Goal: Task Accomplishment & Management: Manage account settings

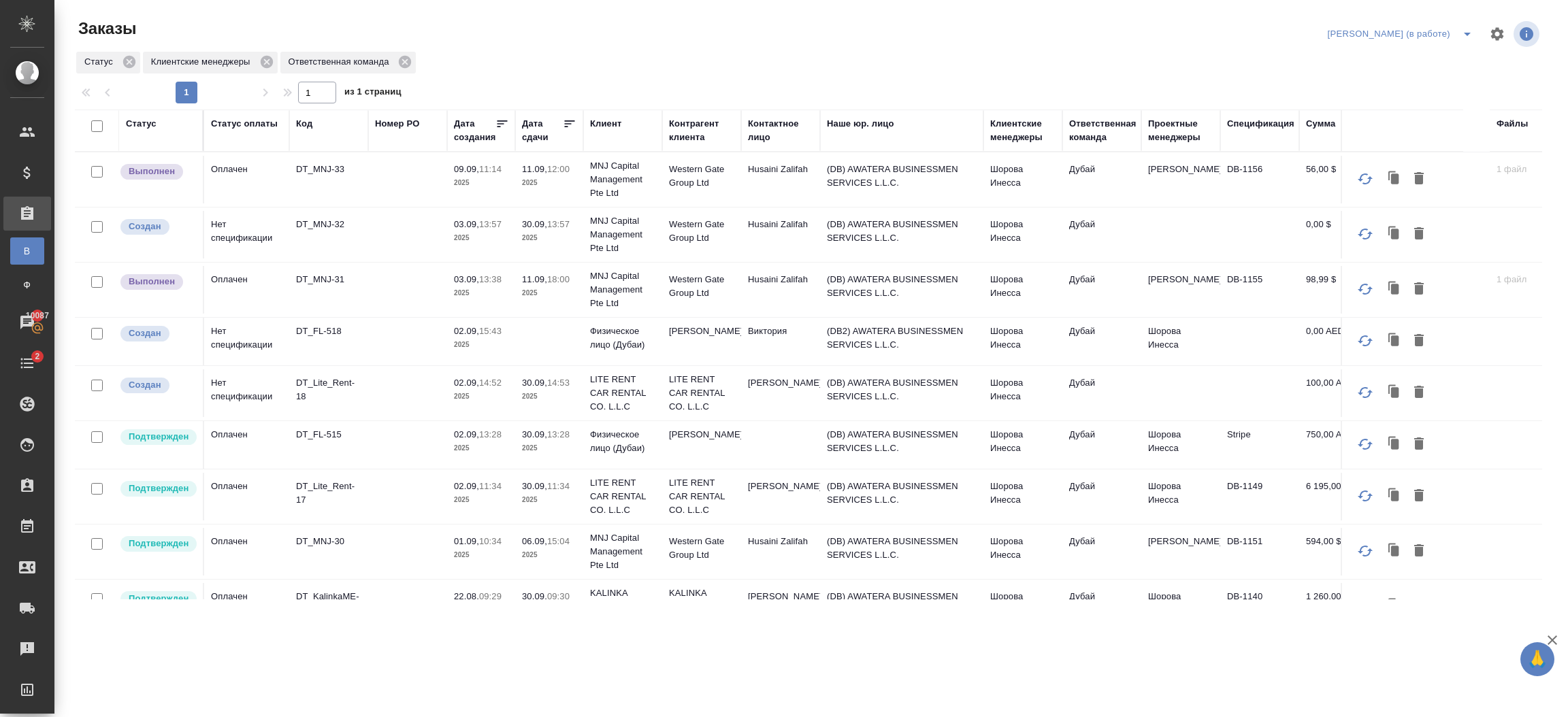
click at [635, 384] on p "LITE RENT CAR RENTAL CO. L.L.C" at bounding box center [623, 393] width 65 height 41
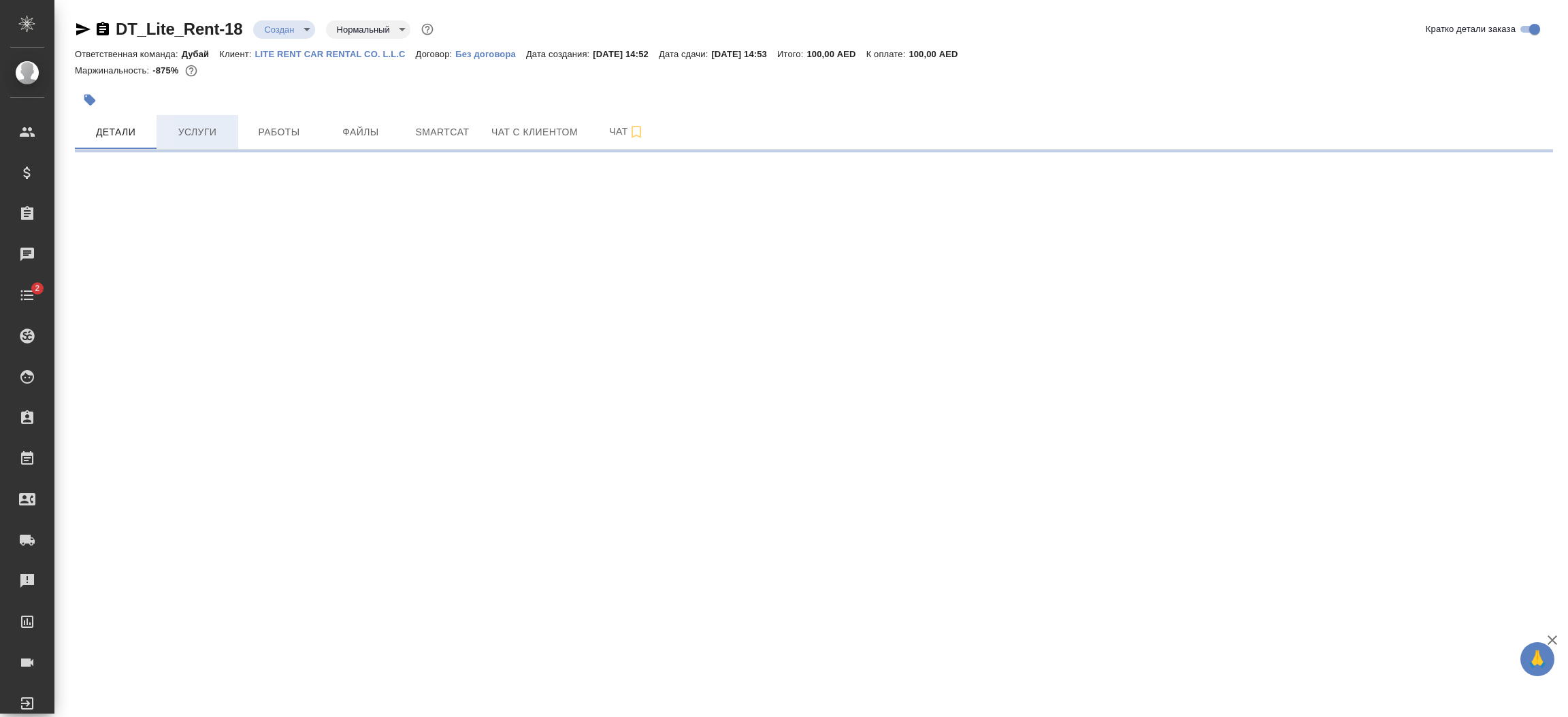
select select "RU"
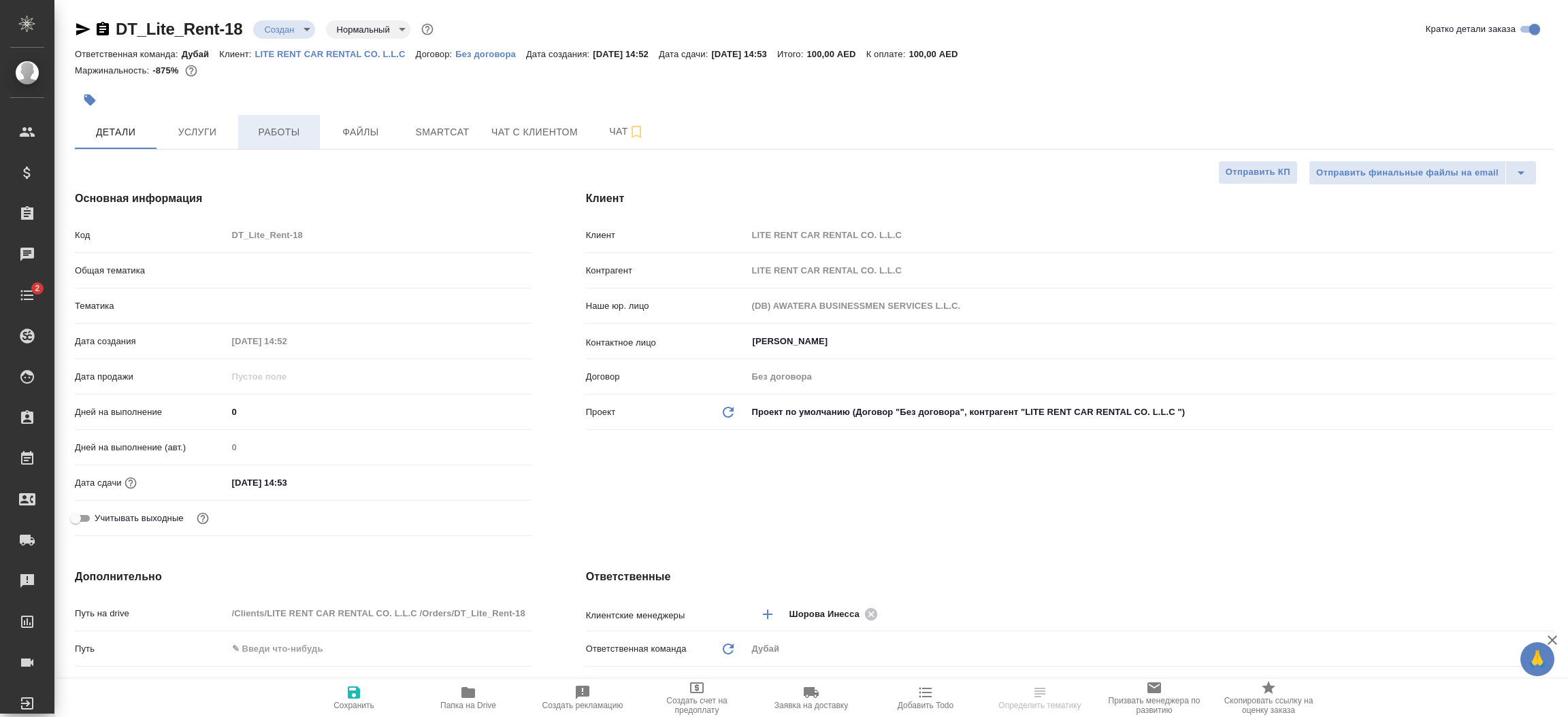
type textarea "x"
click at [297, 133] on span "Работы" at bounding box center [279, 133] width 65 height 17
type textarea "x"
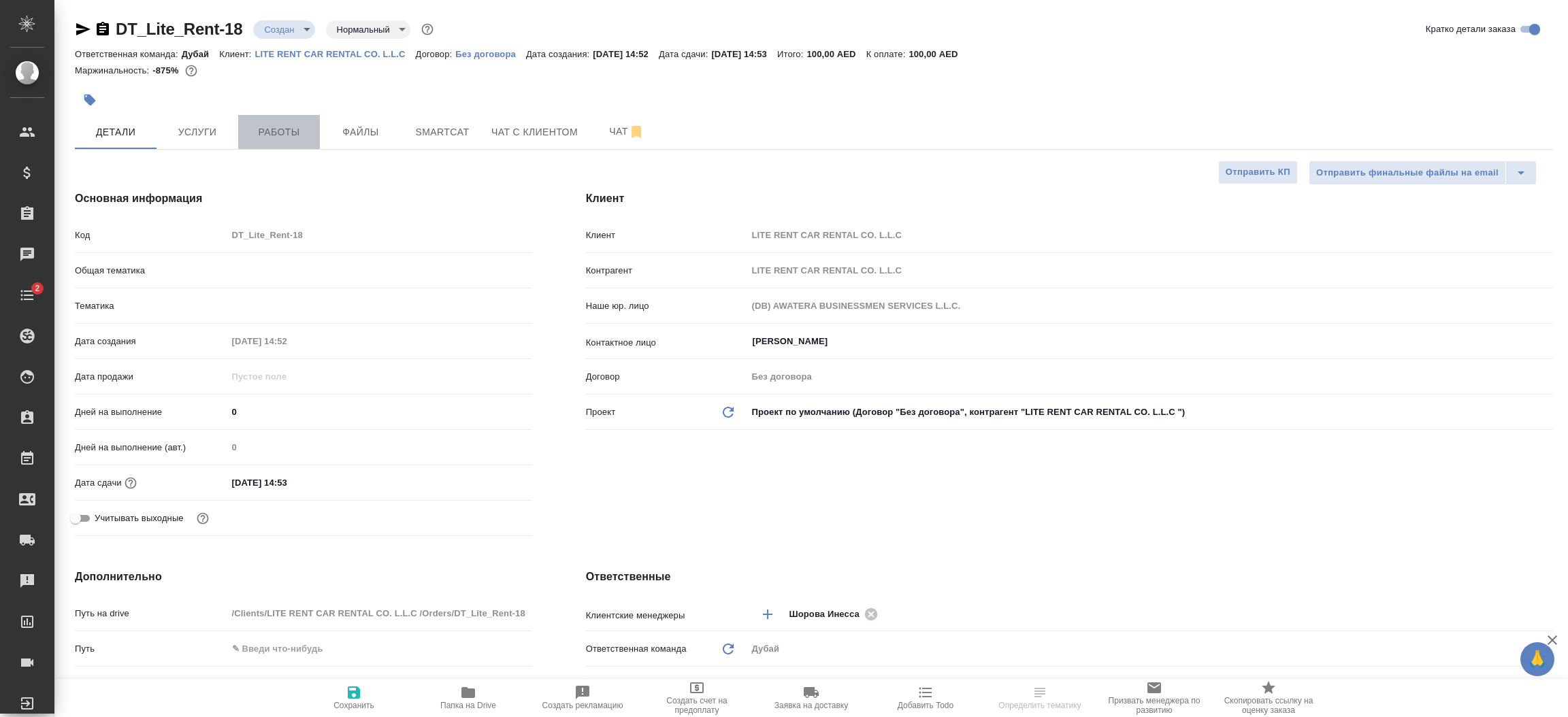
type textarea "x"
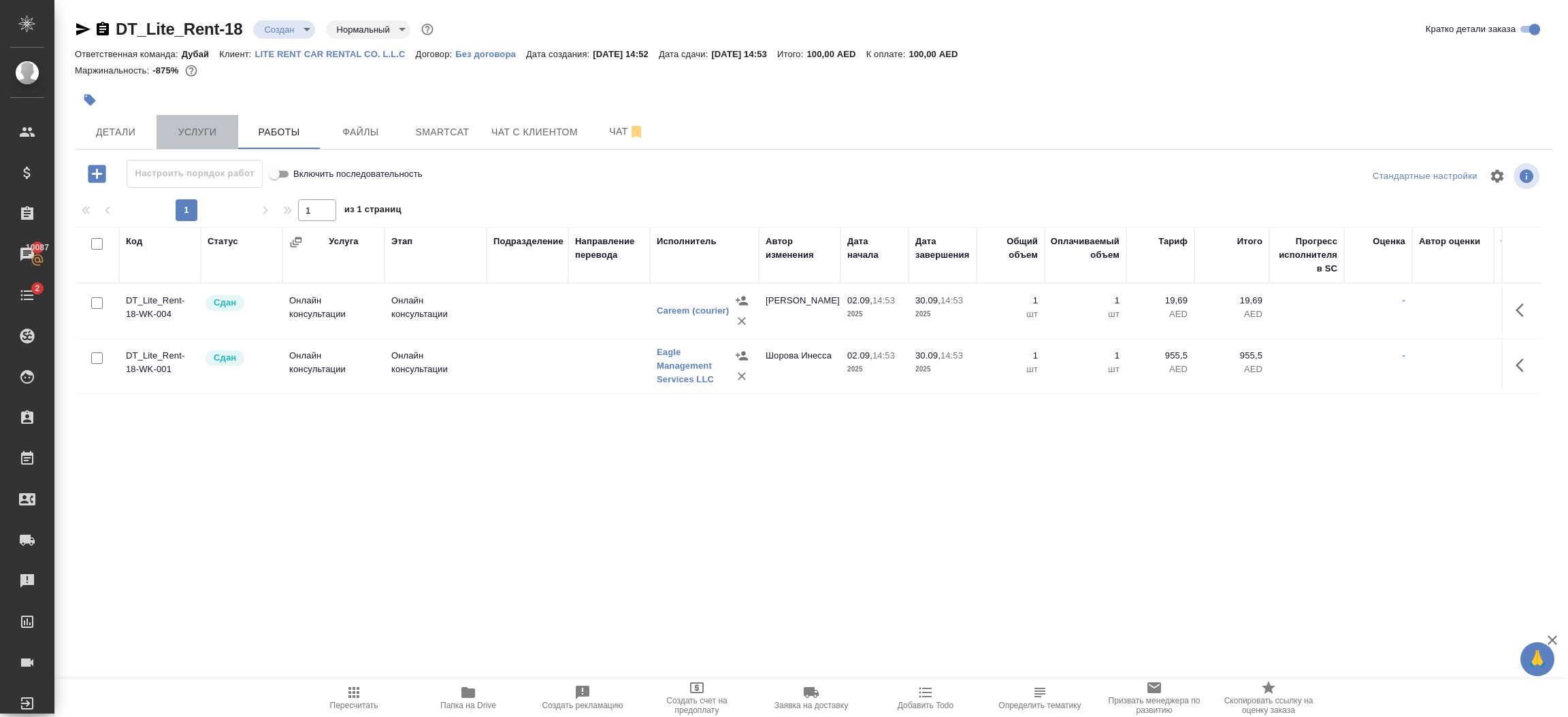
click at [196, 137] on span "Услуги" at bounding box center [197, 133] width 65 height 17
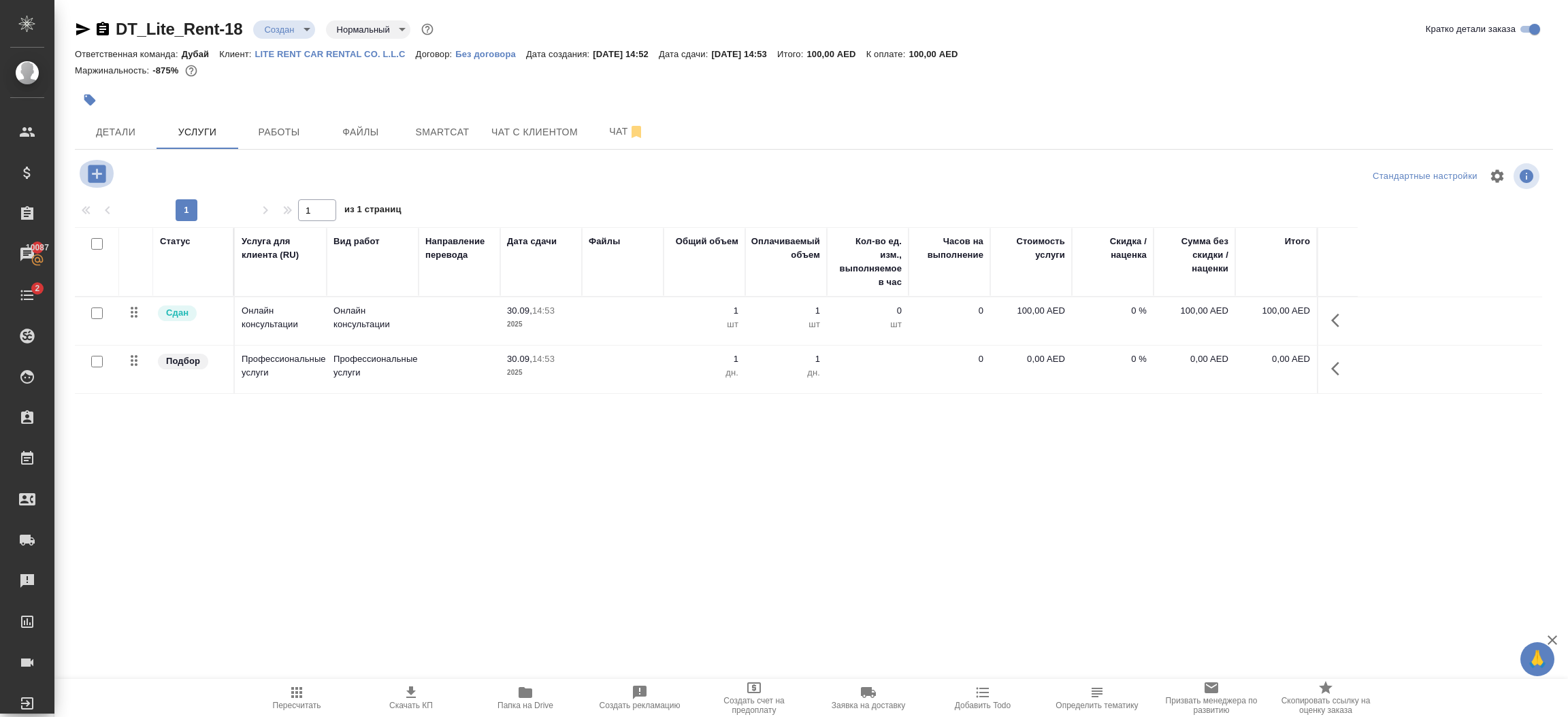
click at [96, 175] on icon "button" at bounding box center [96, 174] width 24 height 24
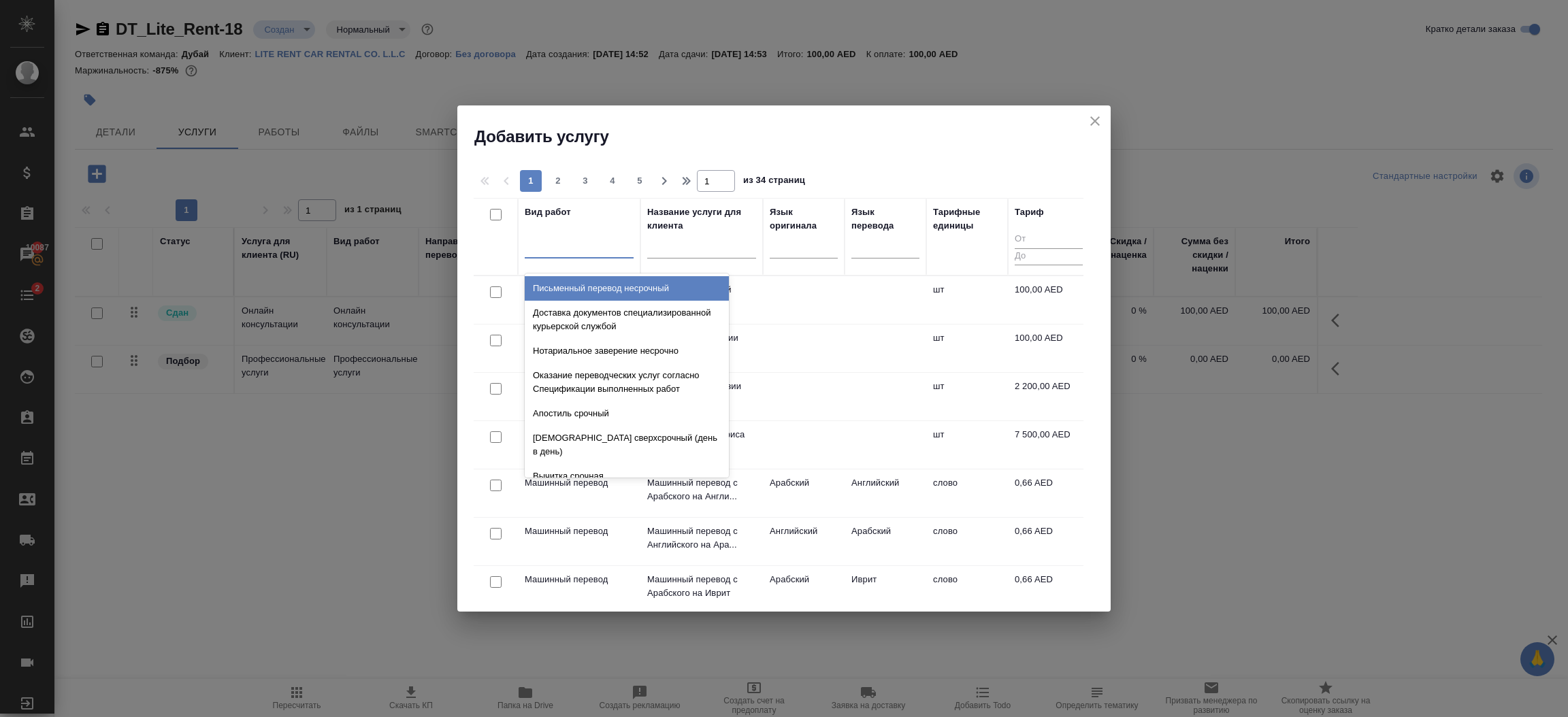
click at [569, 250] on div at bounding box center [579, 244] width 109 height 20
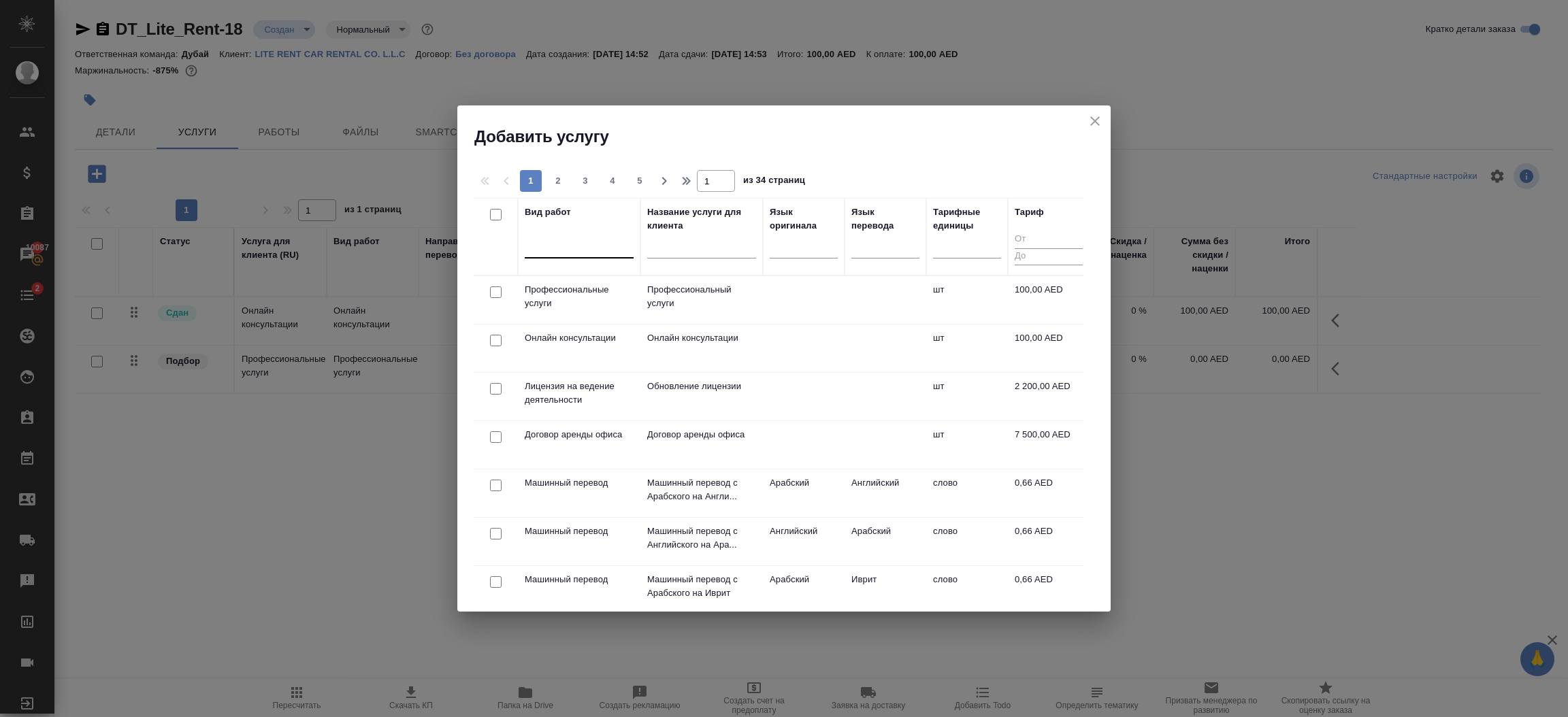
click at [569, 250] on div at bounding box center [579, 244] width 109 height 20
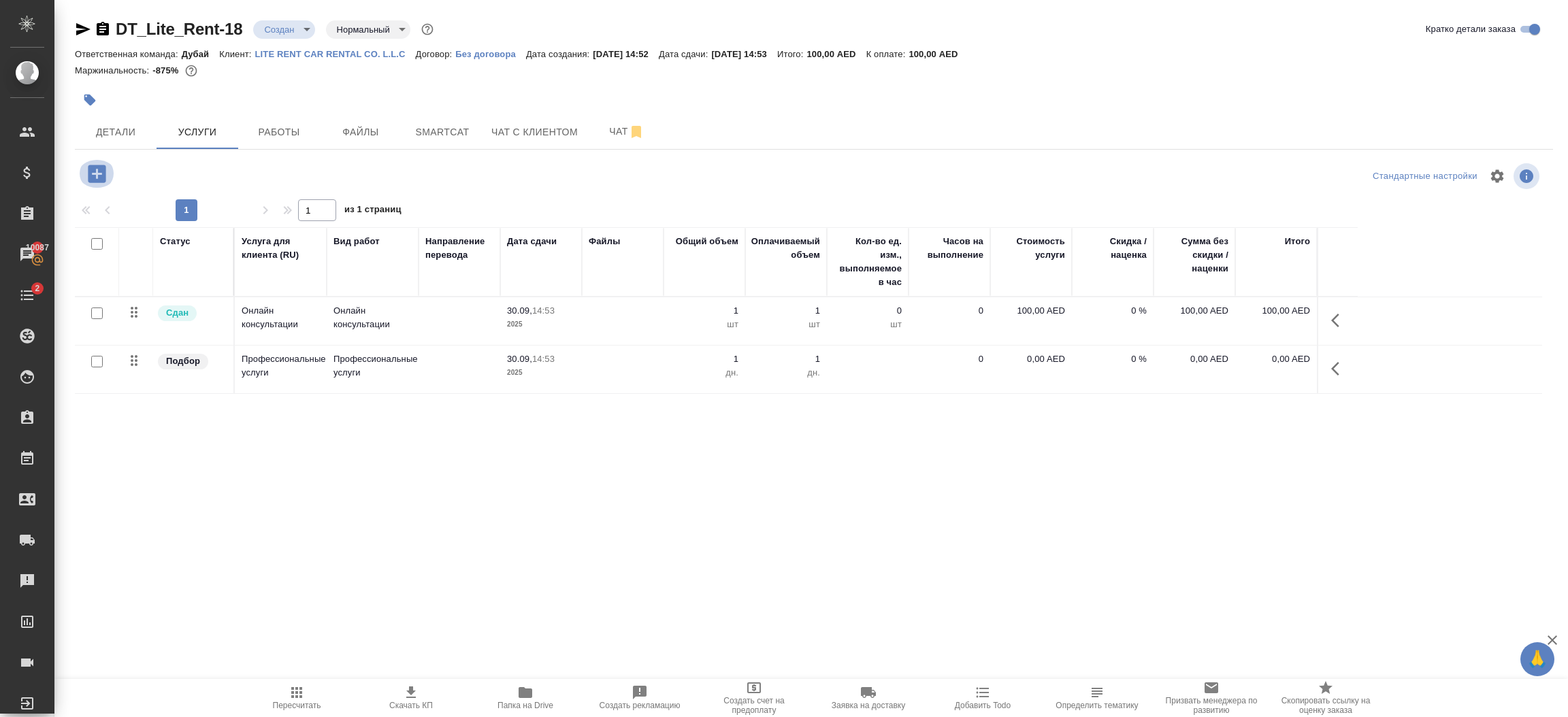
click at [103, 178] on icon "button" at bounding box center [96, 173] width 18 height 18
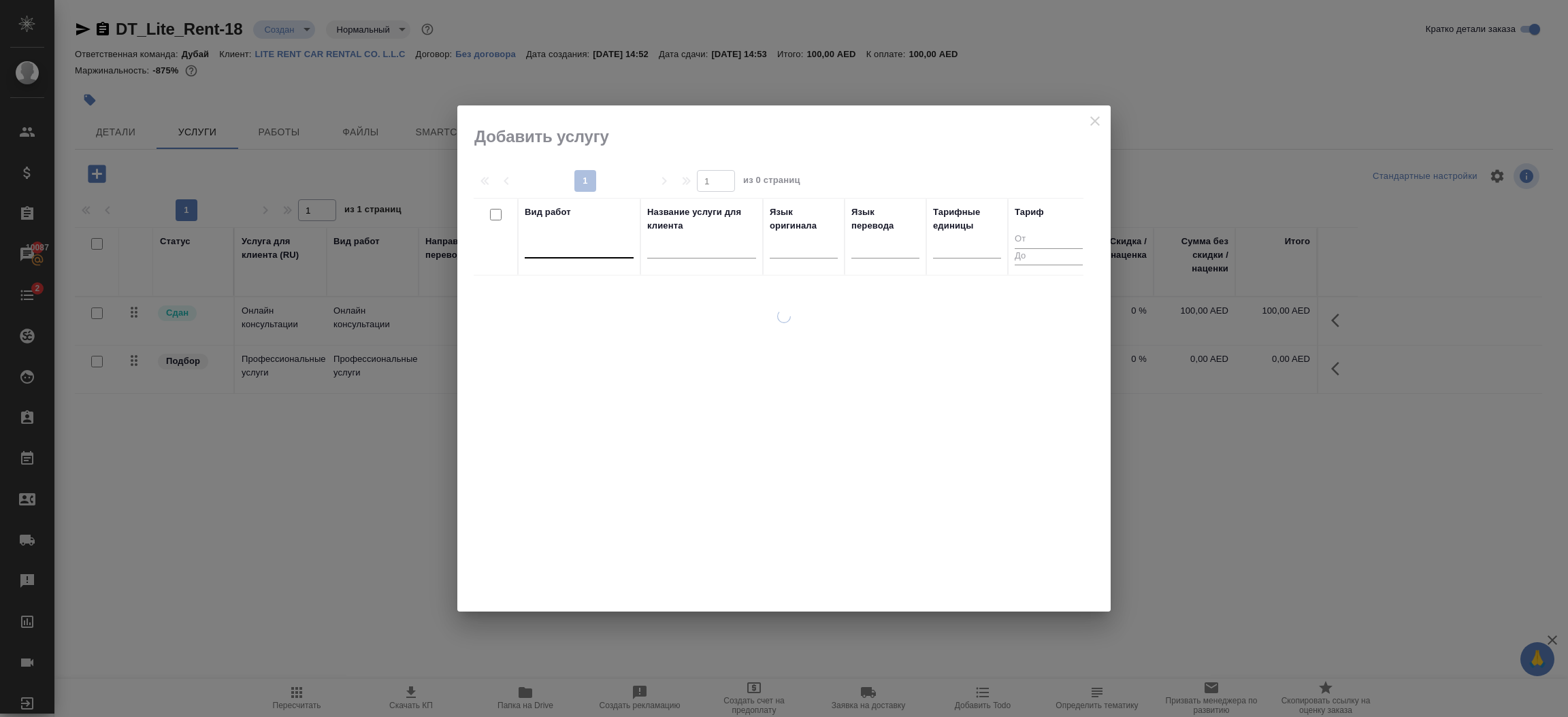
click at [577, 244] on div at bounding box center [579, 244] width 109 height 20
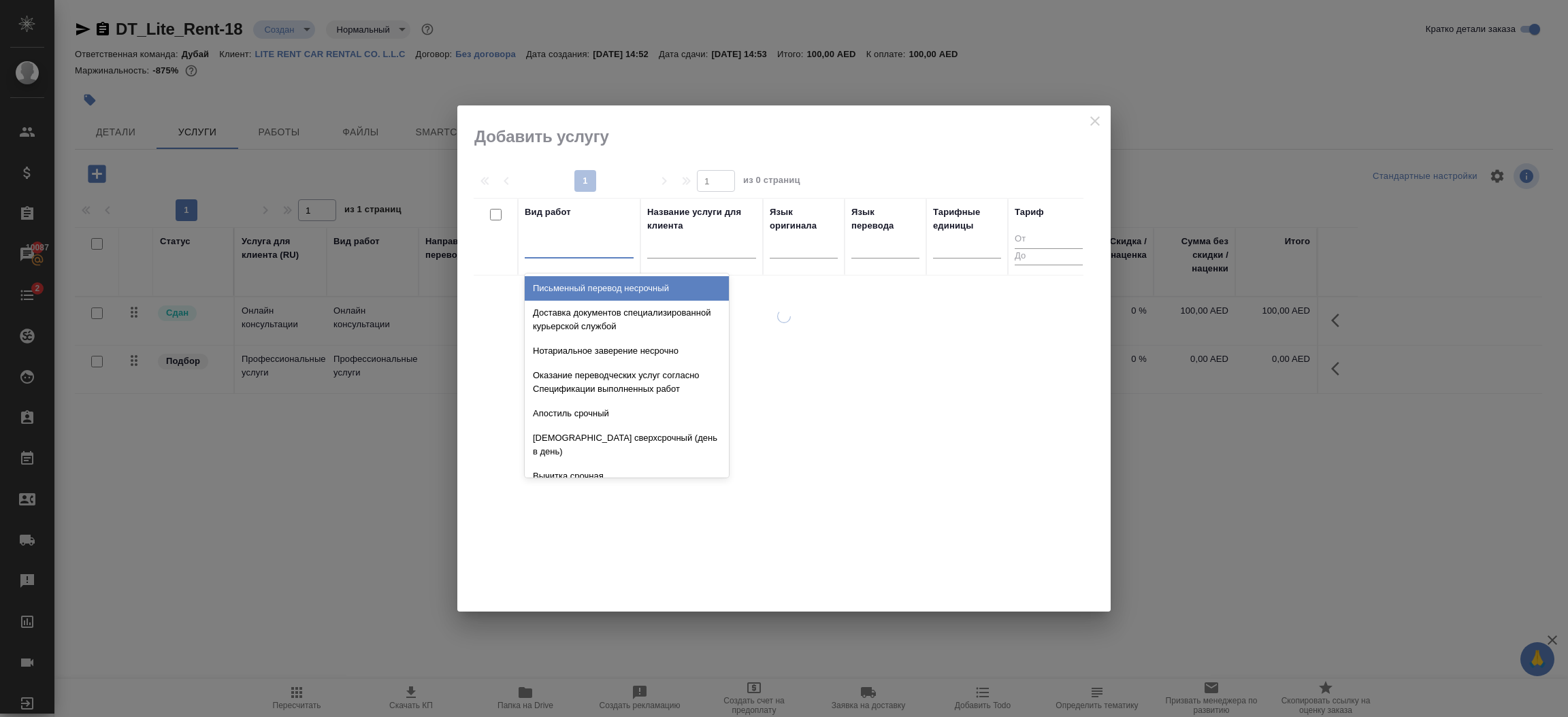
type input "н"
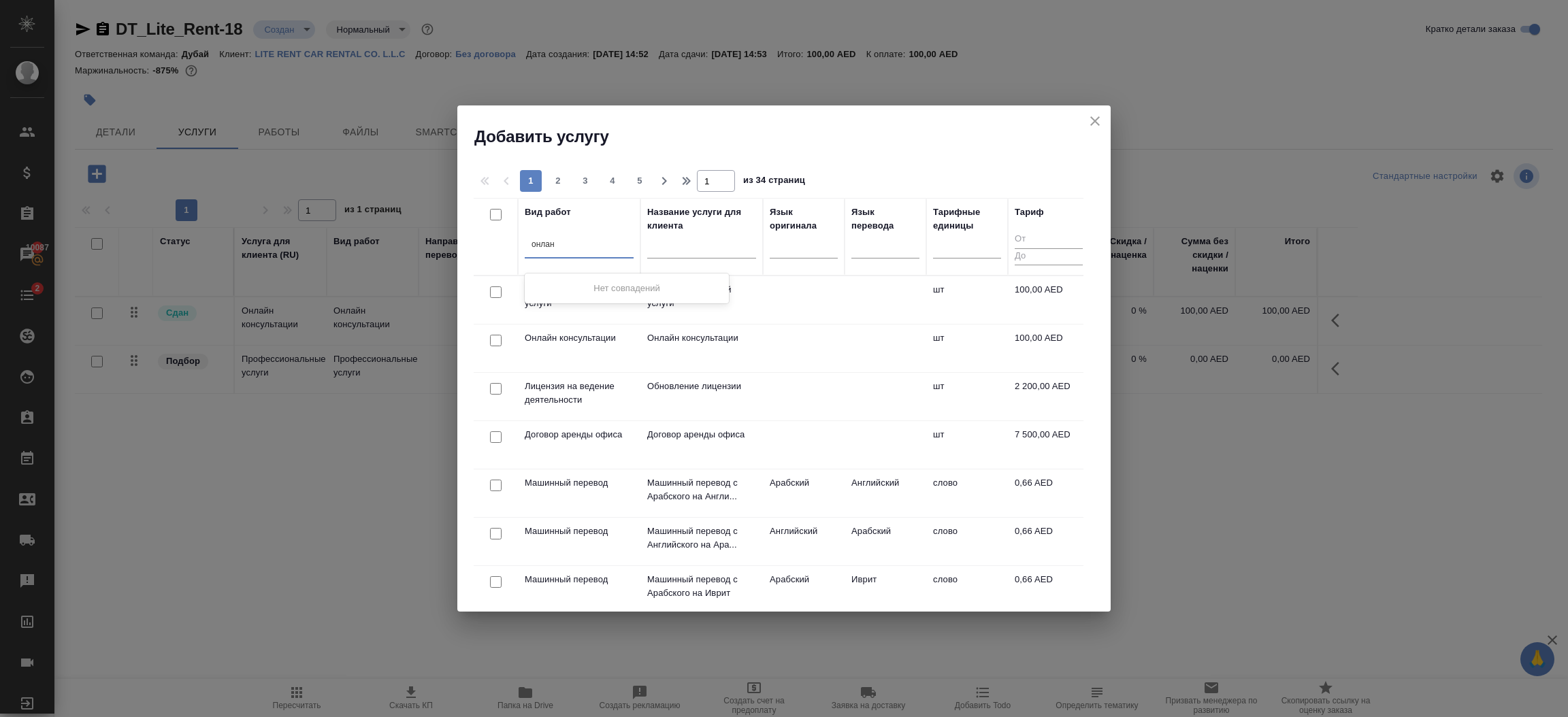
type input "онла"
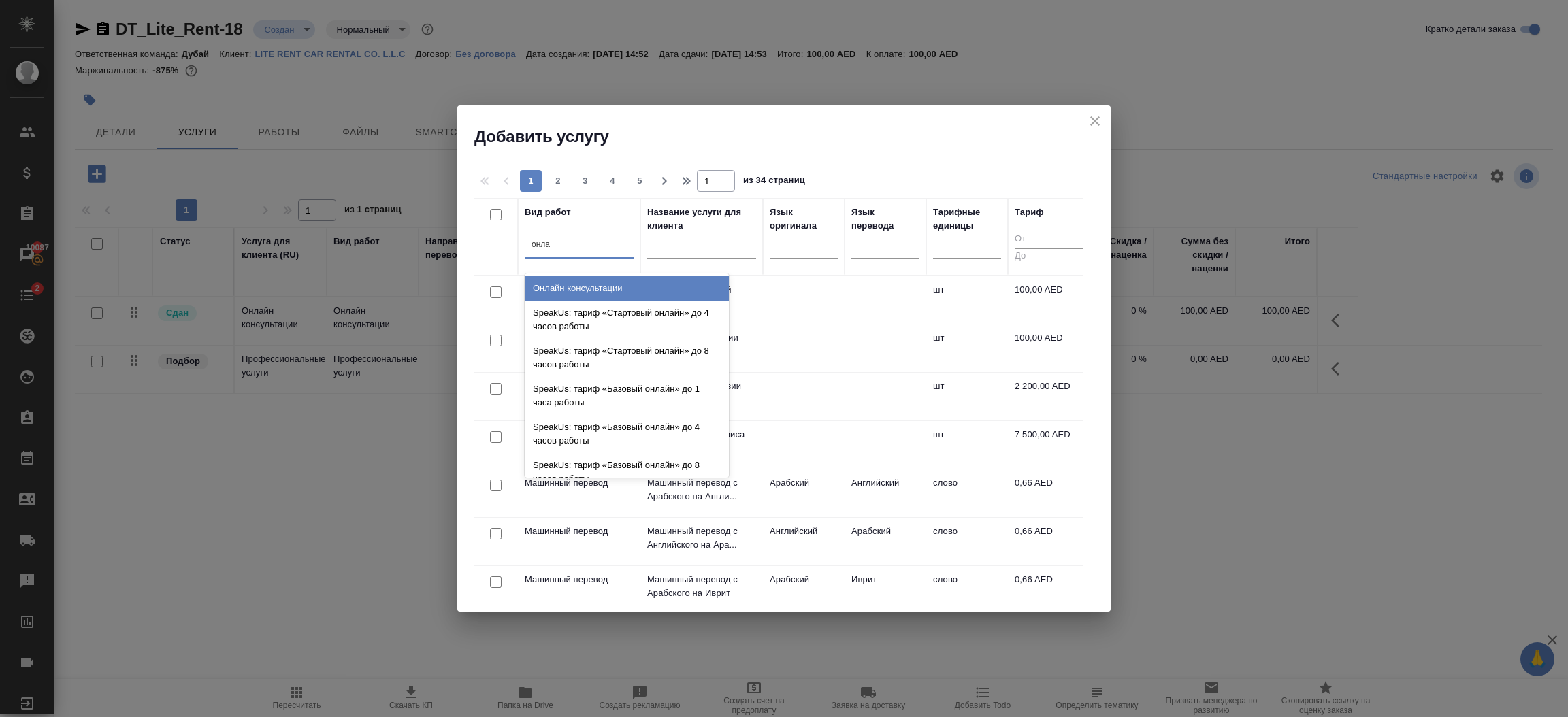
click at [587, 285] on div "Онлайн консультации" at bounding box center [626, 288] width 204 height 25
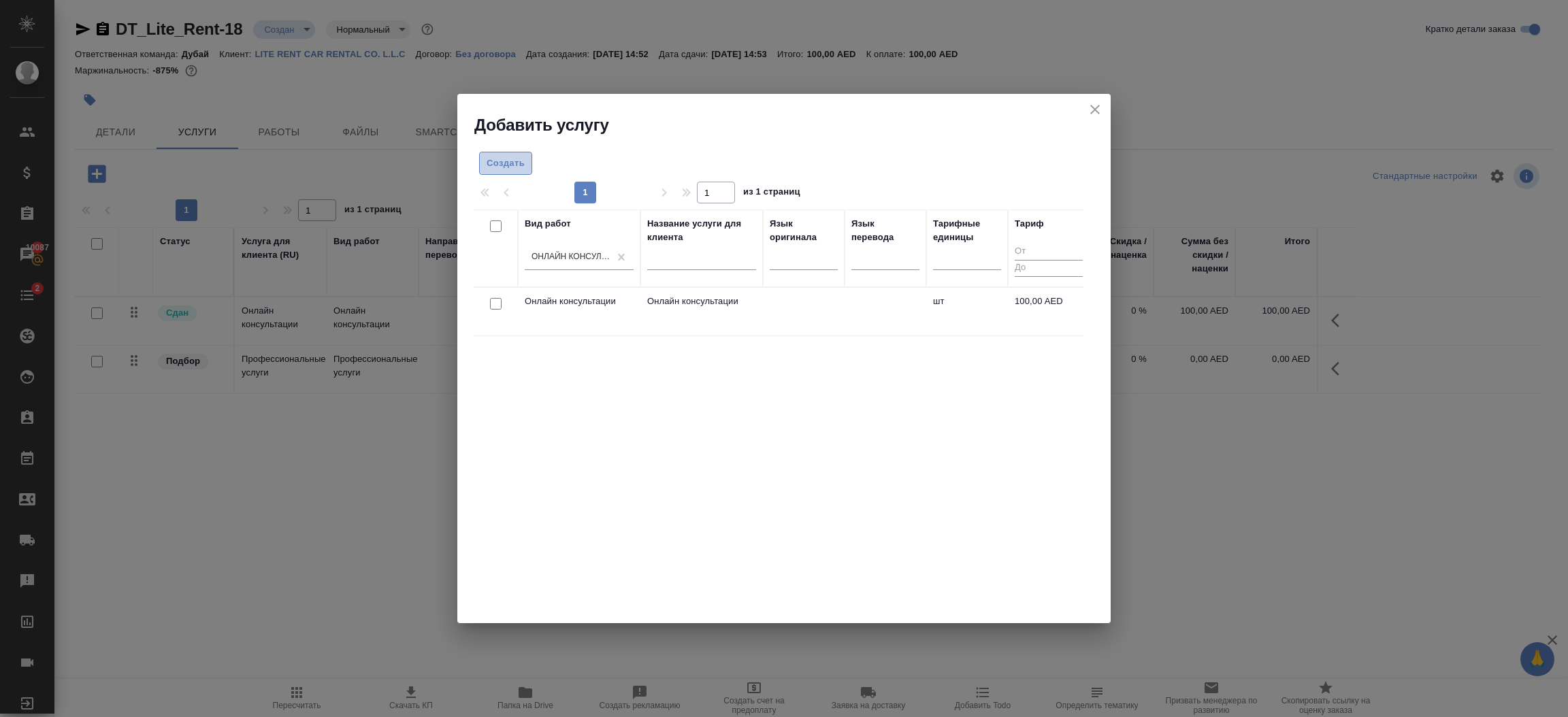
click at [492, 161] on span "Создать" at bounding box center [506, 163] width 38 height 15
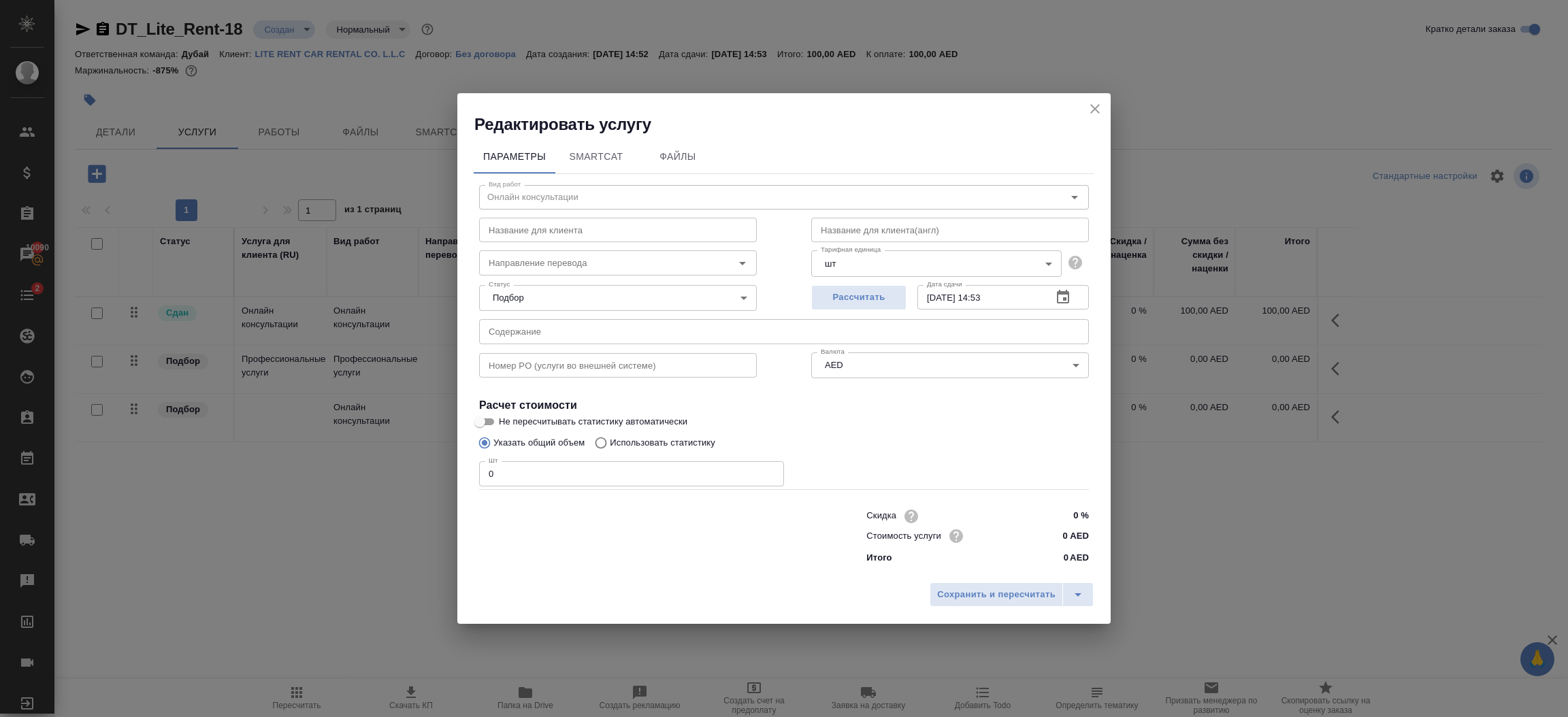
click at [575, 484] on input "0" at bounding box center [631, 474] width 305 height 25
type input "1"
click at [1017, 591] on span "Сохранить и пересчитать" at bounding box center [996, 595] width 118 height 15
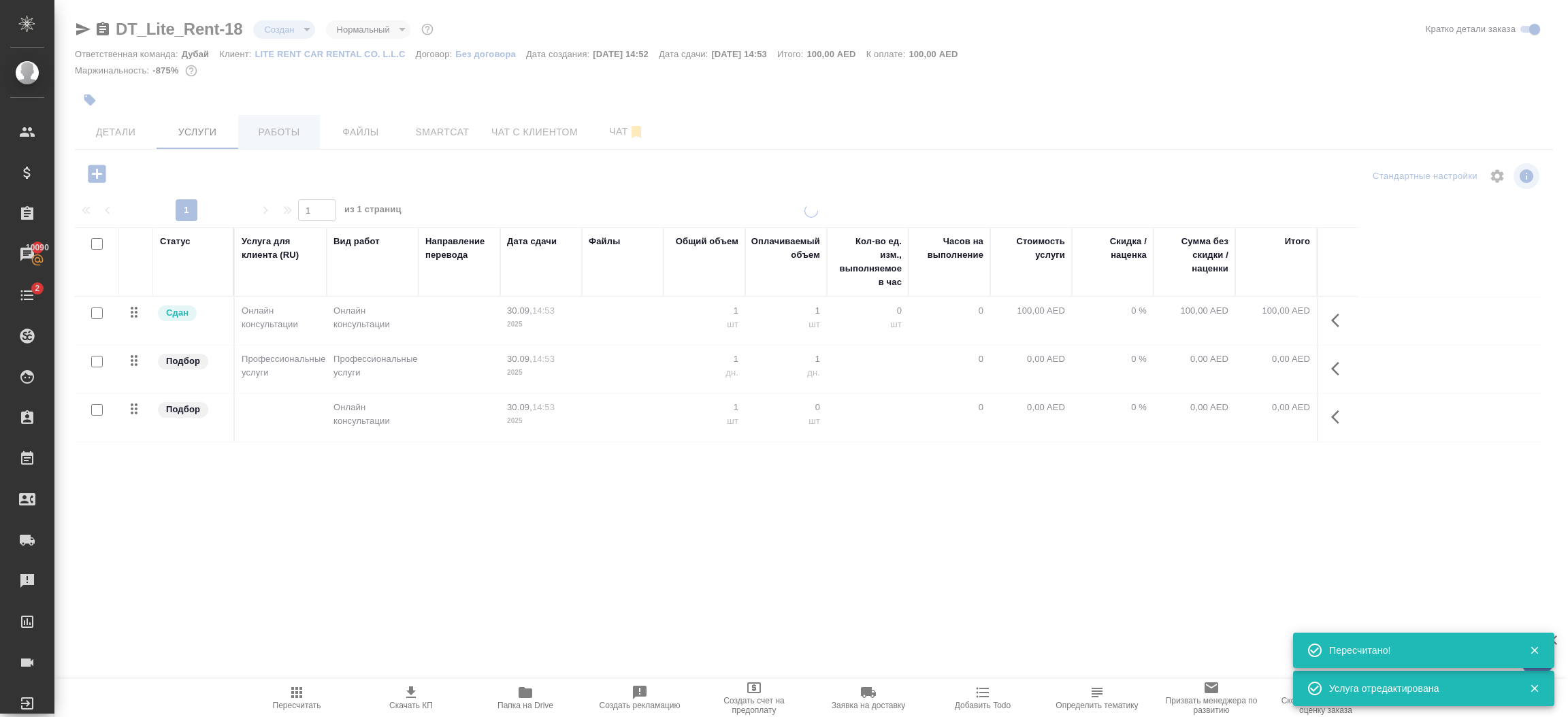
click at [293, 134] on div at bounding box center [811, 277] width 1514 height 555
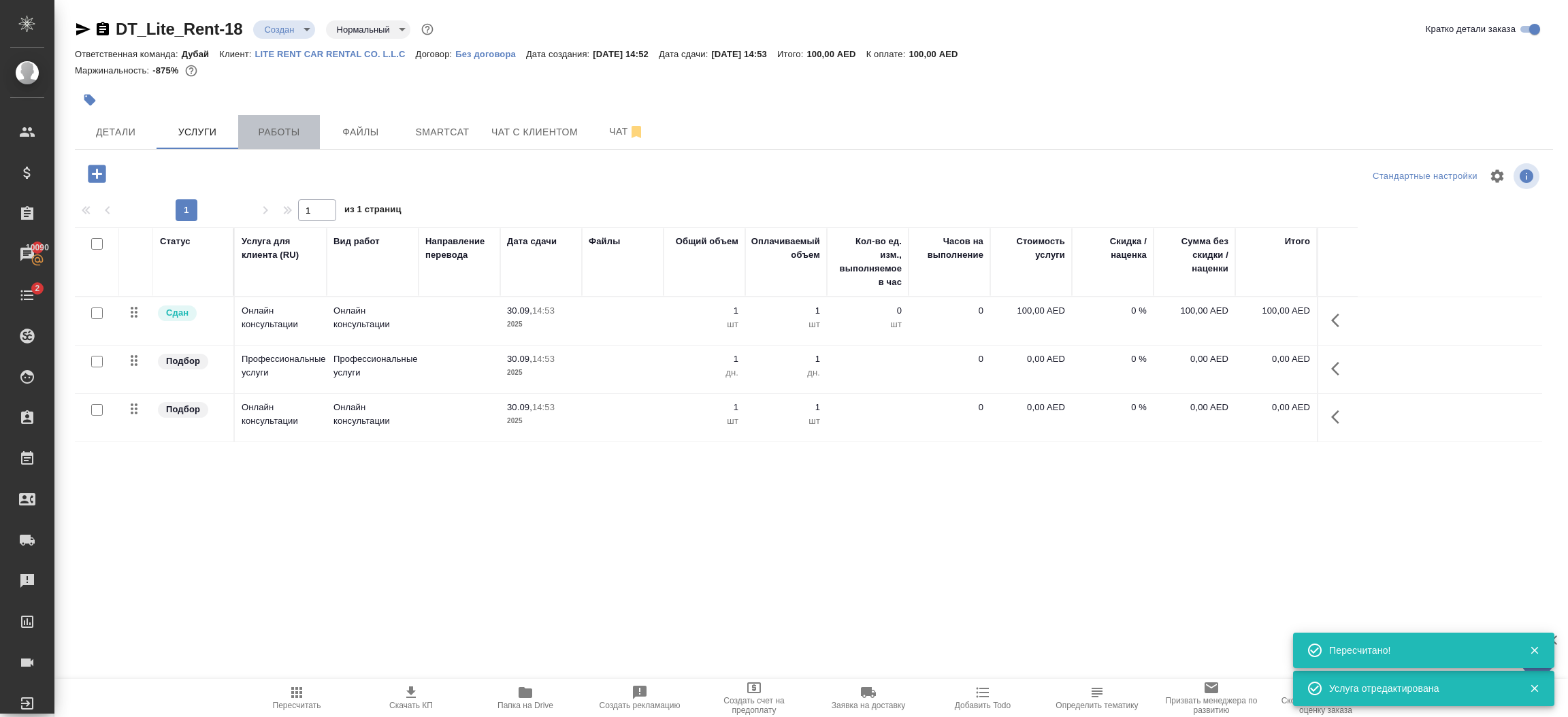
click at [293, 134] on span "Работы" at bounding box center [279, 133] width 65 height 17
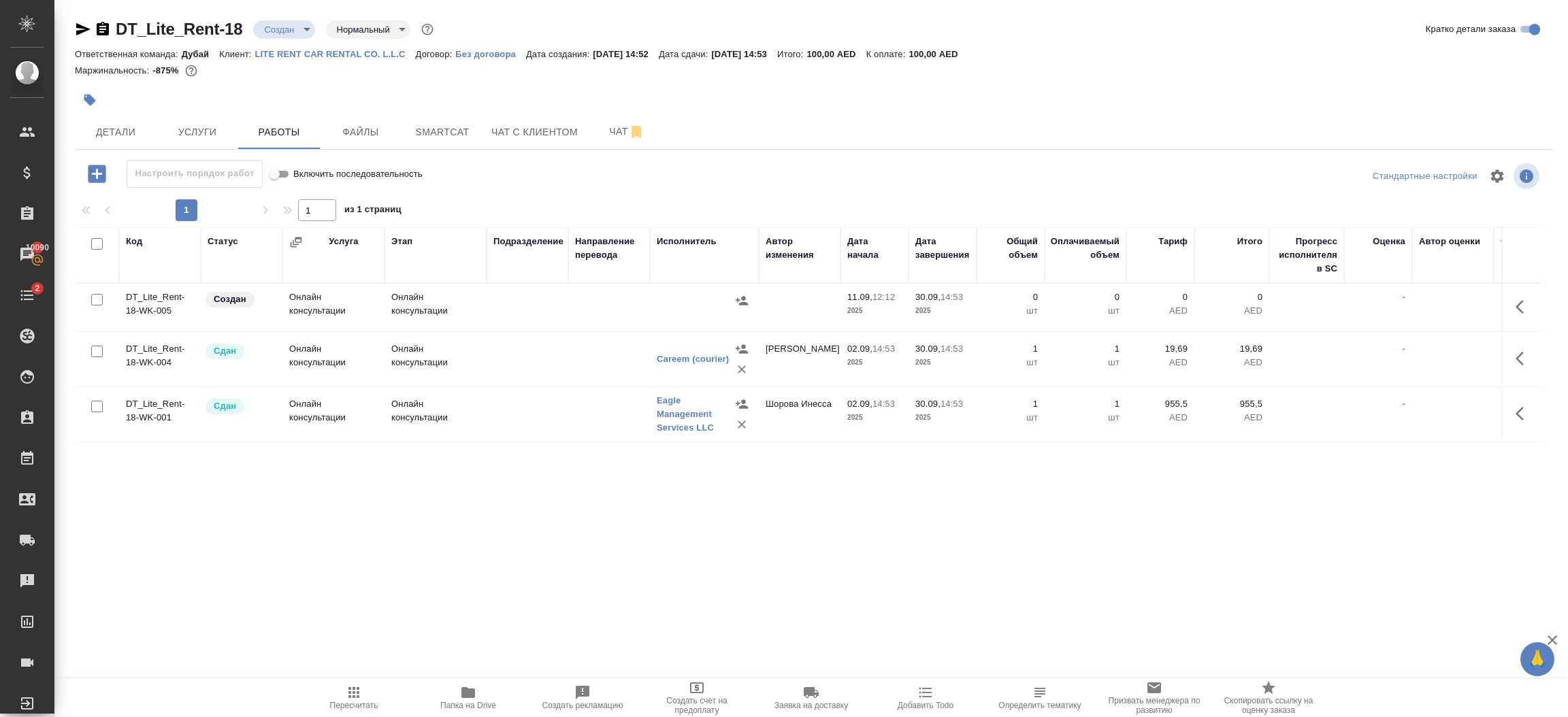
click at [1519, 311] on icon "button" at bounding box center [1523, 306] width 16 height 16
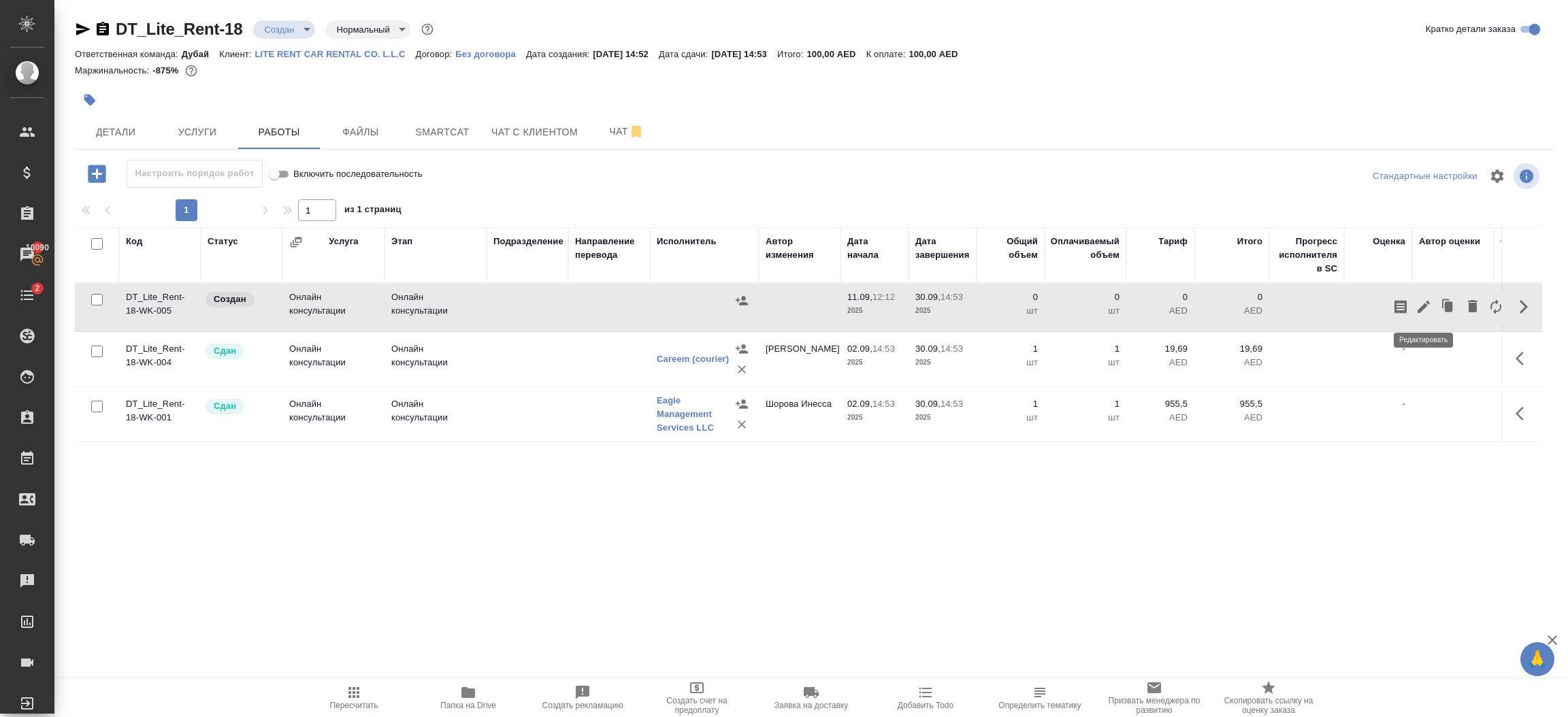
click at [1424, 310] on icon "button" at bounding box center [1423, 306] width 16 height 16
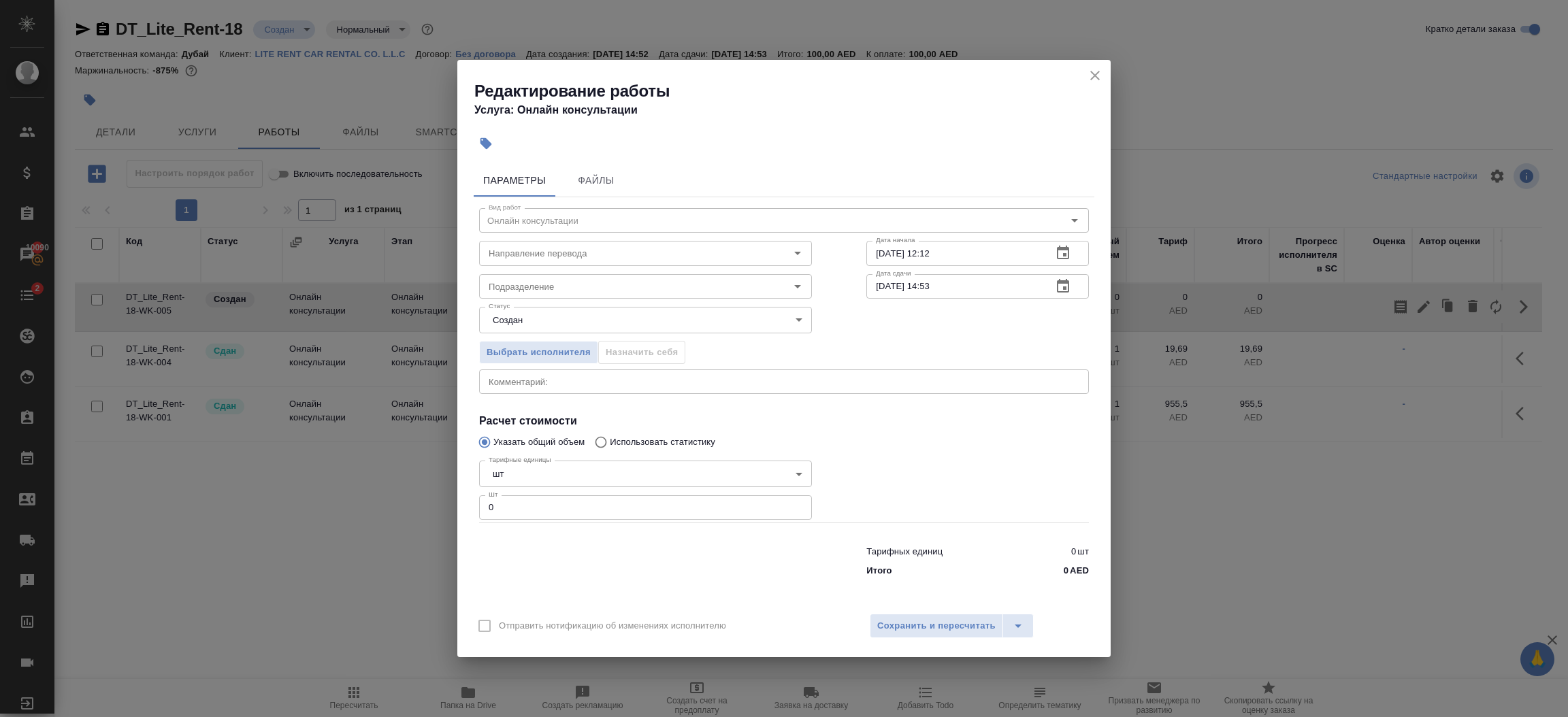
click at [572, 514] on input "0" at bounding box center [646, 508] width 333 height 25
type input "1"
click at [958, 622] on span "Сохранить и пересчитать" at bounding box center [937, 626] width 118 height 15
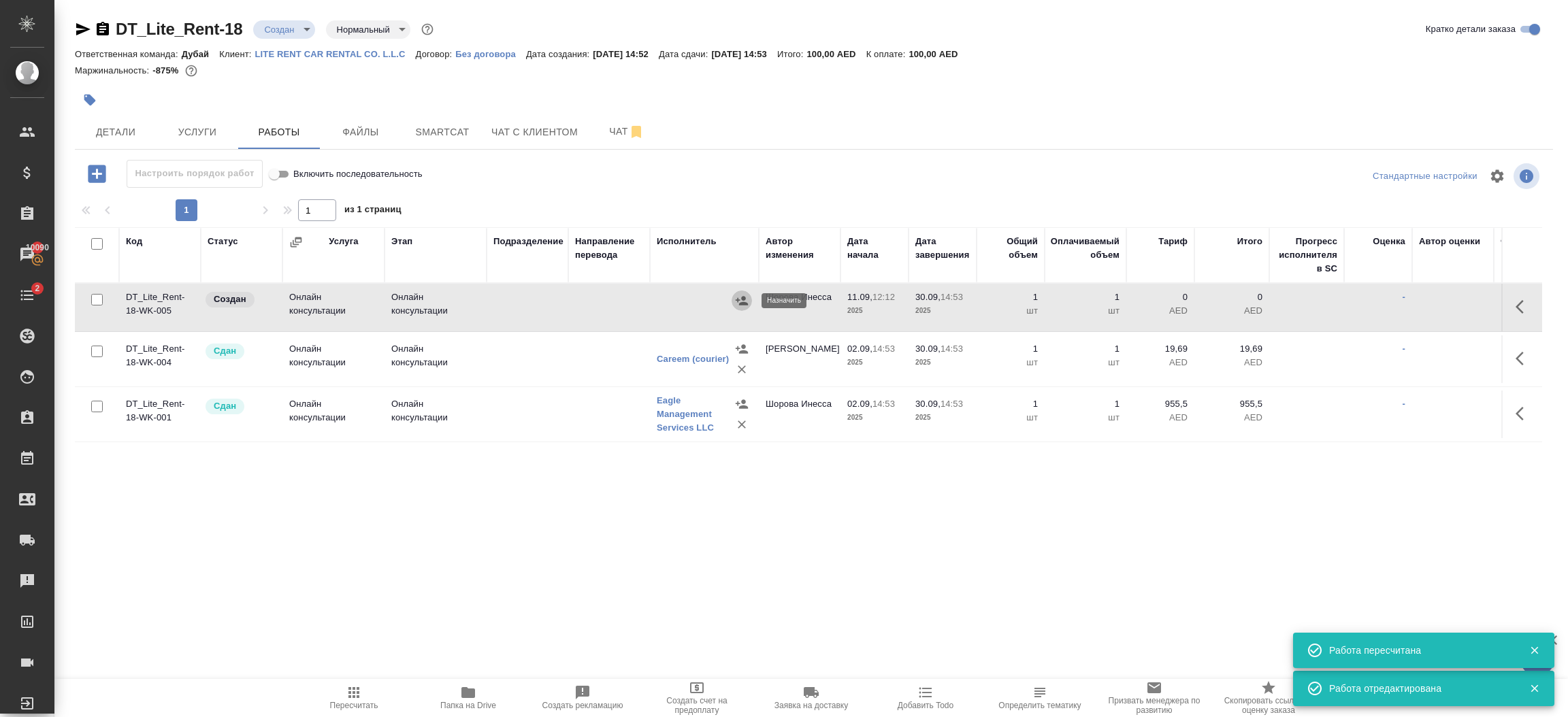
click at [741, 302] on icon "button" at bounding box center [742, 301] width 13 height 13
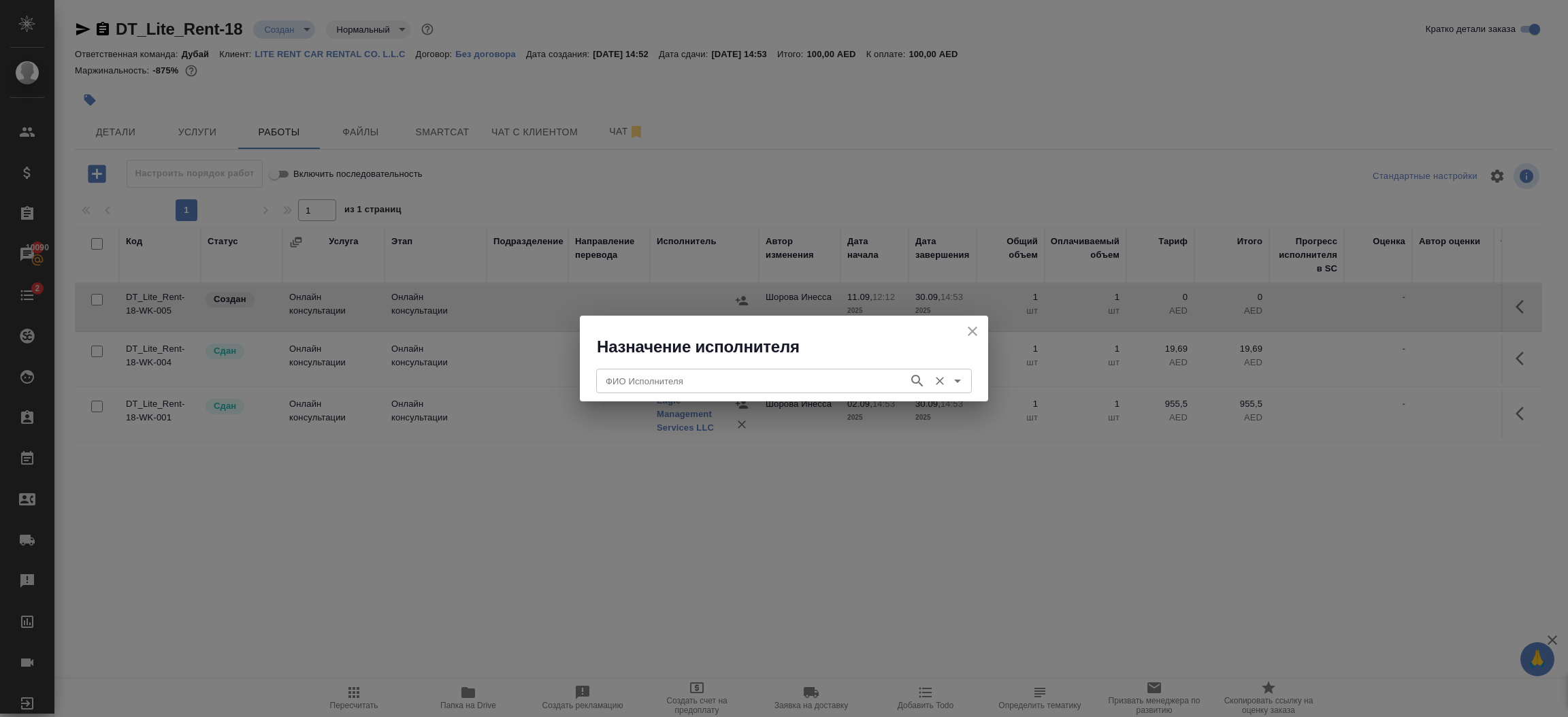
click at [687, 390] on div "ФИО Исполнителя" at bounding box center [783, 381] width 375 height 25
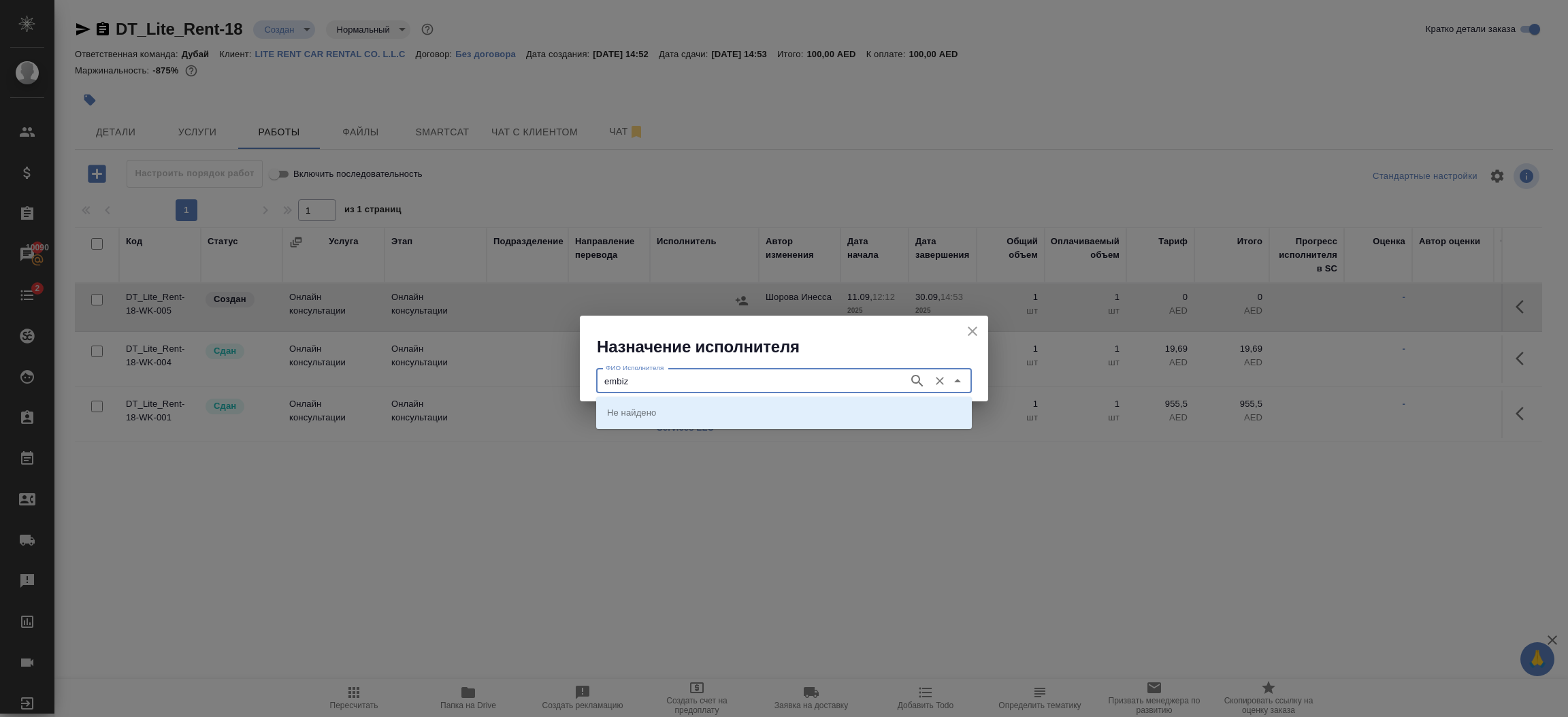
type input "embiz"
click at [713, 411] on li "Embiz BusinessService" at bounding box center [783, 412] width 375 height 25
type input "Embiz BusinessService"
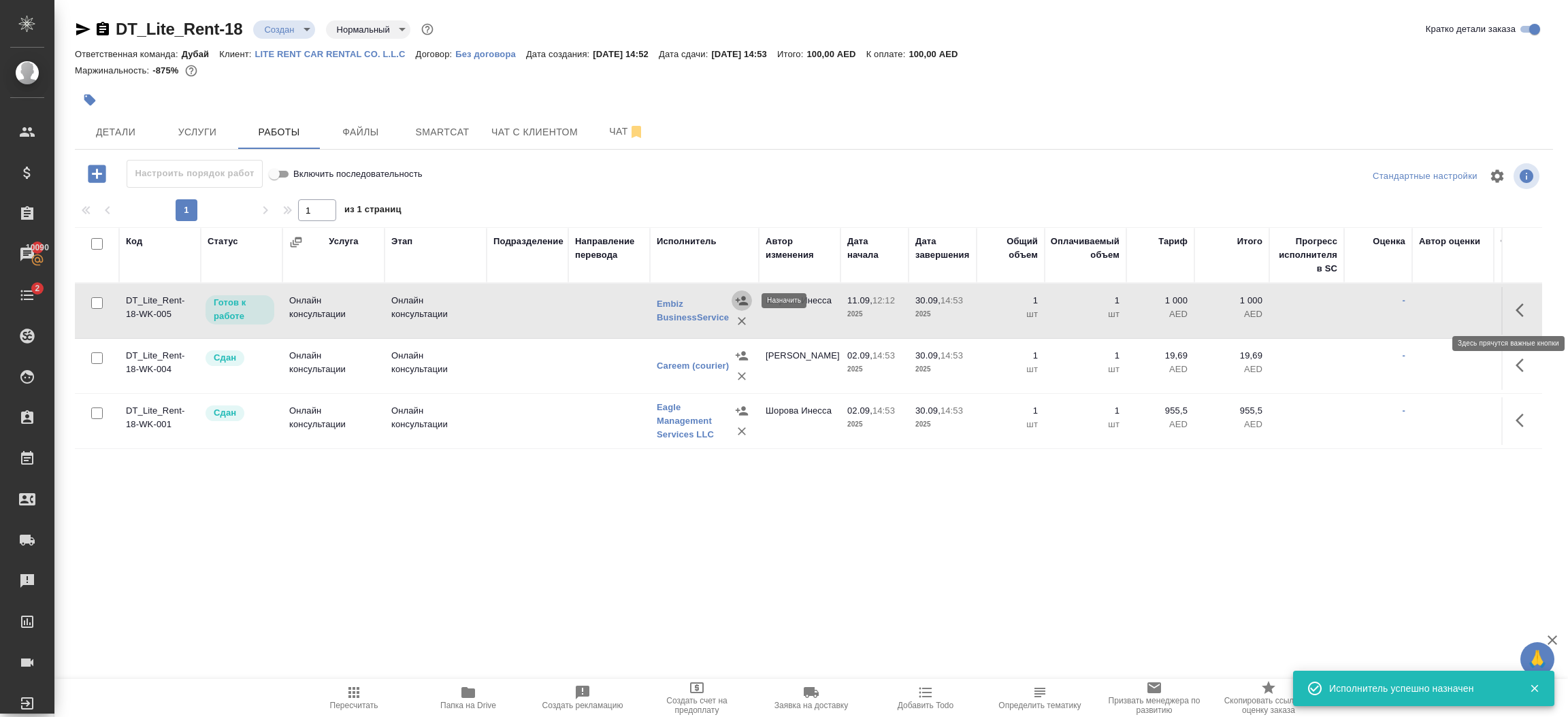
click at [1529, 310] on icon "button" at bounding box center [1523, 309] width 16 height 16
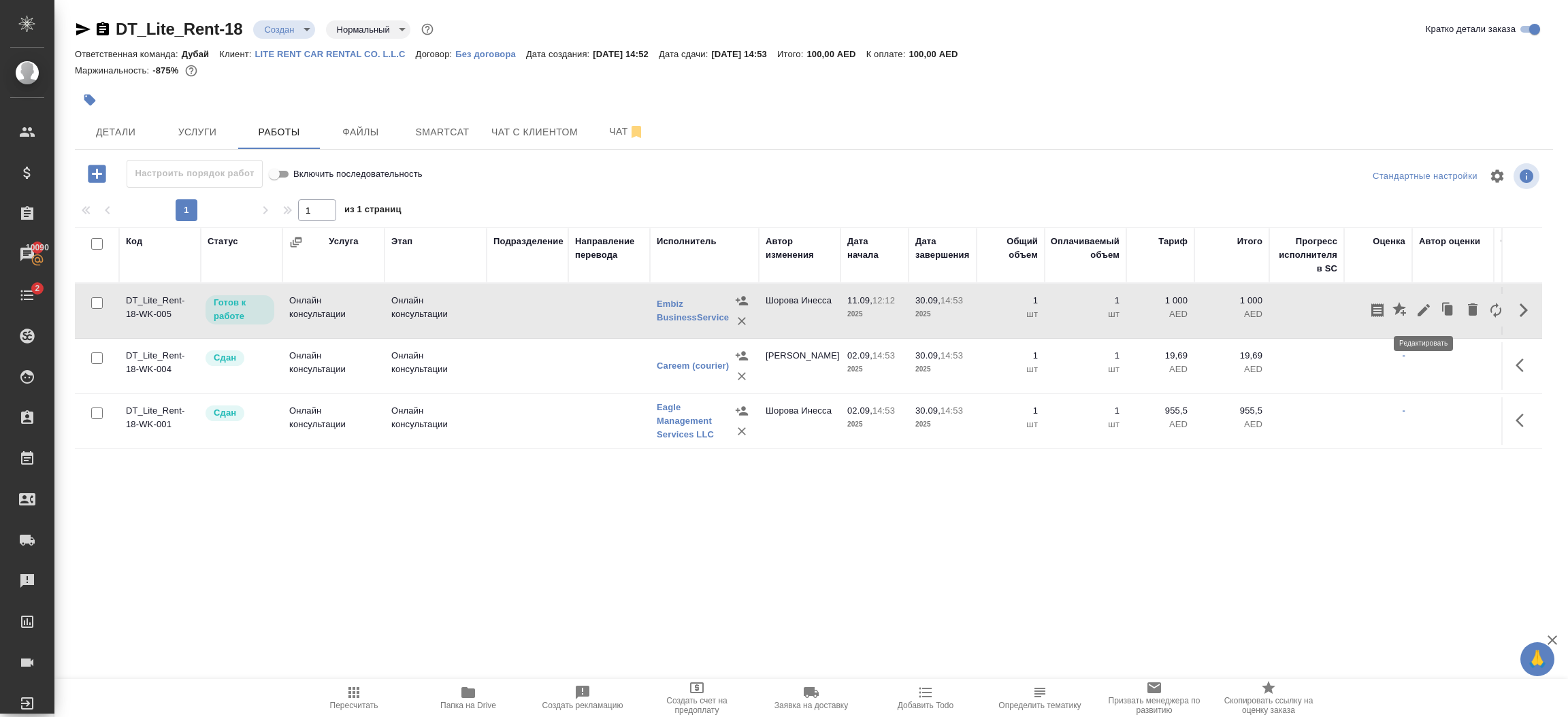
click at [1413, 314] on button "button" at bounding box center [1424, 310] width 23 height 32
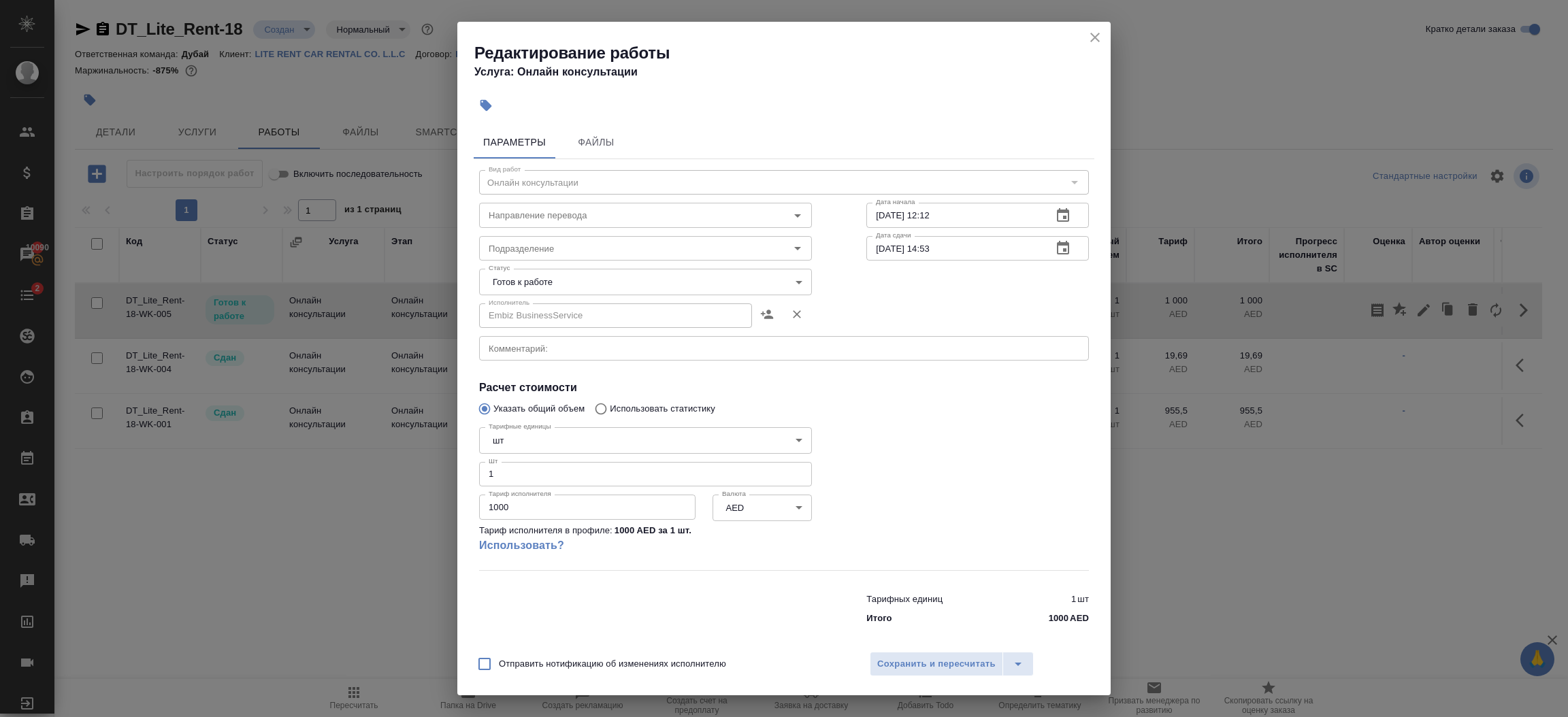
drag, startPoint x: 513, startPoint y: 503, endPoint x: 399, endPoint y: 520, distance: 115.3
click at [399, 520] on div "Редактирование работы Услуга: Онлайн консультации Параметры Файлы Вид работ Онл…" at bounding box center [784, 358] width 1568 height 717
type input "1353"
click at [581, 280] on body "🙏 .cls-1 fill:#fff; AWATERA Шорова Инесса i.shorova_kiev Клиенты Спецификации З…" at bounding box center [784, 358] width 1568 height 717
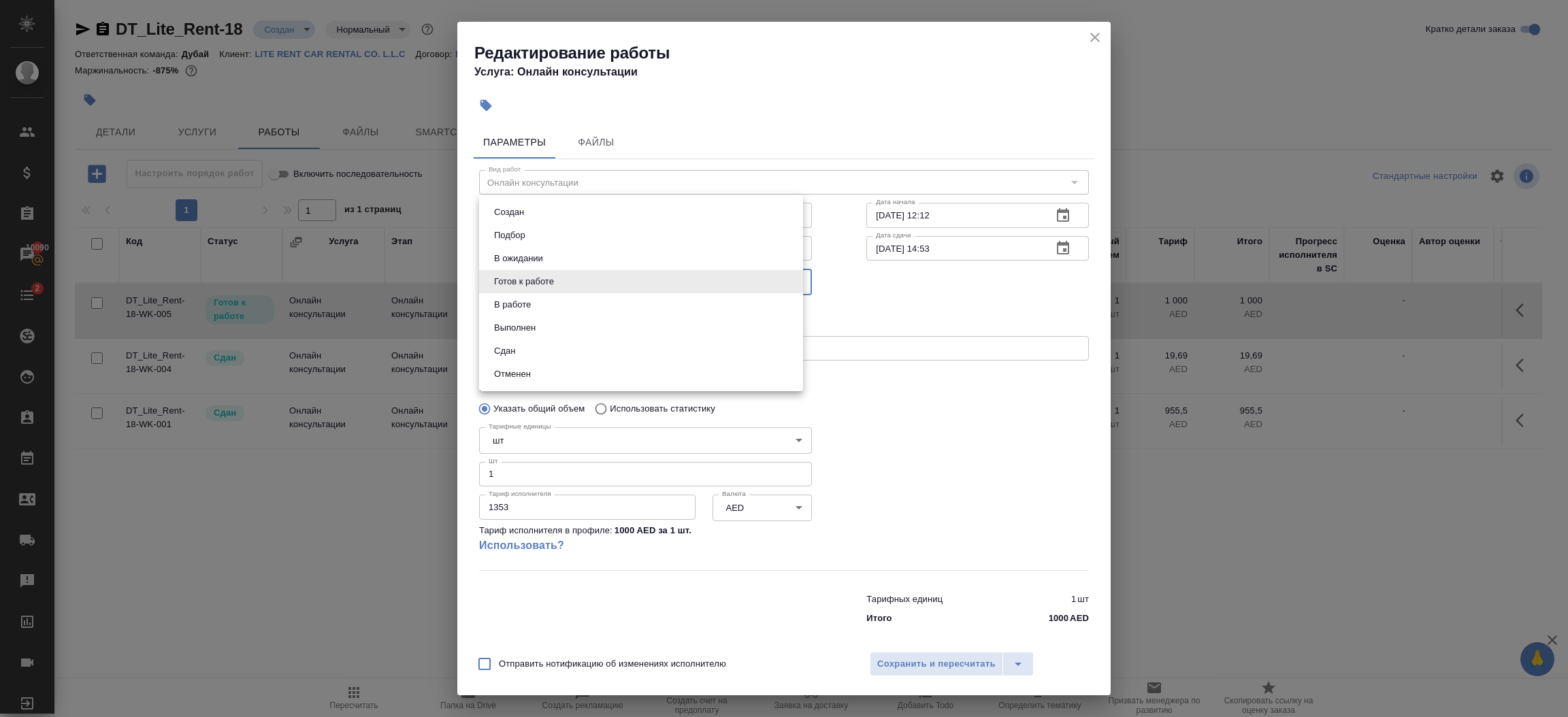
click at [541, 343] on li "Сдан" at bounding box center [641, 351] width 324 height 23
type input "closed"
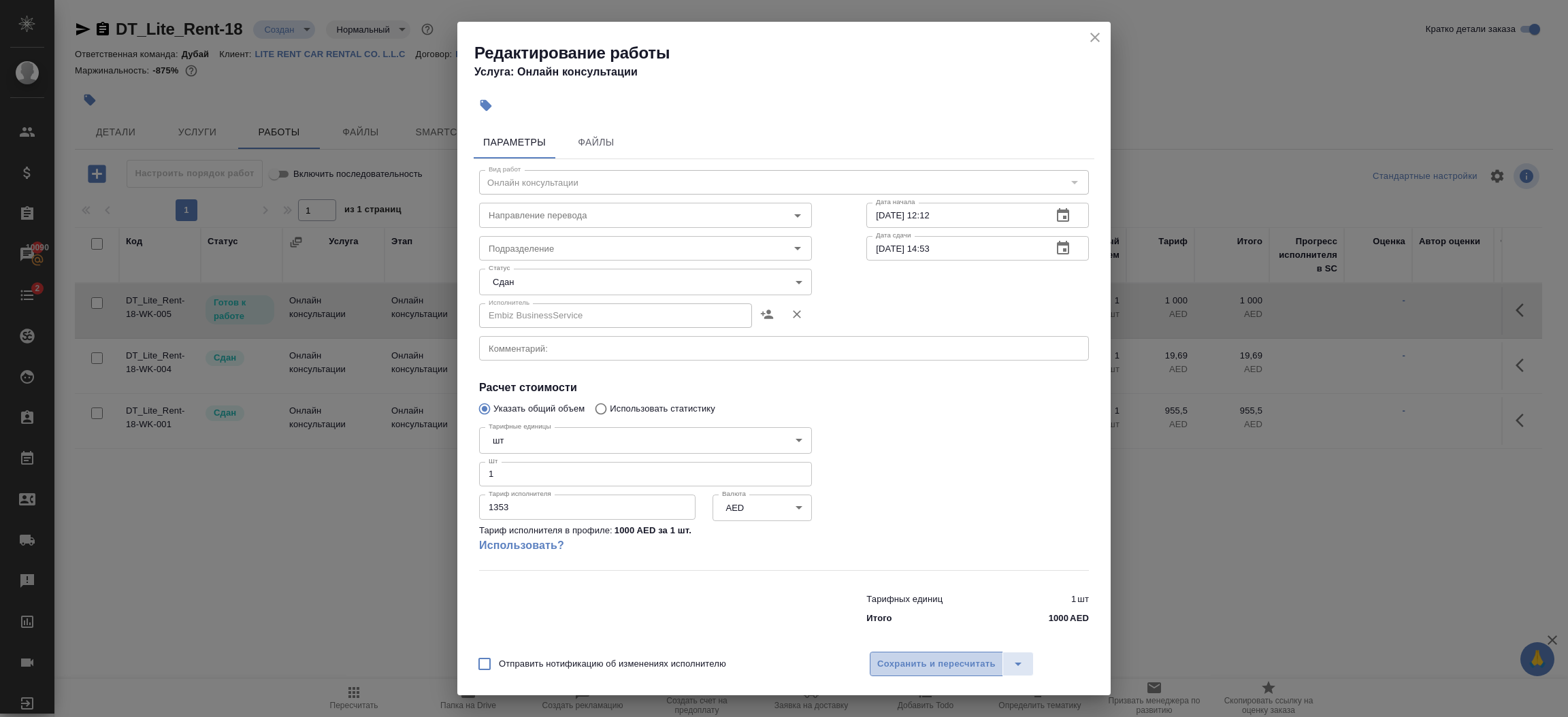
click at [930, 662] on span "Сохранить и пересчитать" at bounding box center [937, 664] width 118 height 15
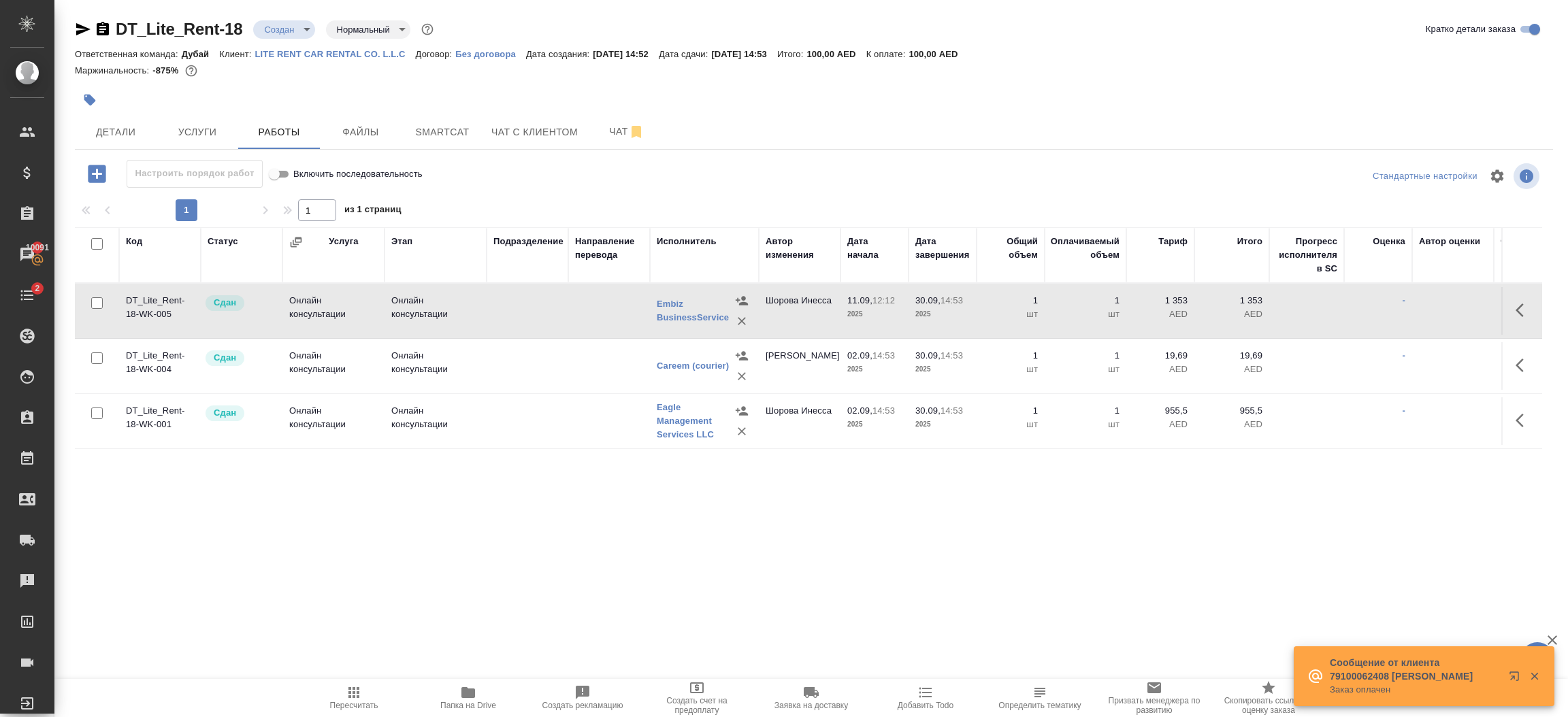
click at [858, 309] on p "2025" at bounding box center [874, 314] width 54 height 13
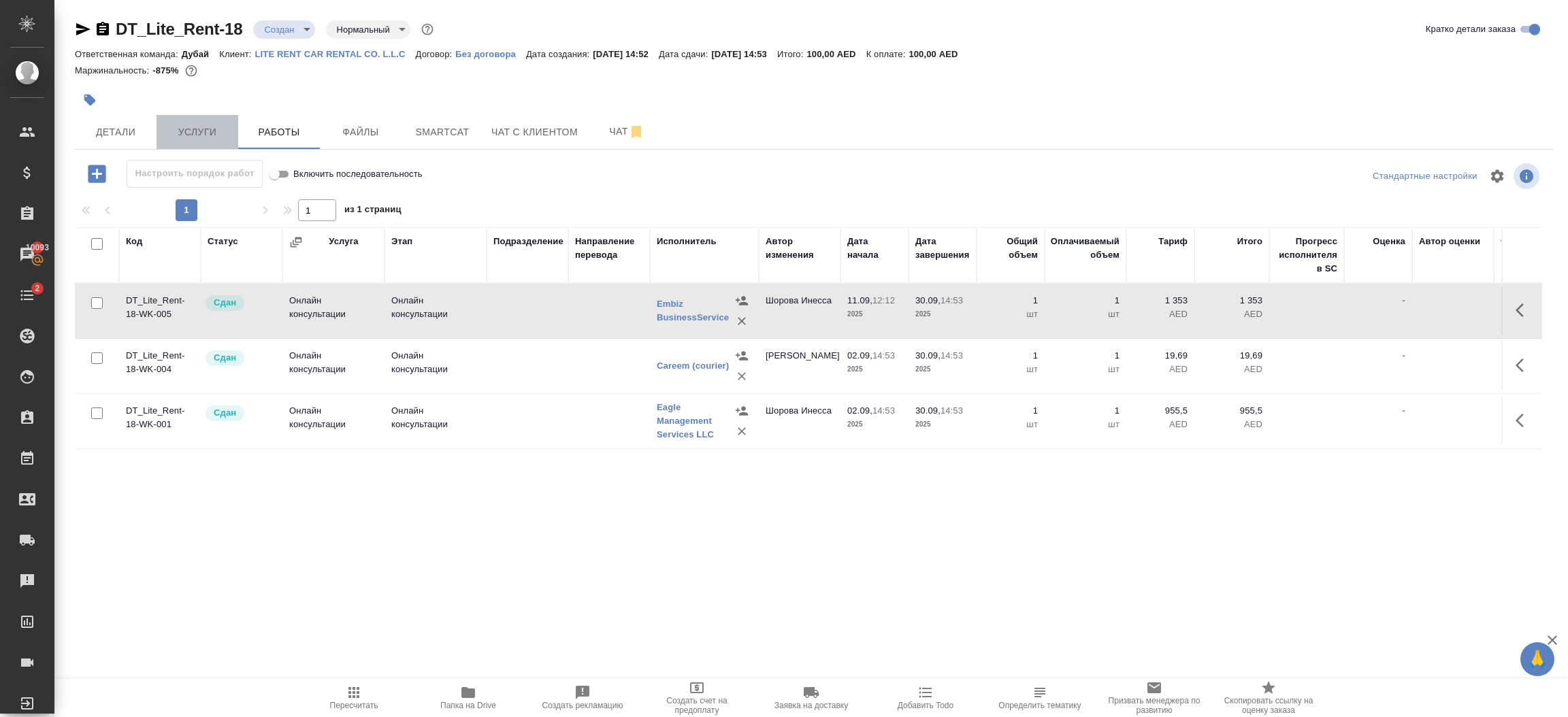
click at [198, 132] on span "Услуги" at bounding box center [197, 133] width 65 height 17
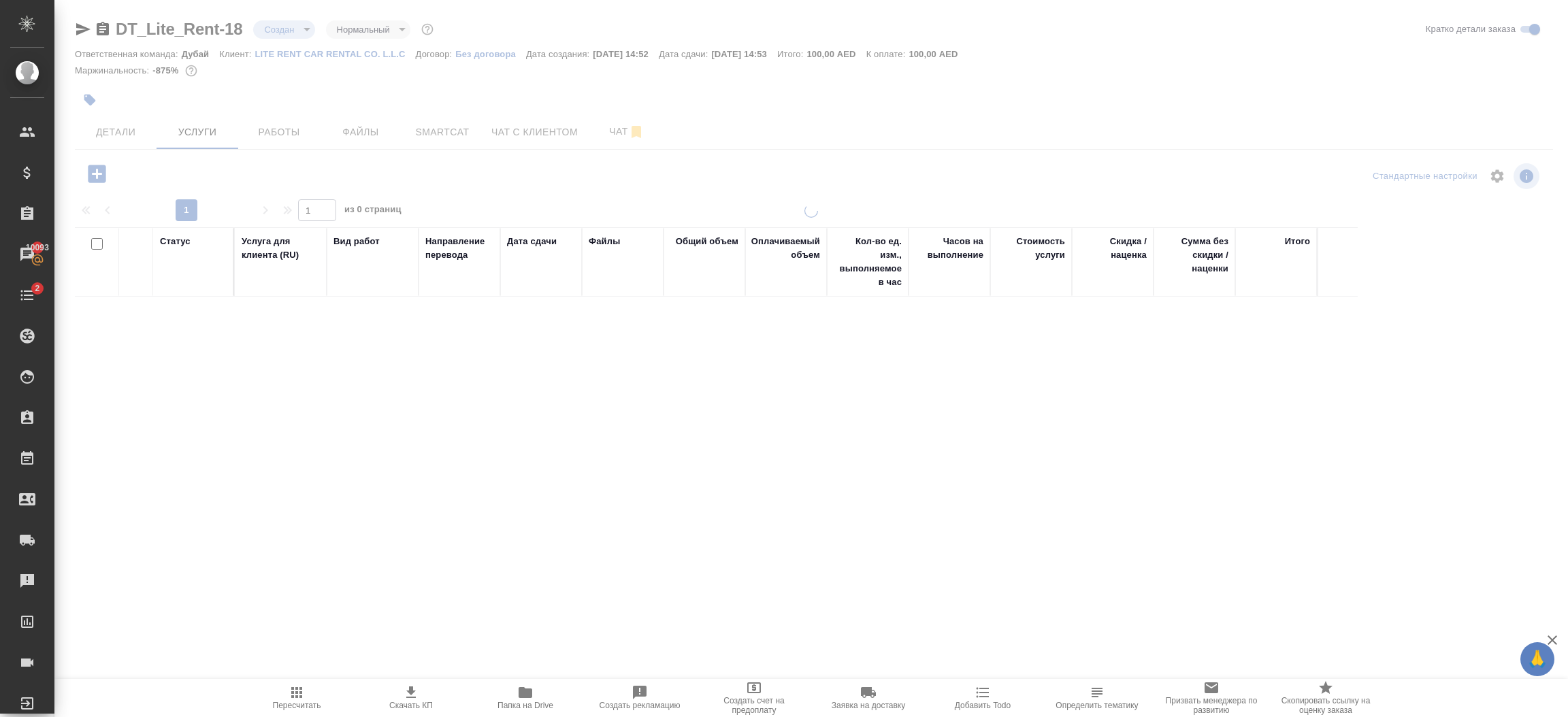
click at [103, 176] on div at bounding box center [811, 277] width 1514 height 555
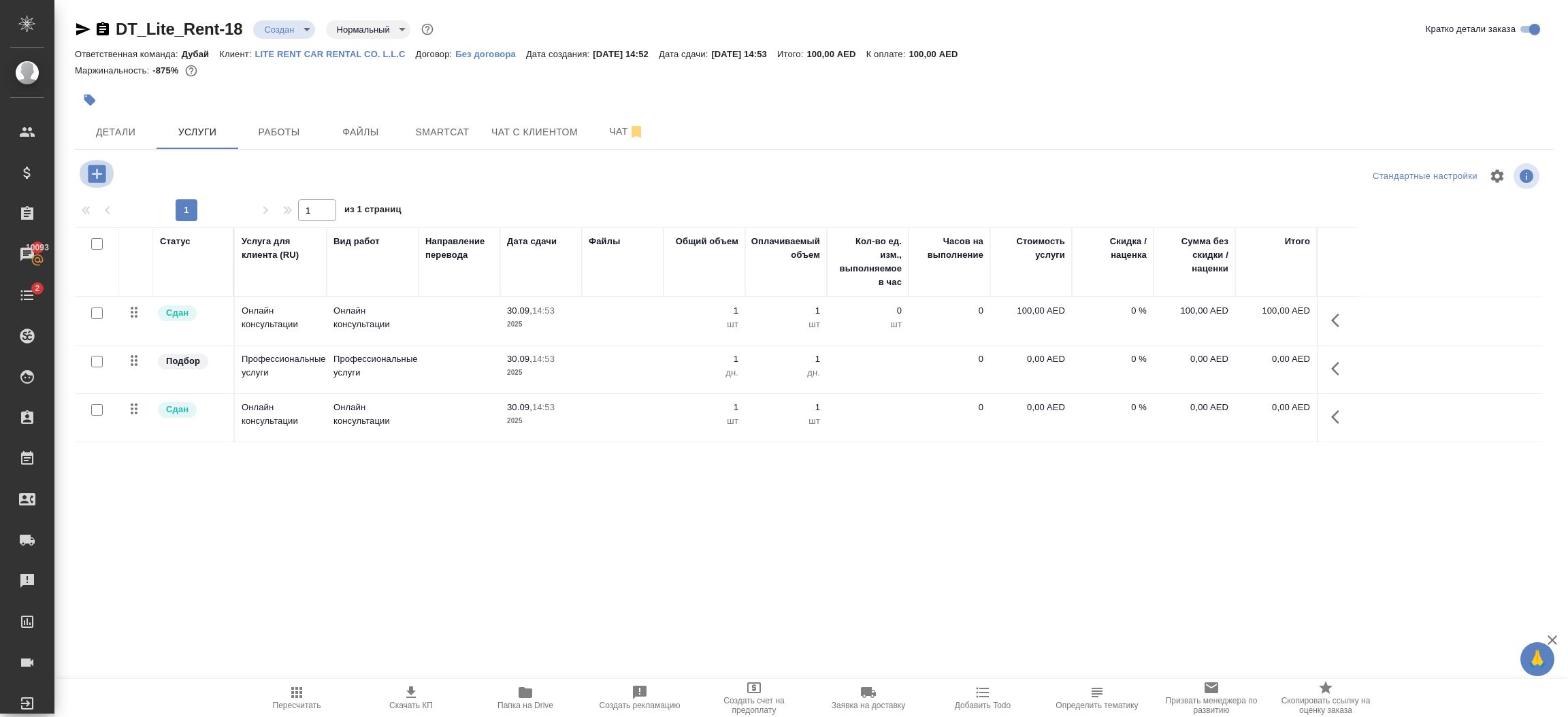
click at [104, 179] on icon "button" at bounding box center [96, 173] width 18 height 18
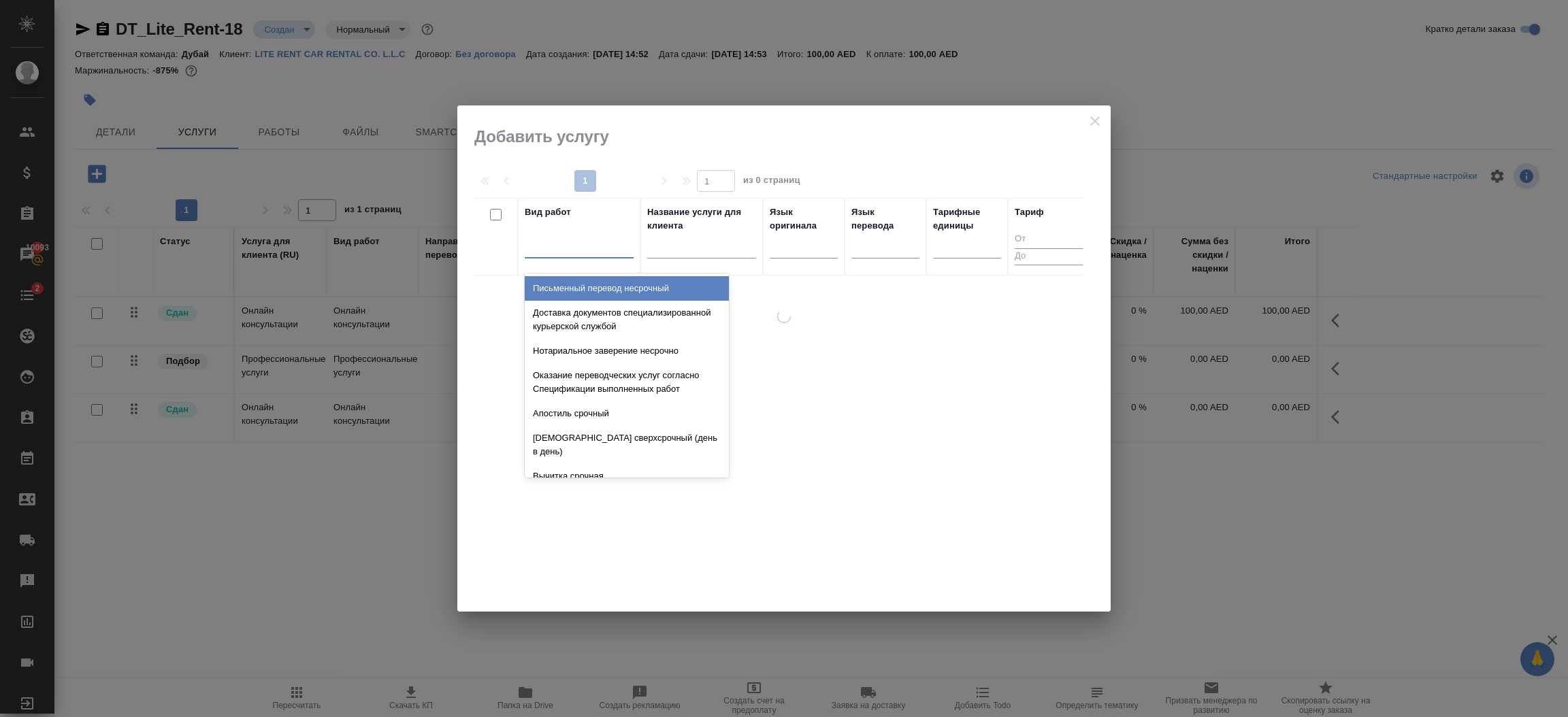
click at [581, 243] on div at bounding box center [579, 244] width 109 height 20
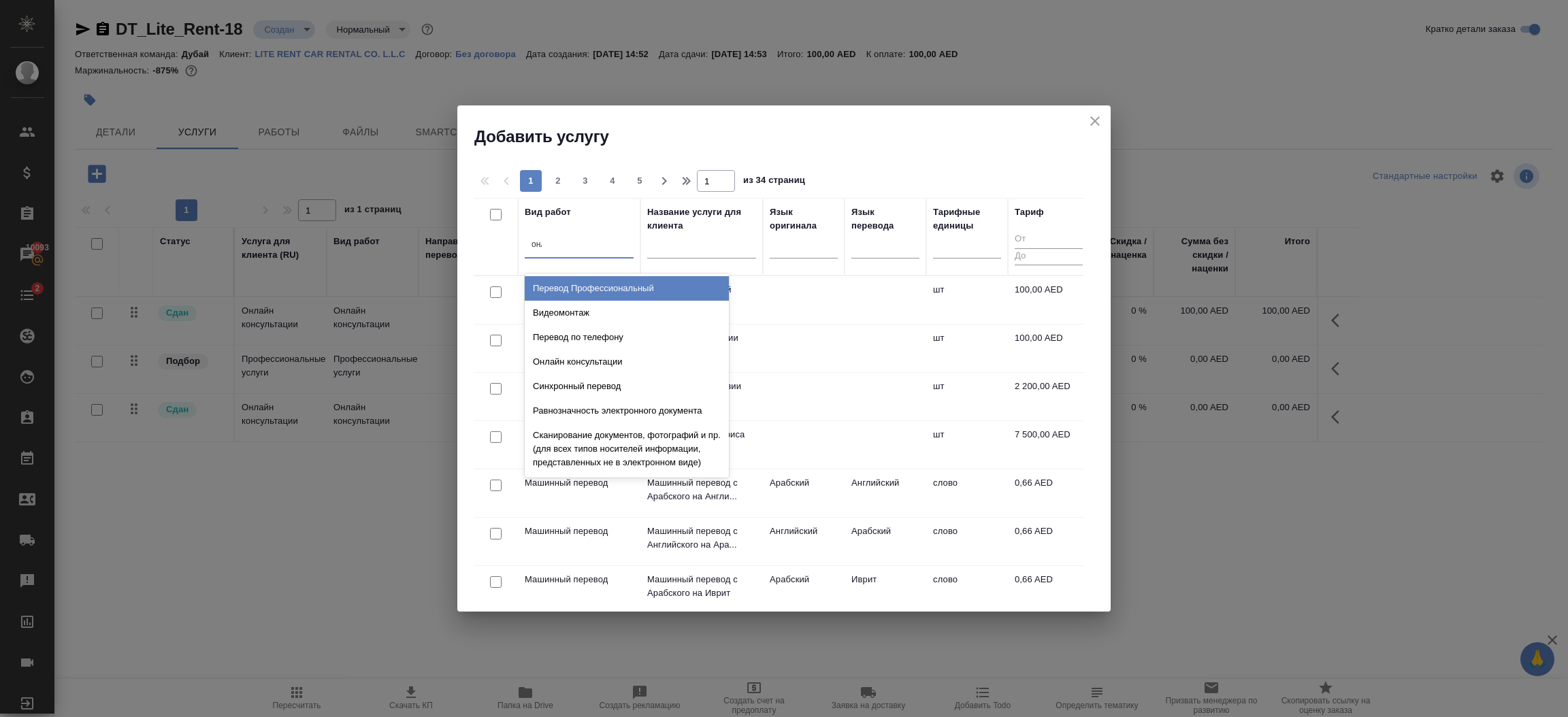
type input "онлай"
click at [582, 292] on div "Онлайн консультации" at bounding box center [626, 288] width 204 height 25
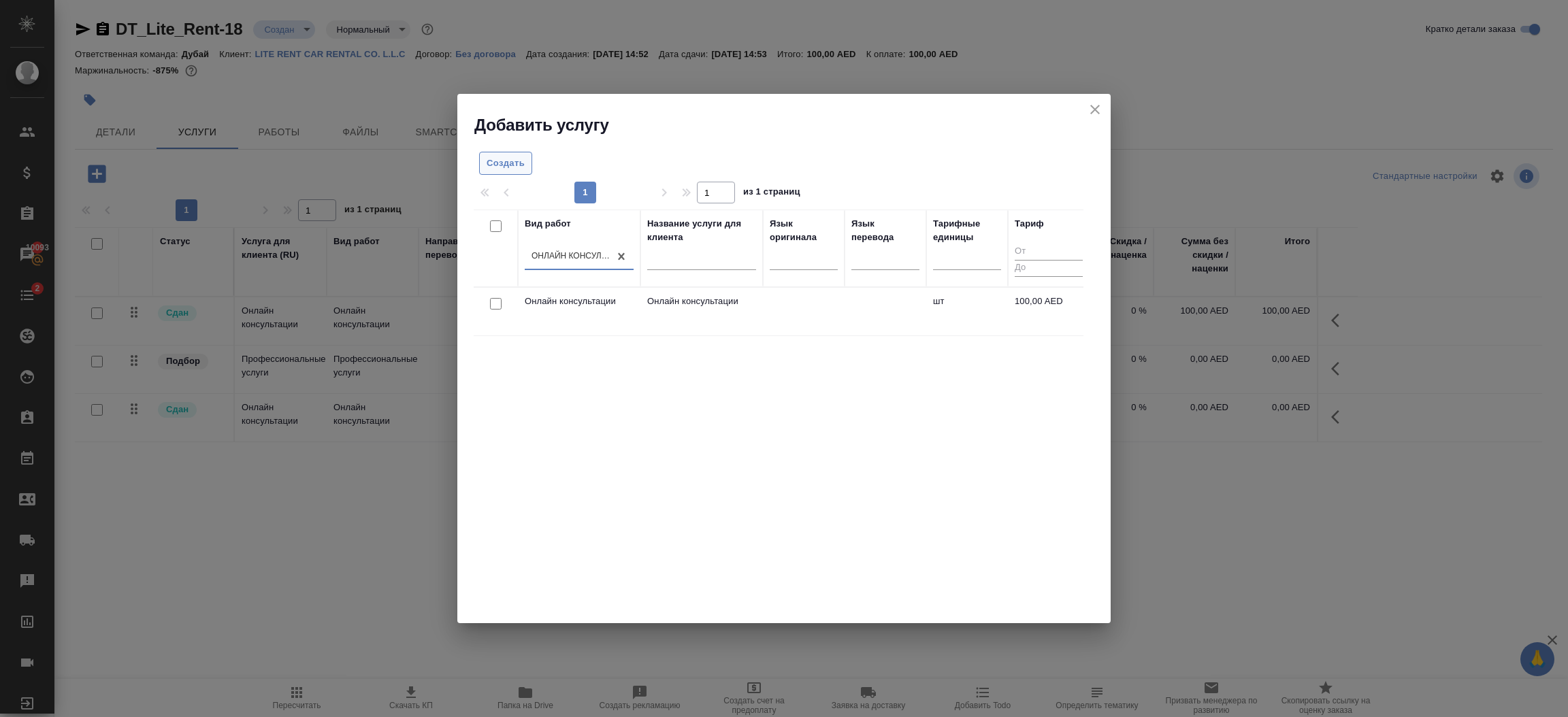
click at [513, 159] on span "Создать" at bounding box center [506, 163] width 38 height 15
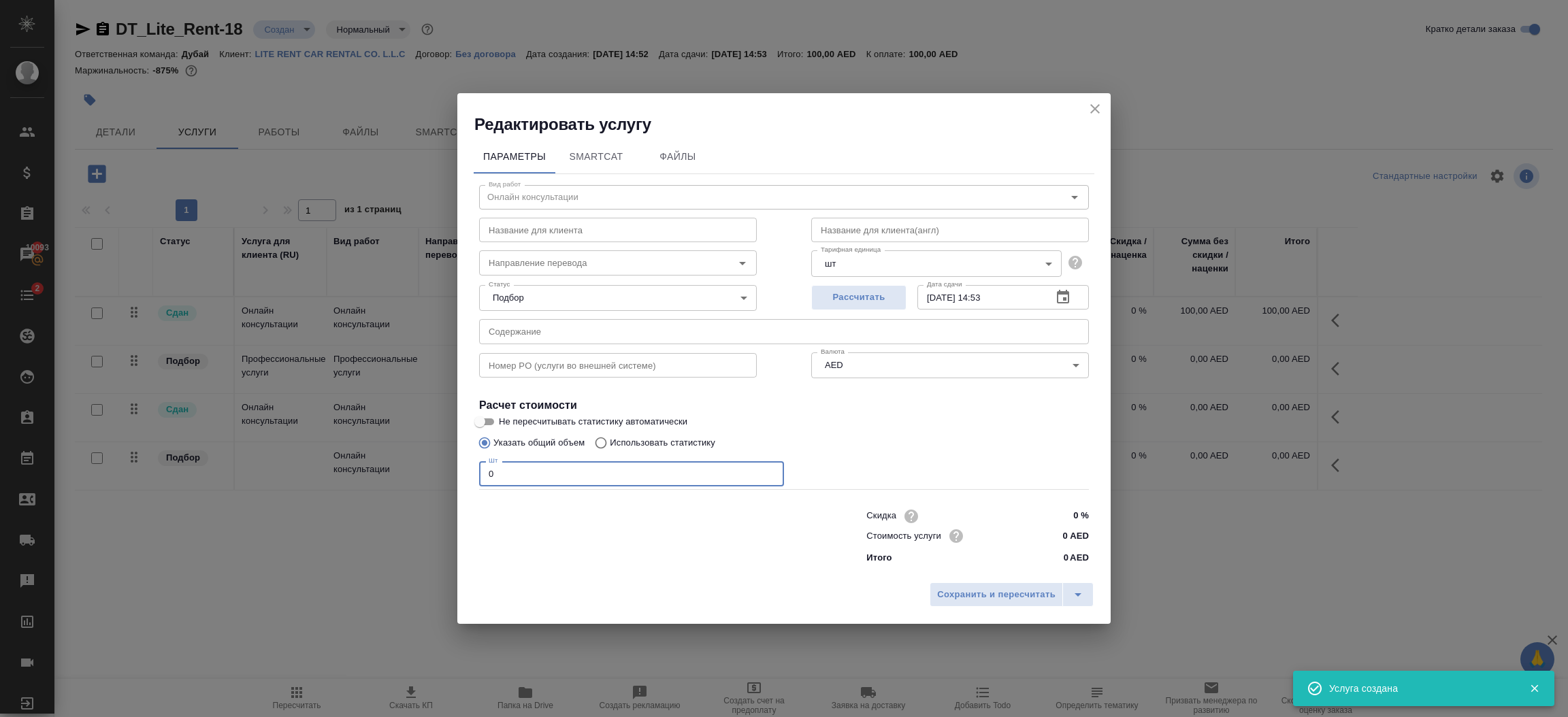
click at [584, 477] on input "0" at bounding box center [631, 474] width 305 height 25
type input "1"
click at [961, 596] on span "Сохранить и пересчитать" at bounding box center [996, 595] width 118 height 15
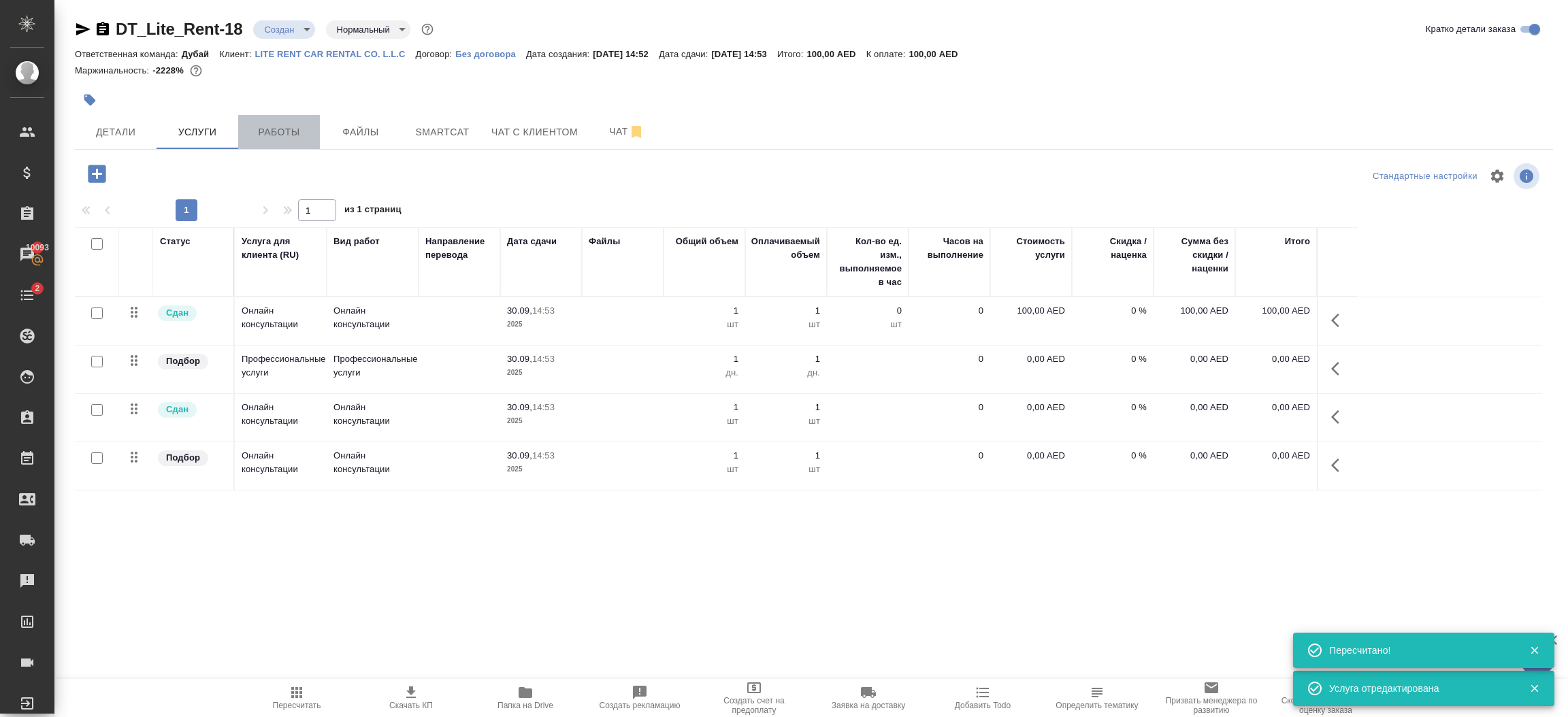
click at [287, 129] on span "Работы" at bounding box center [279, 133] width 65 height 17
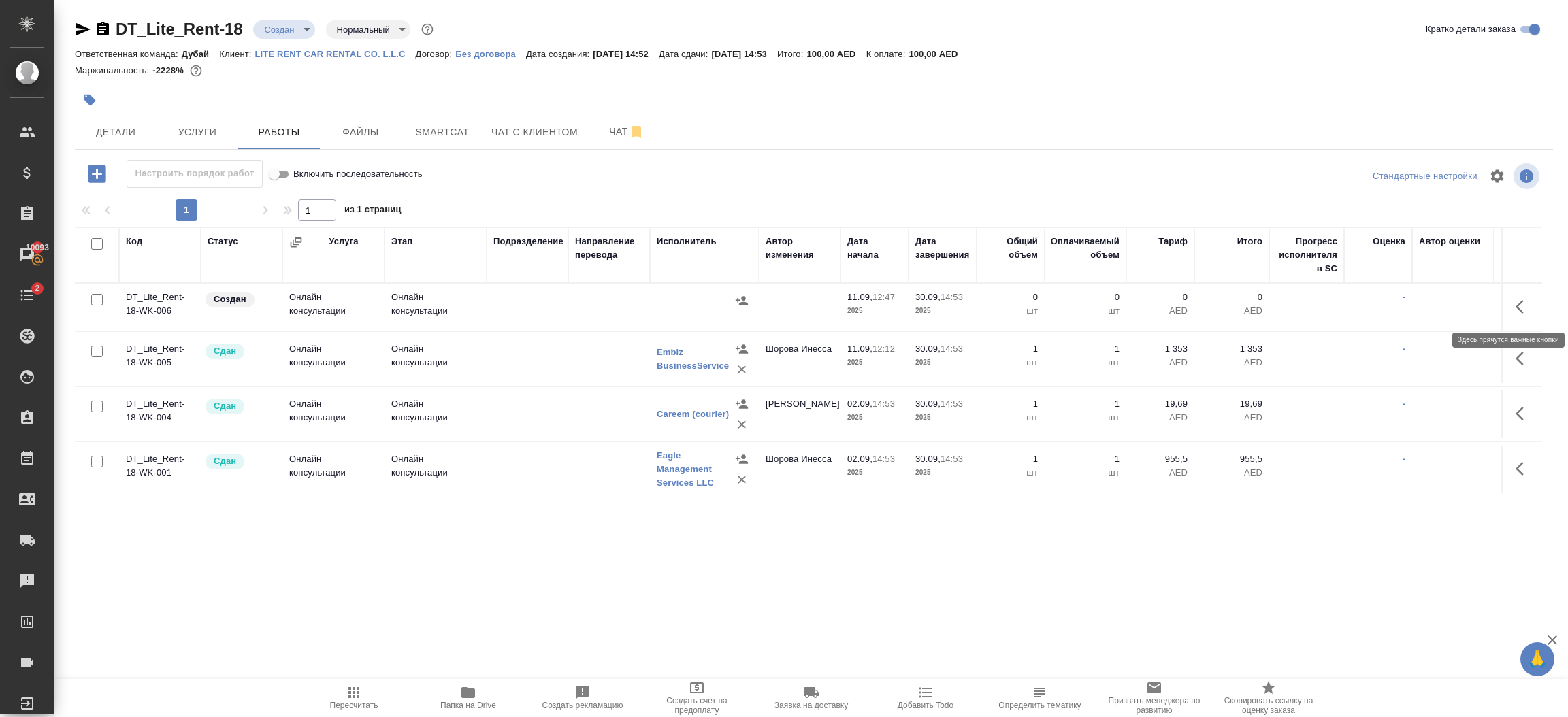
click at [1522, 304] on icon "button" at bounding box center [1523, 306] width 16 height 16
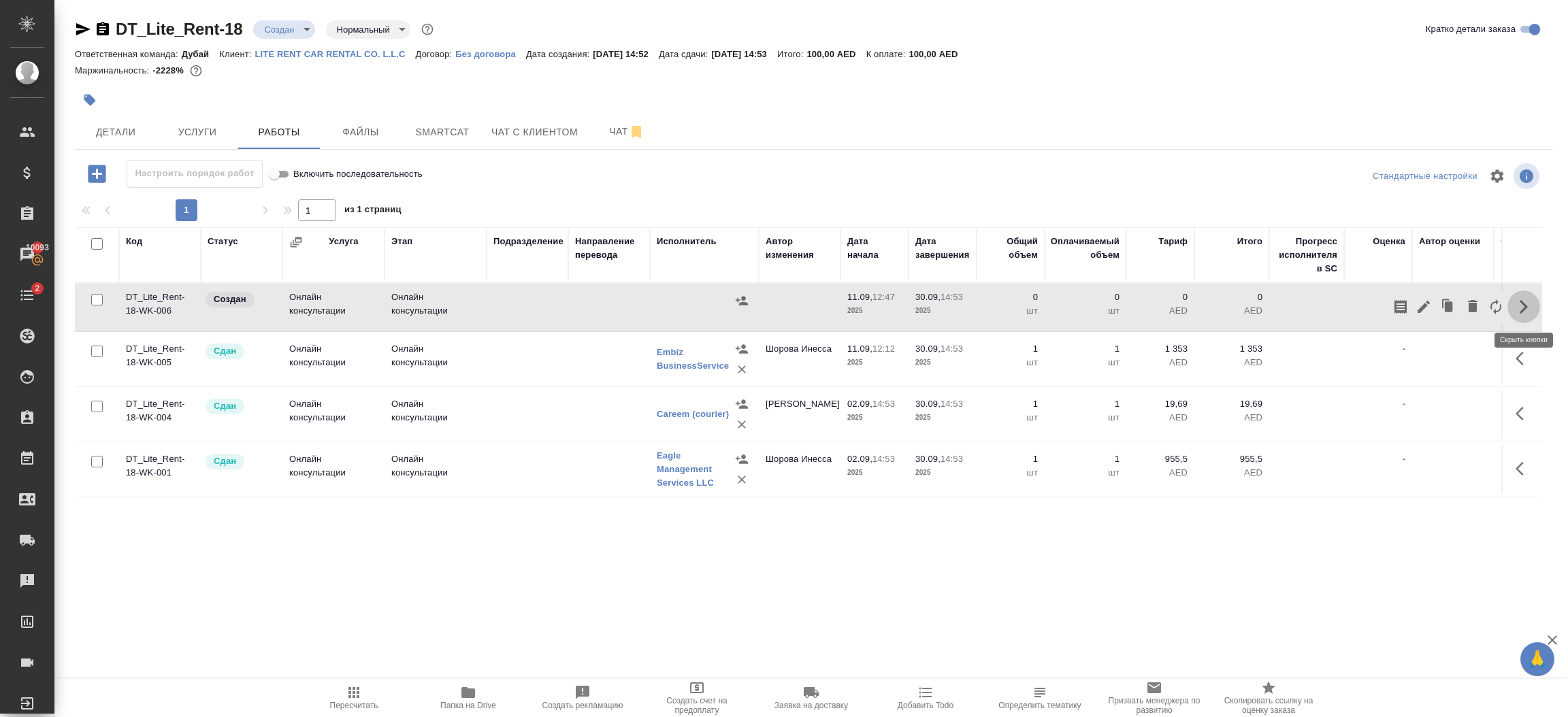
click at [1522, 304] on icon "button" at bounding box center [1523, 306] width 9 height 13
click at [1524, 314] on icon "button" at bounding box center [1523, 306] width 16 height 16
click at [1423, 307] on icon "button" at bounding box center [1424, 306] width 12 height 12
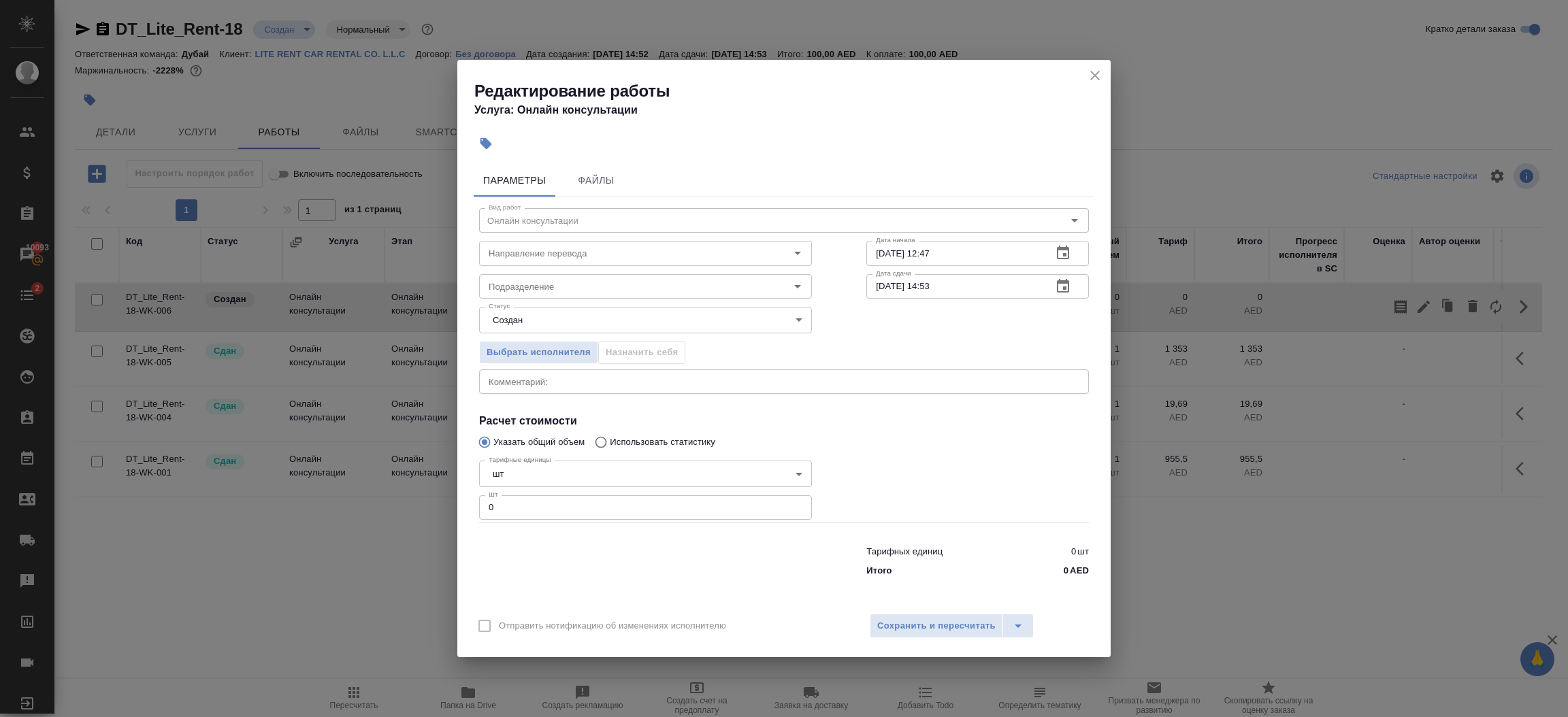
click at [610, 499] on input "0" at bounding box center [646, 508] width 333 height 25
type input "1"
click at [925, 624] on span "Сохранить и пересчитать" at bounding box center [937, 626] width 118 height 15
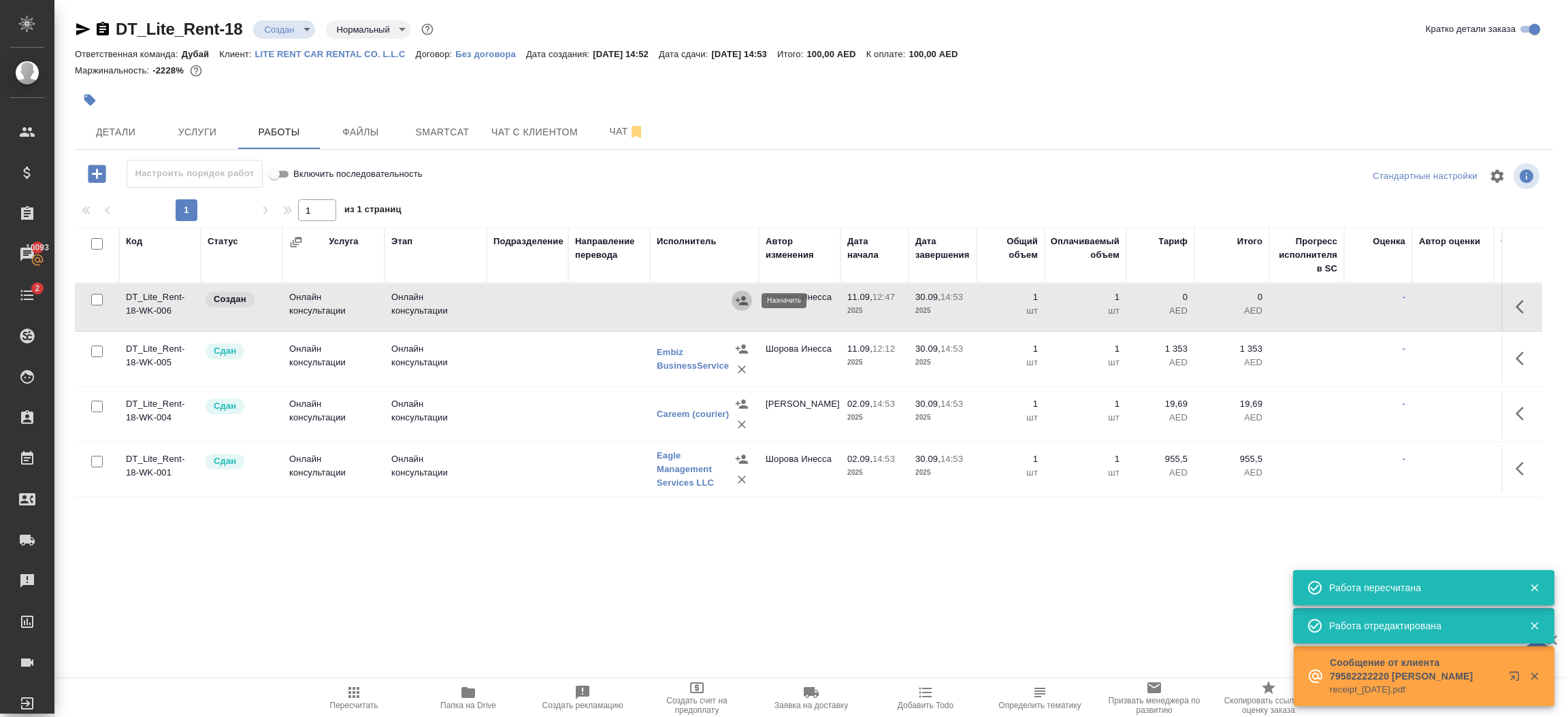
click at [738, 302] on icon "button" at bounding box center [742, 301] width 13 height 13
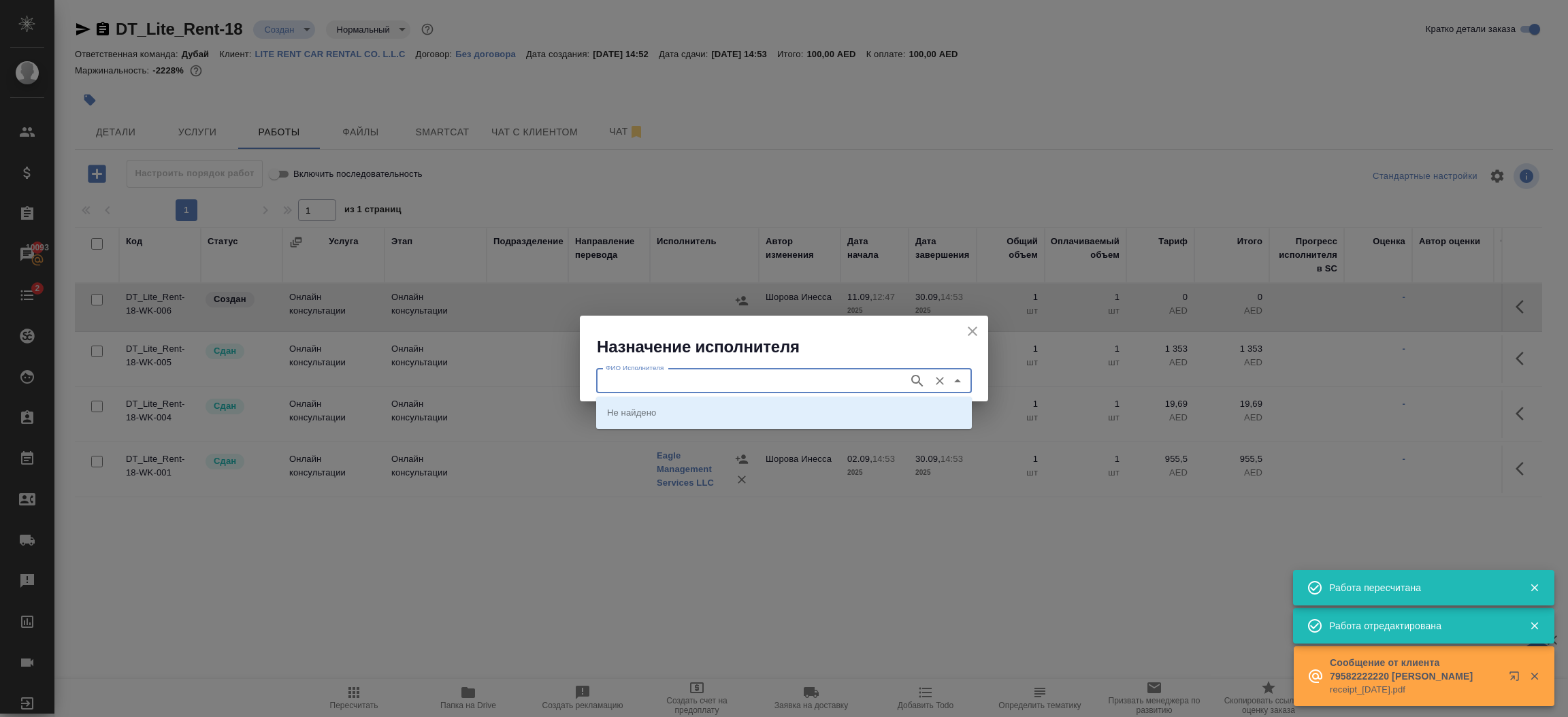
click at [702, 385] on input "ФИО Исполнителя" at bounding box center [752, 381] width 302 height 16
type input "t"
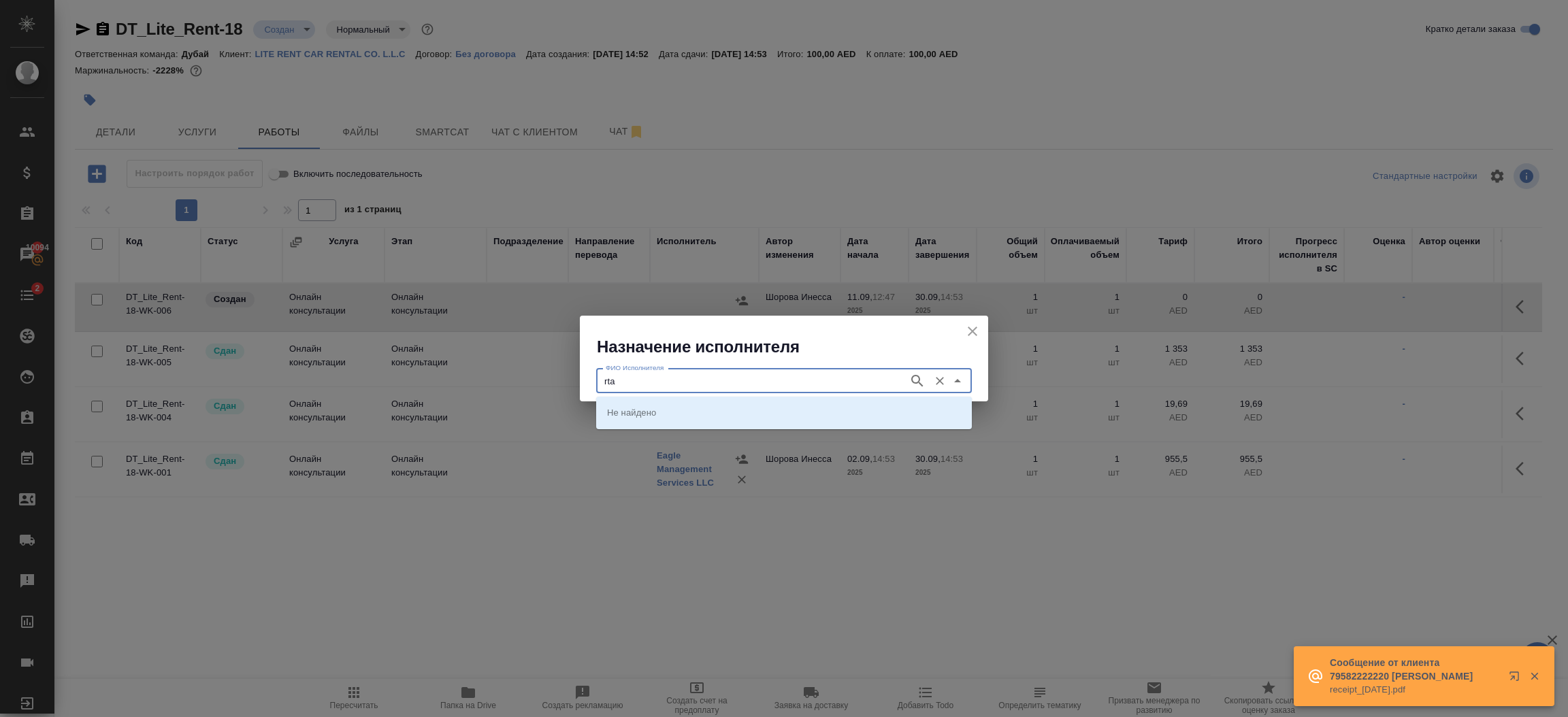
type input "rta"
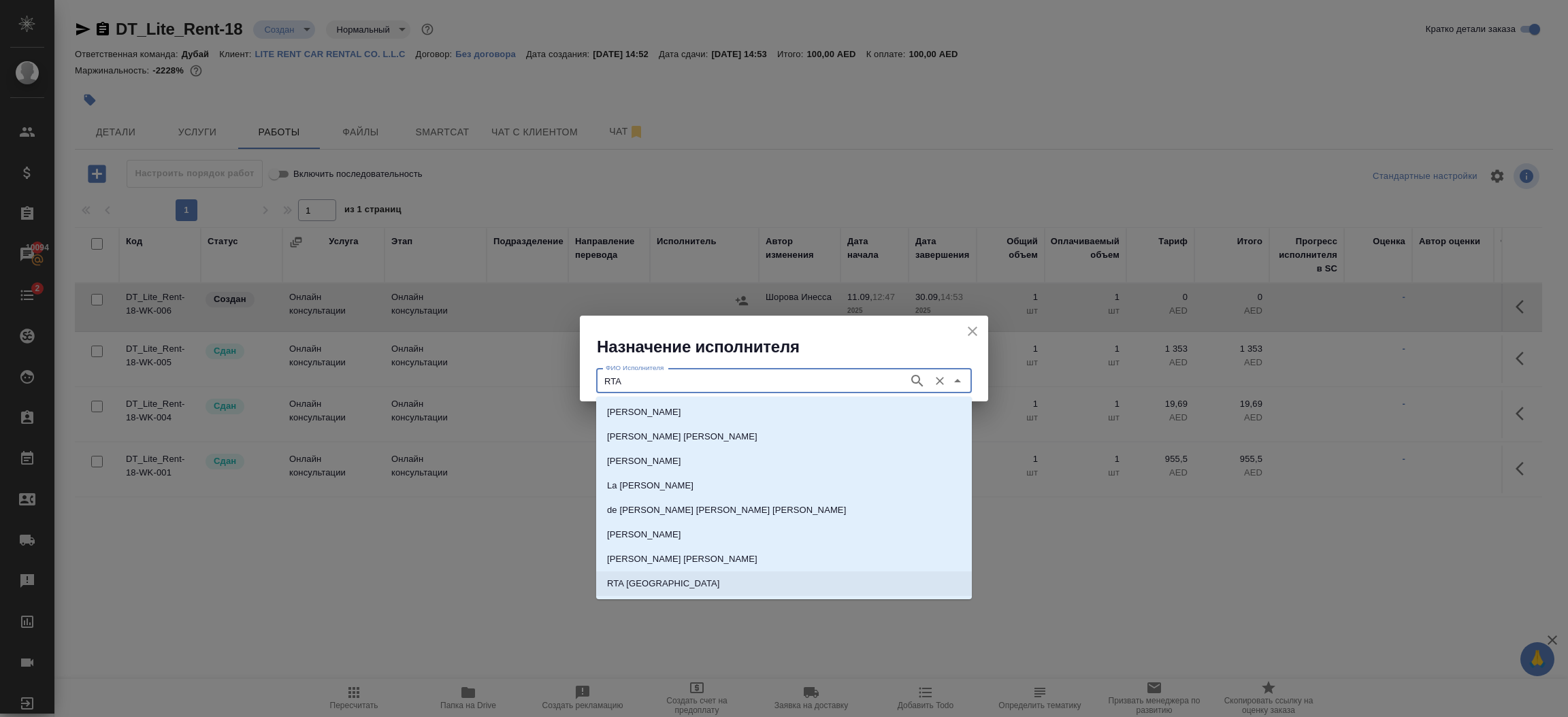
click at [648, 583] on p "RTA Dubai" at bounding box center [664, 583] width 113 height 13
type input "RTA Dubai"
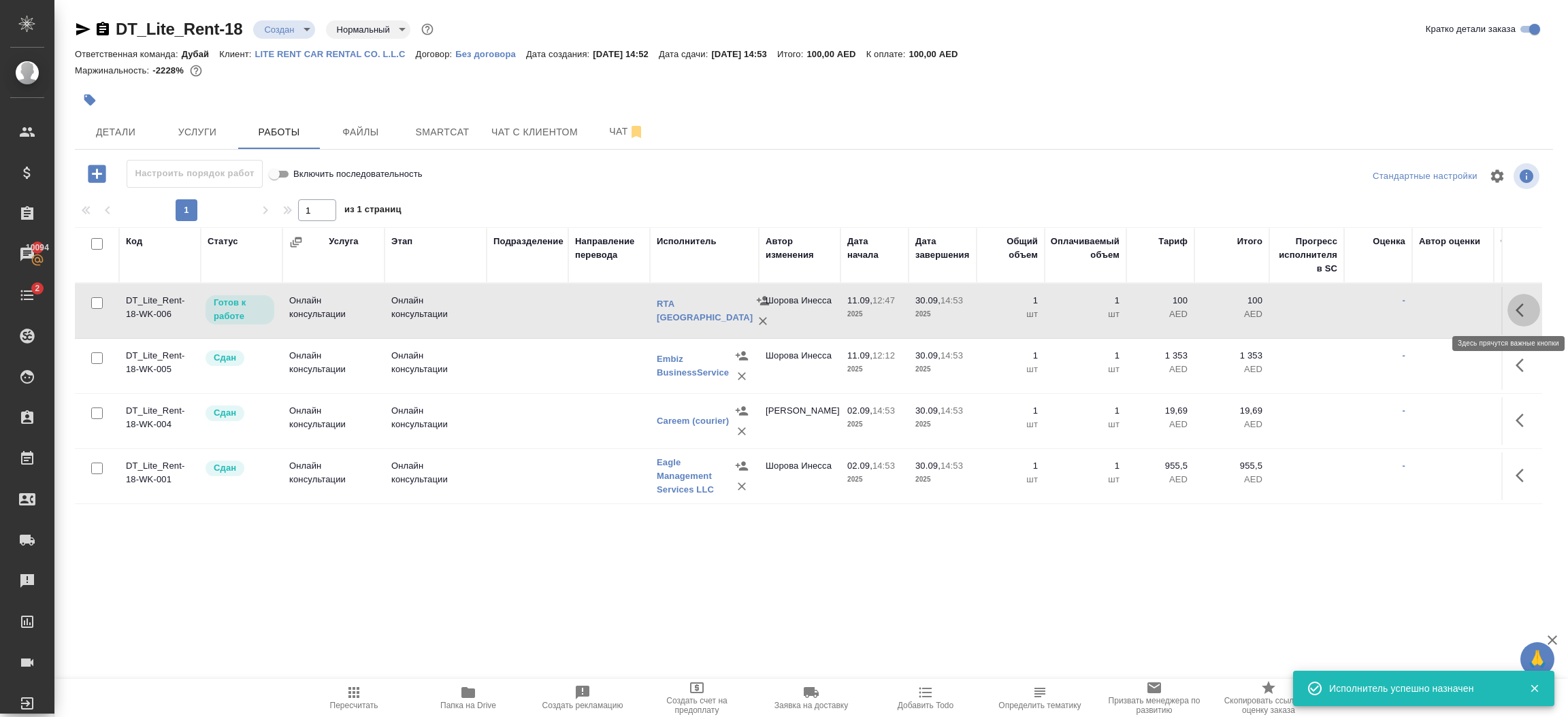
click at [1518, 312] on icon "button" at bounding box center [1519, 310] width 9 height 13
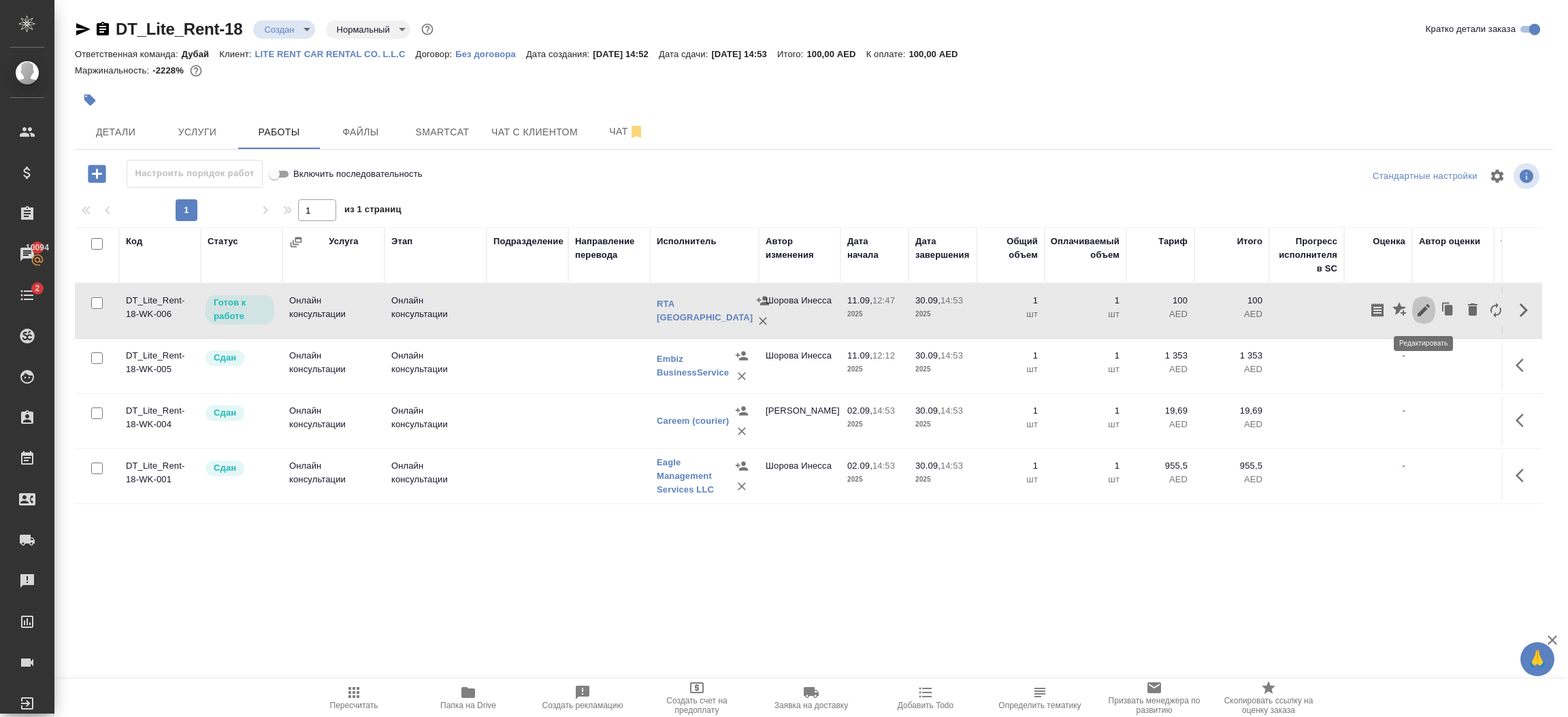
click at [1425, 320] on button "button" at bounding box center [1424, 310] width 23 height 32
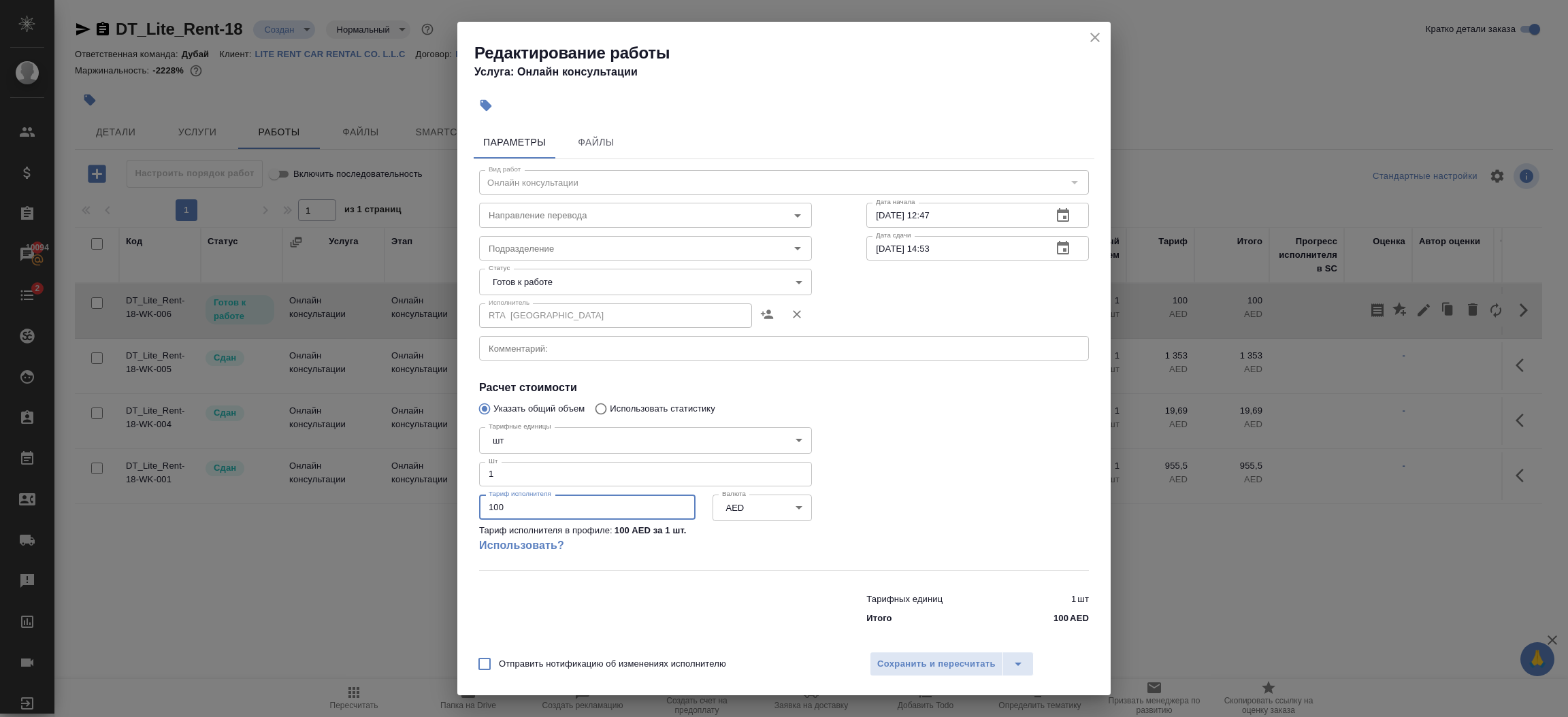
drag, startPoint x: 546, startPoint y: 508, endPoint x: 374, endPoint y: 504, distance: 172.0
click at [374, 504] on div "Редактирование работы Услуга: Онлайн консультации Параметры Файлы Вид работ Онл…" at bounding box center [784, 358] width 1568 height 717
type input "4120"
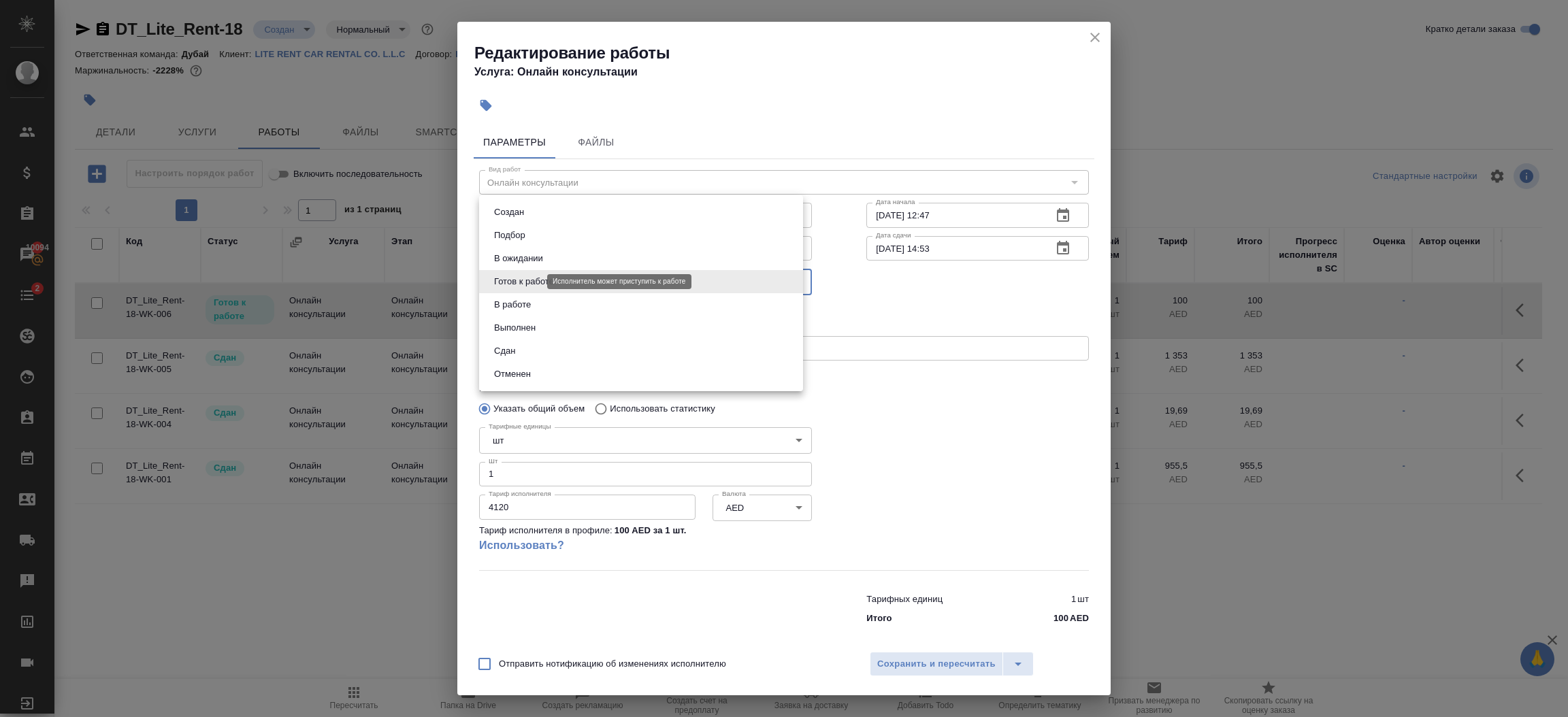
click at [533, 285] on body "🙏 .cls-1 fill:#fff; AWATERA Шорова Инесса i.shorova_kiev Клиенты Спецификации З…" at bounding box center [784, 358] width 1568 height 717
click at [522, 348] on li "Сдан" at bounding box center [641, 351] width 324 height 23
type input "closed"
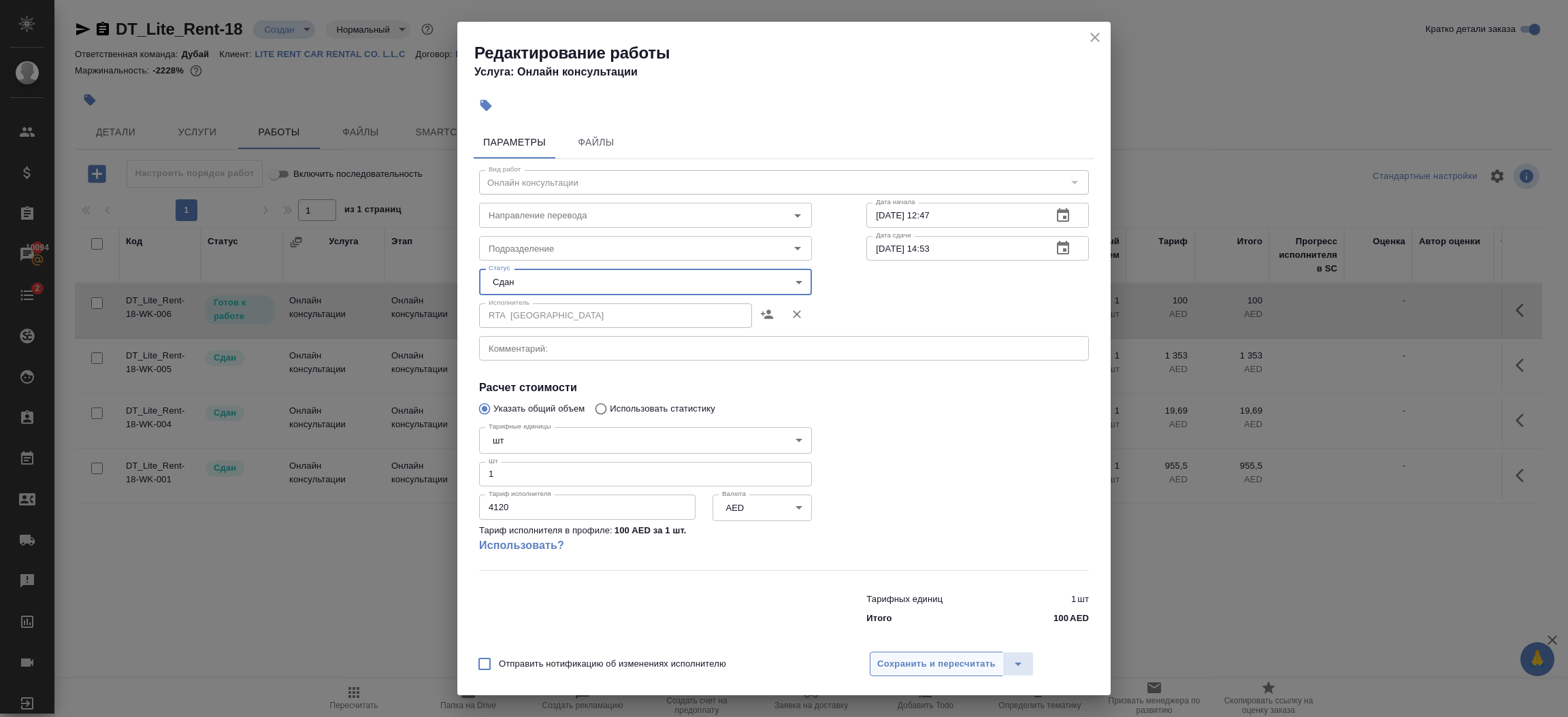
click at [959, 660] on span "Сохранить и пересчитать" at bounding box center [937, 664] width 118 height 15
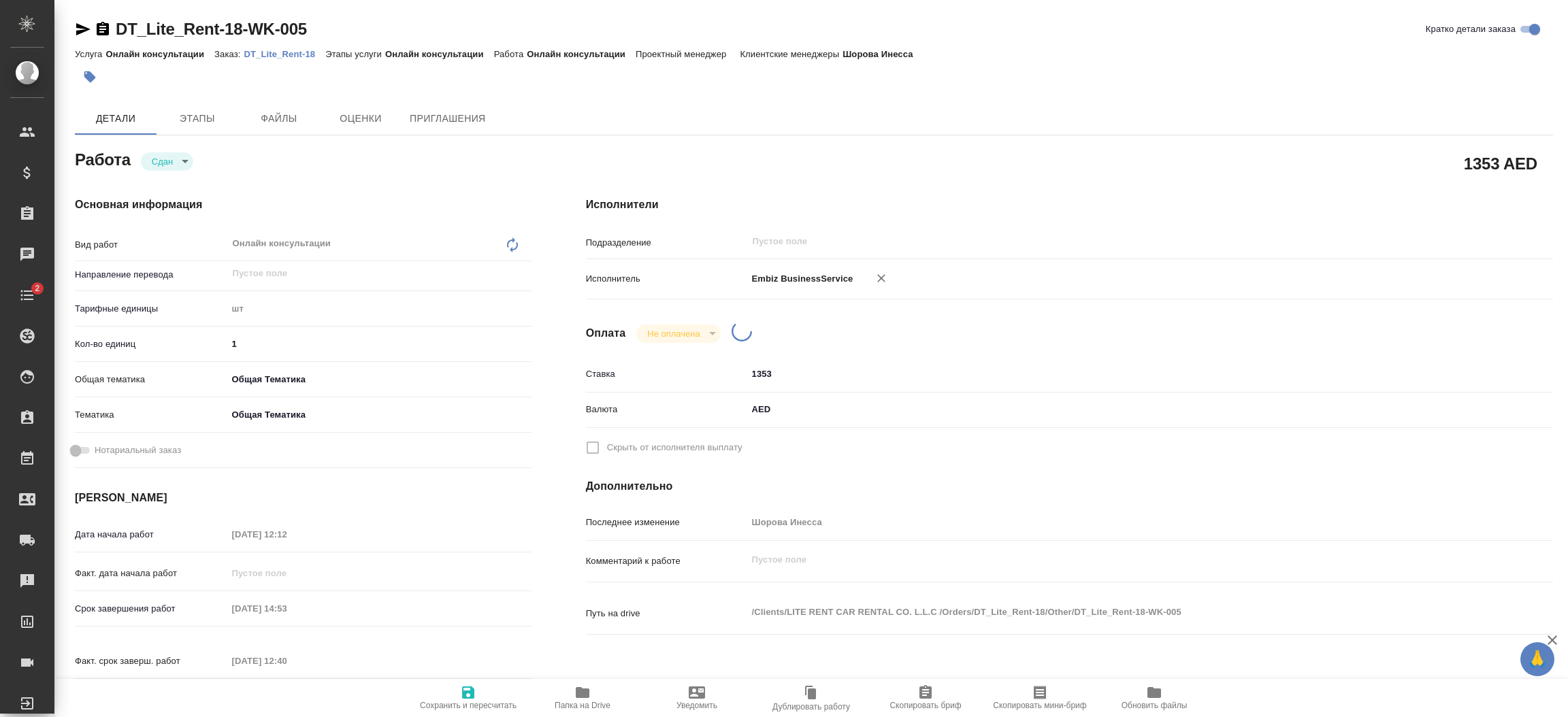
type textarea "x"
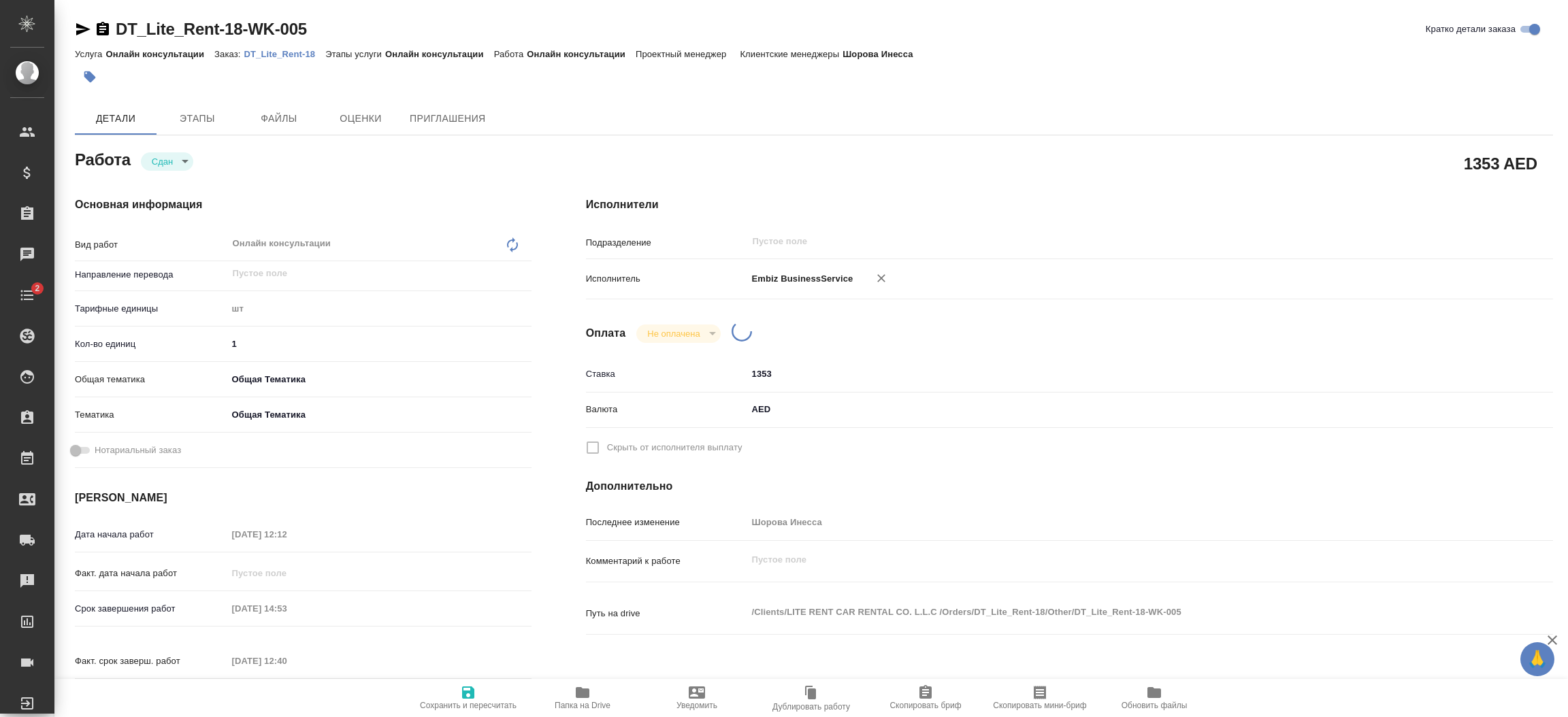
type textarea "x"
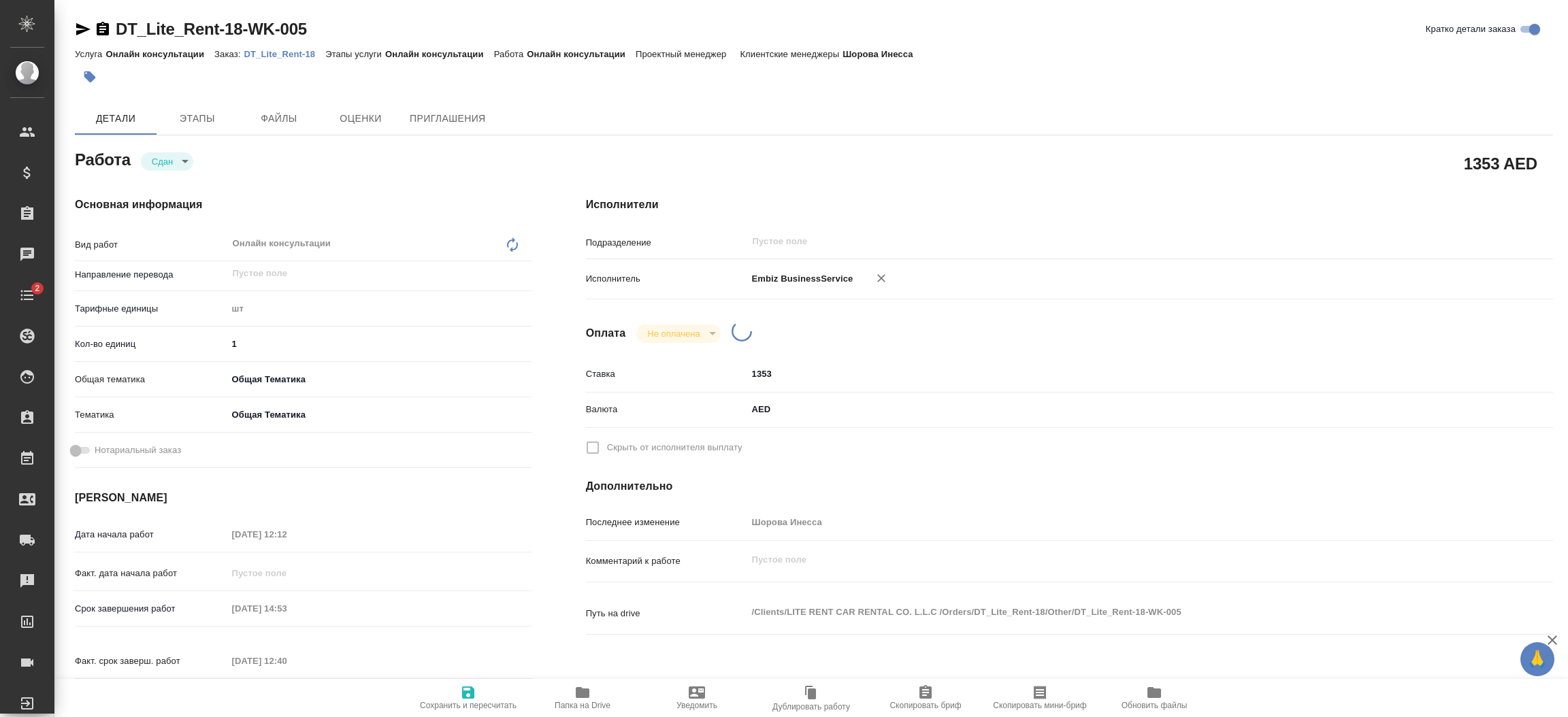
type textarea "x"
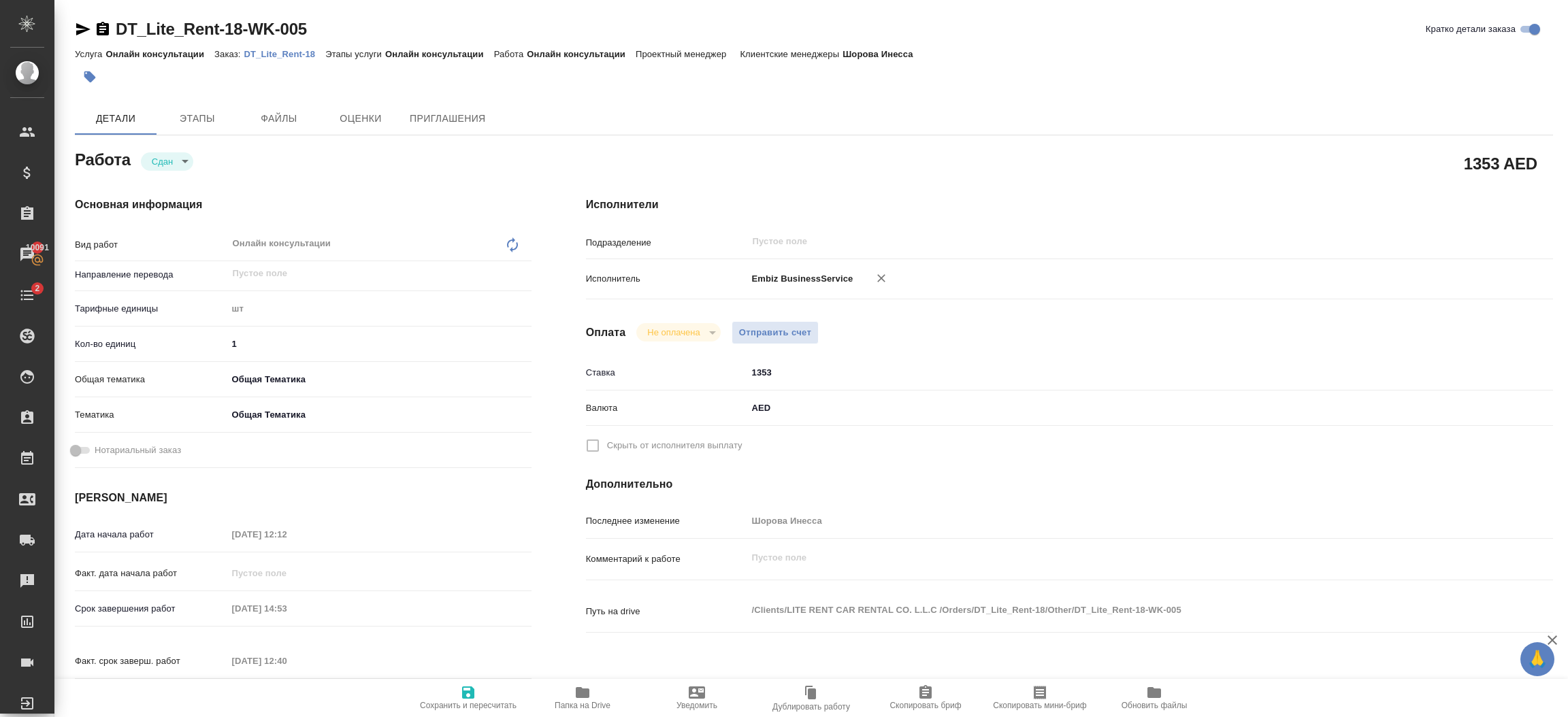
type textarea "x"
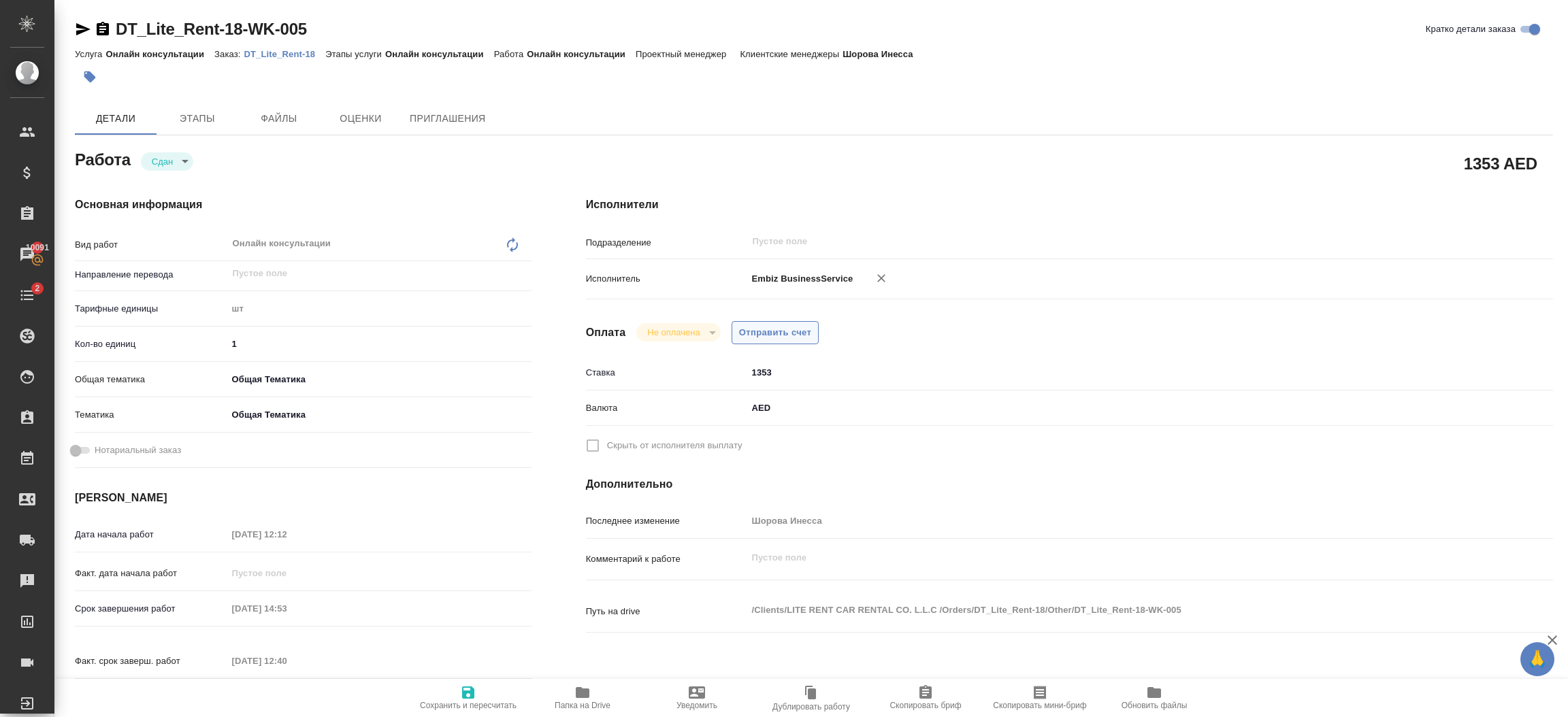
type textarea "x"
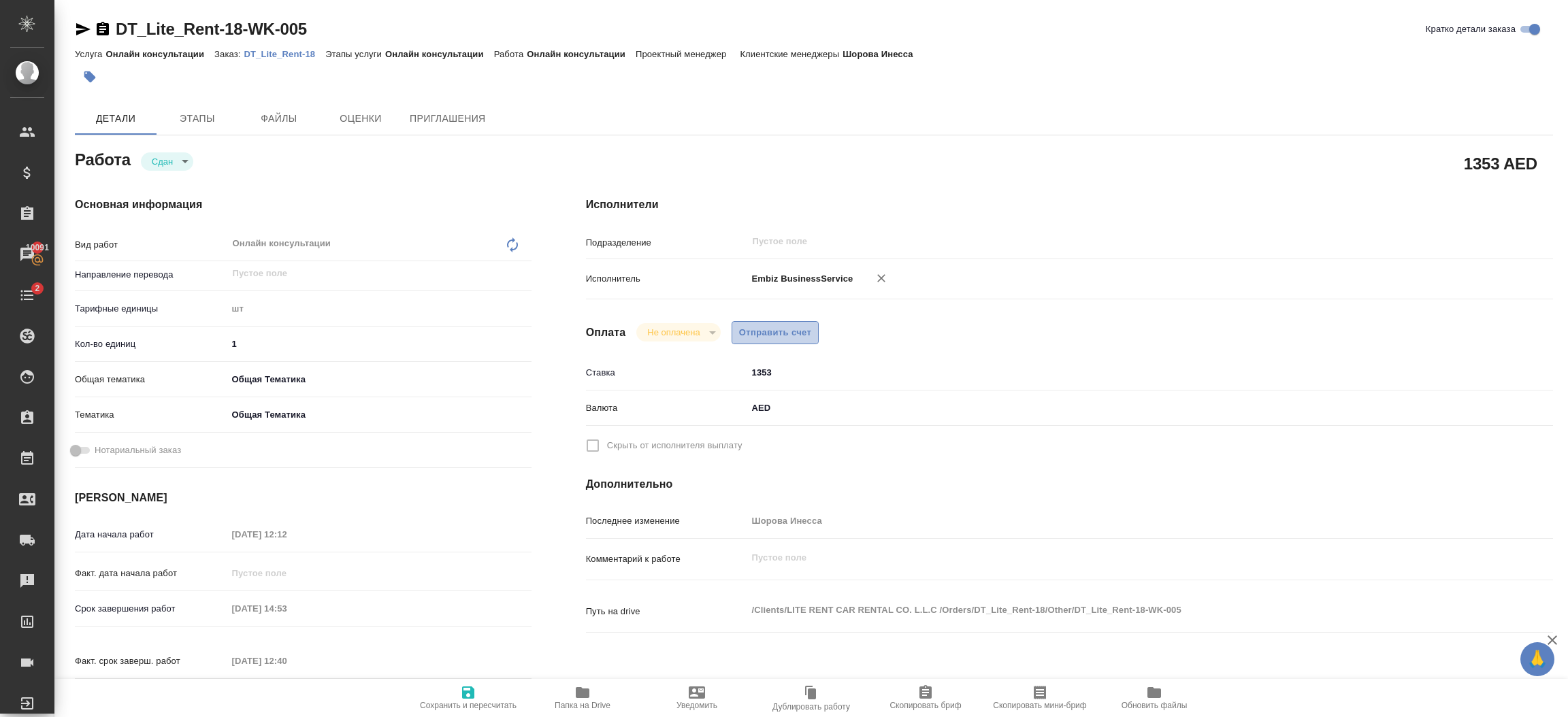
click at [788, 332] on span "Отправить счет" at bounding box center [775, 333] width 73 height 15
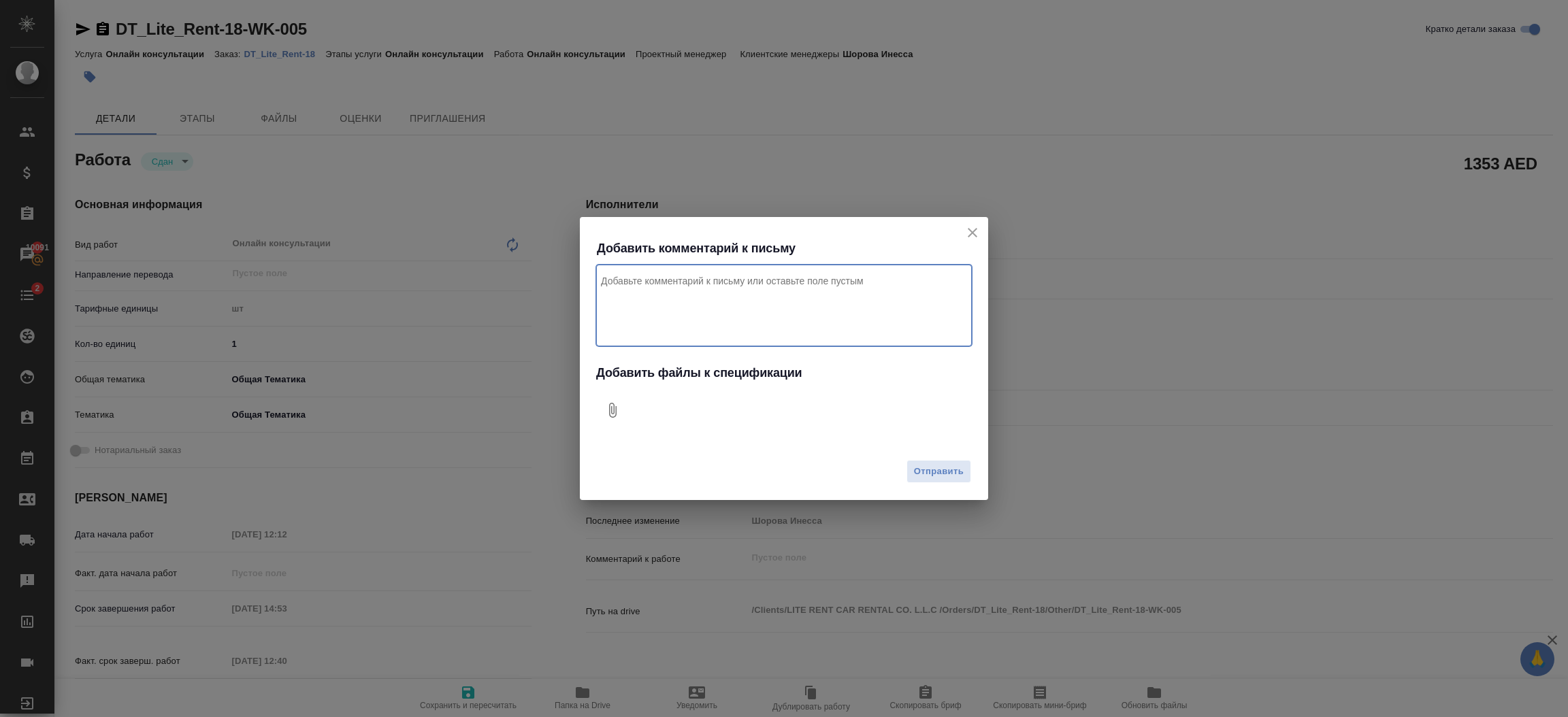
type textarea "x"
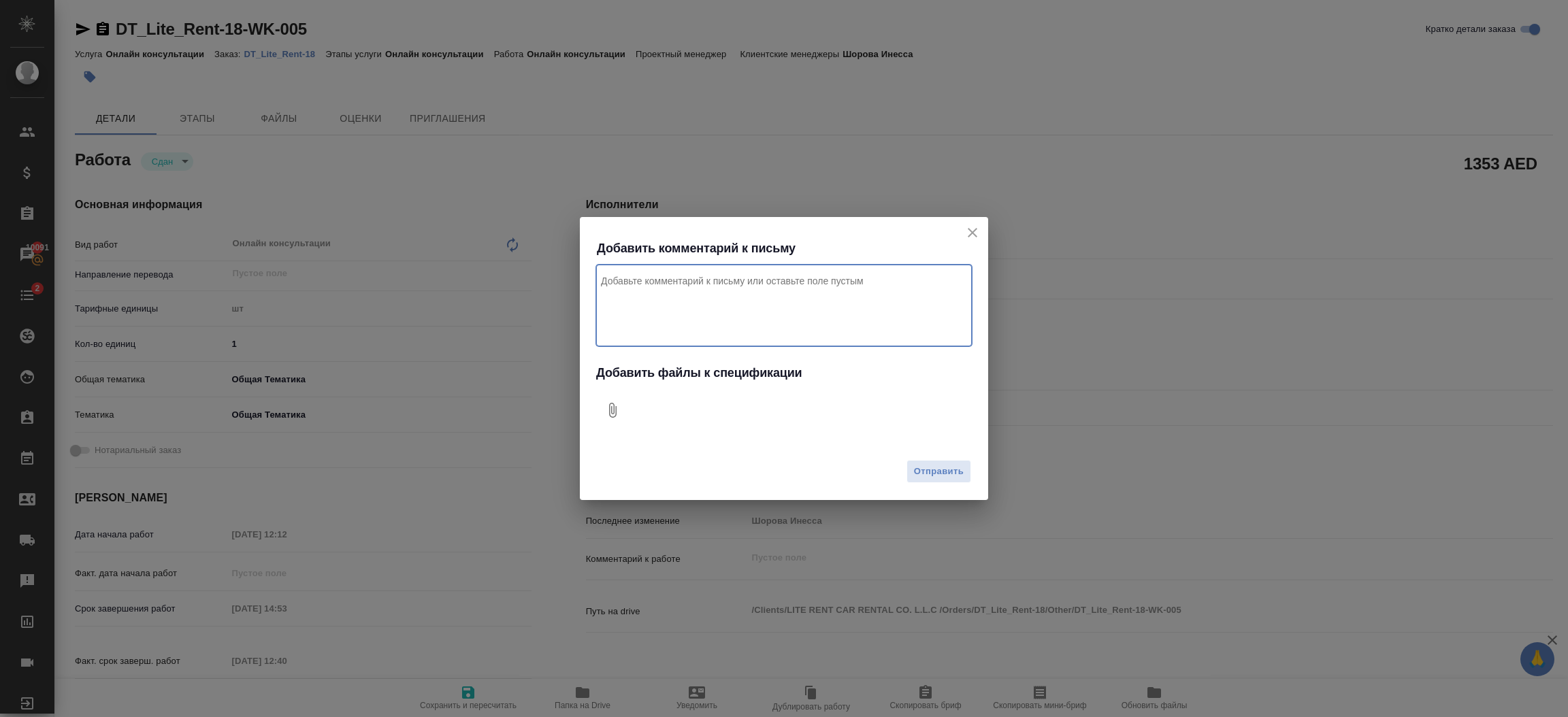
click at [787, 309] on textarea "Комментарий к письму" at bounding box center [783, 306] width 375 height 82
type textarea "Привет. за обновление лицензии для клиента проект Дубай"
click at [613, 408] on icon "Добавить файлы к спецификации" at bounding box center [612, 410] width 16 height 16
click at [944, 468] on span "Отправить" at bounding box center [939, 472] width 50 height 15
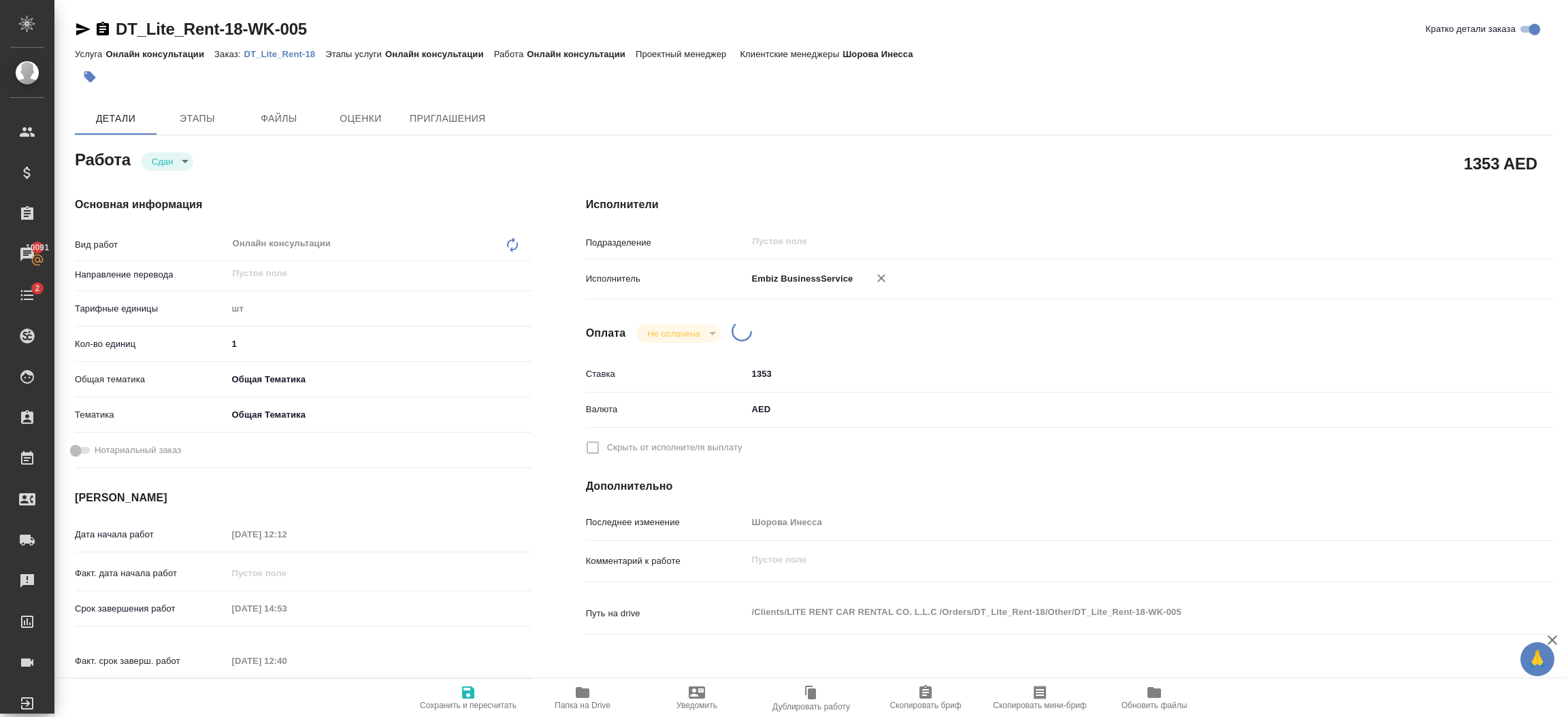
type textarea "x"
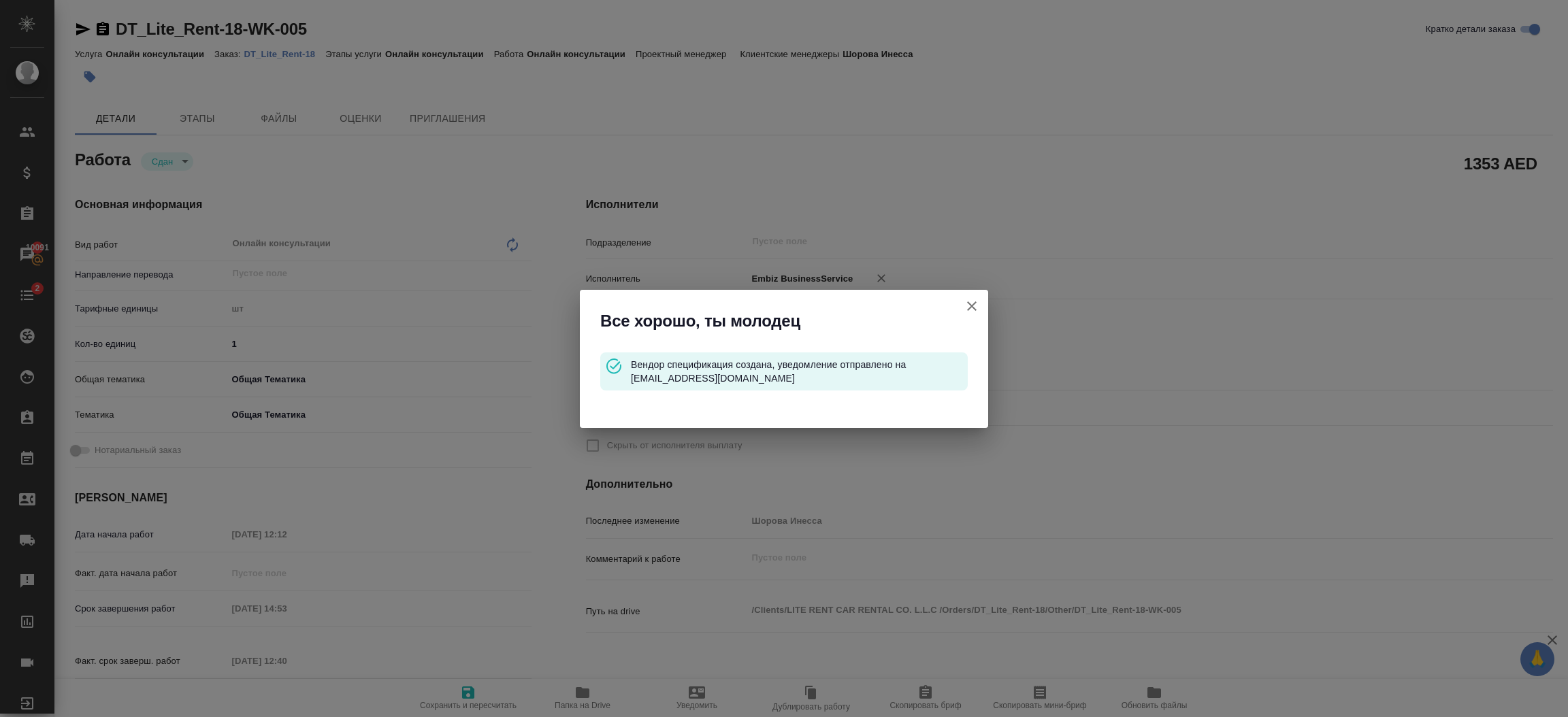
type input "closed"
type textarea "Онлайн консультации"
type textarea "x"
type input "5a8b1489cc6b4906c91bfdc1"
type input "1"
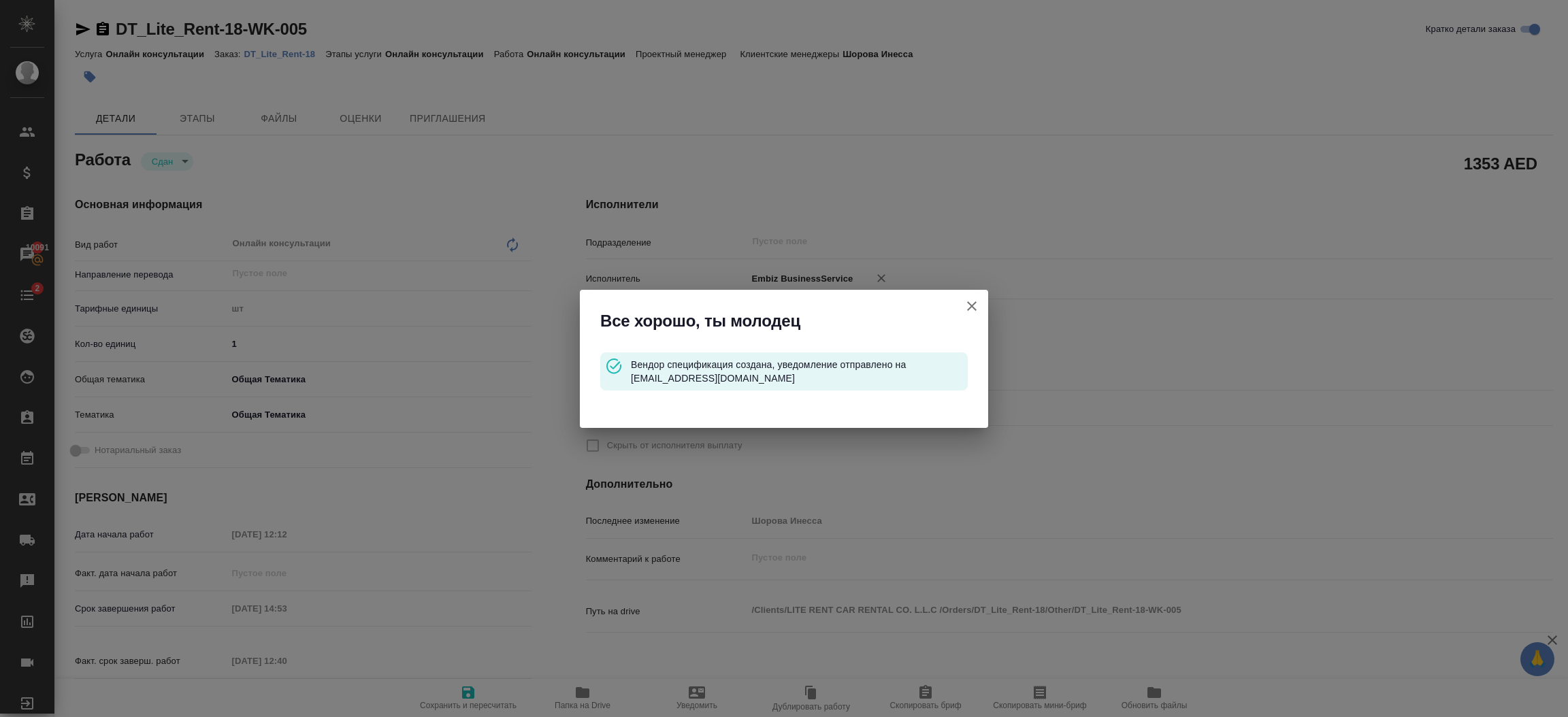
type input "obtem"
type input "6012b1ca196b0e5c9229a120"
type input "[DATE] 12:12"
type input "[DATE] 14:53"
type input "[DATE] 12:40"
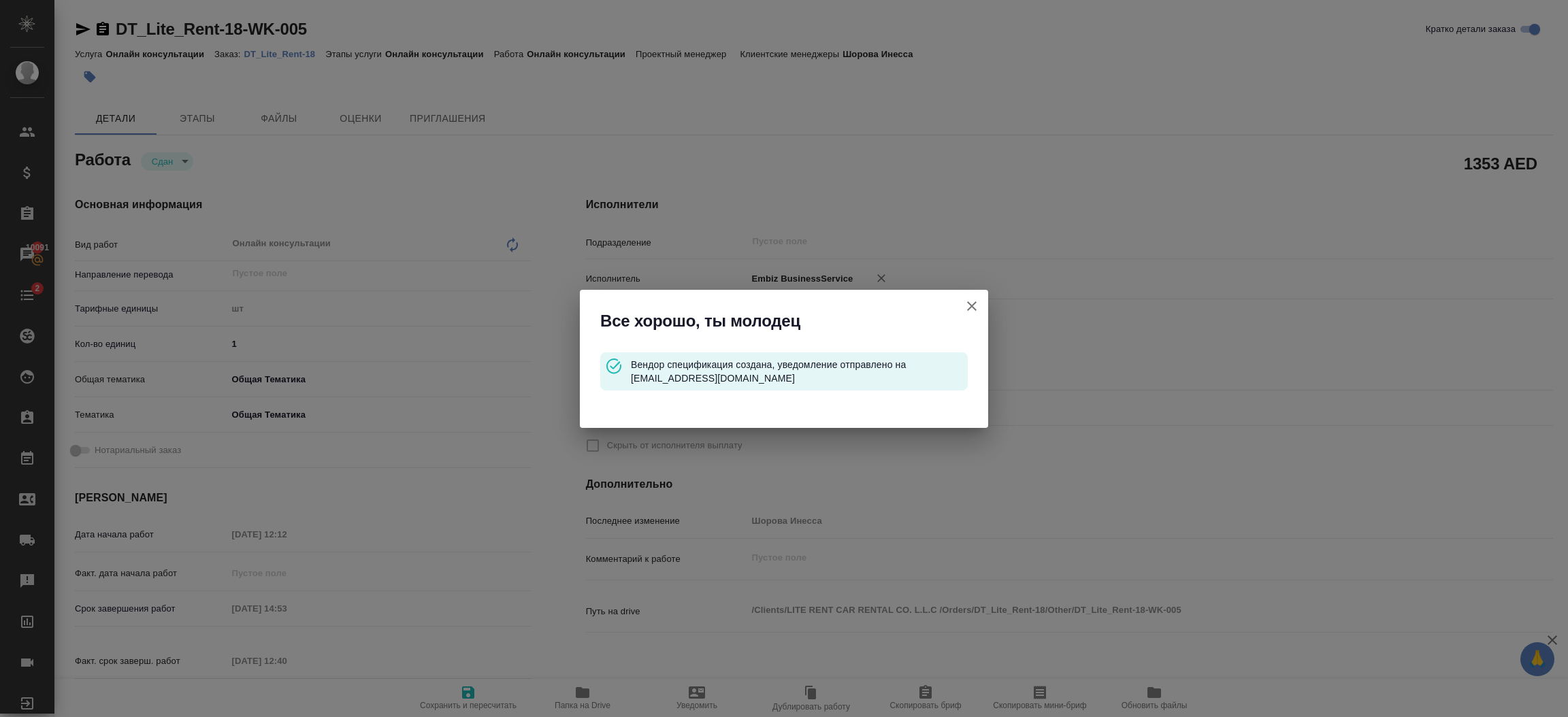
type input "[DATE] 14:53"
type input "notPayed"
type input "1353"
type input "AED"
type input "Шорова Инесса"
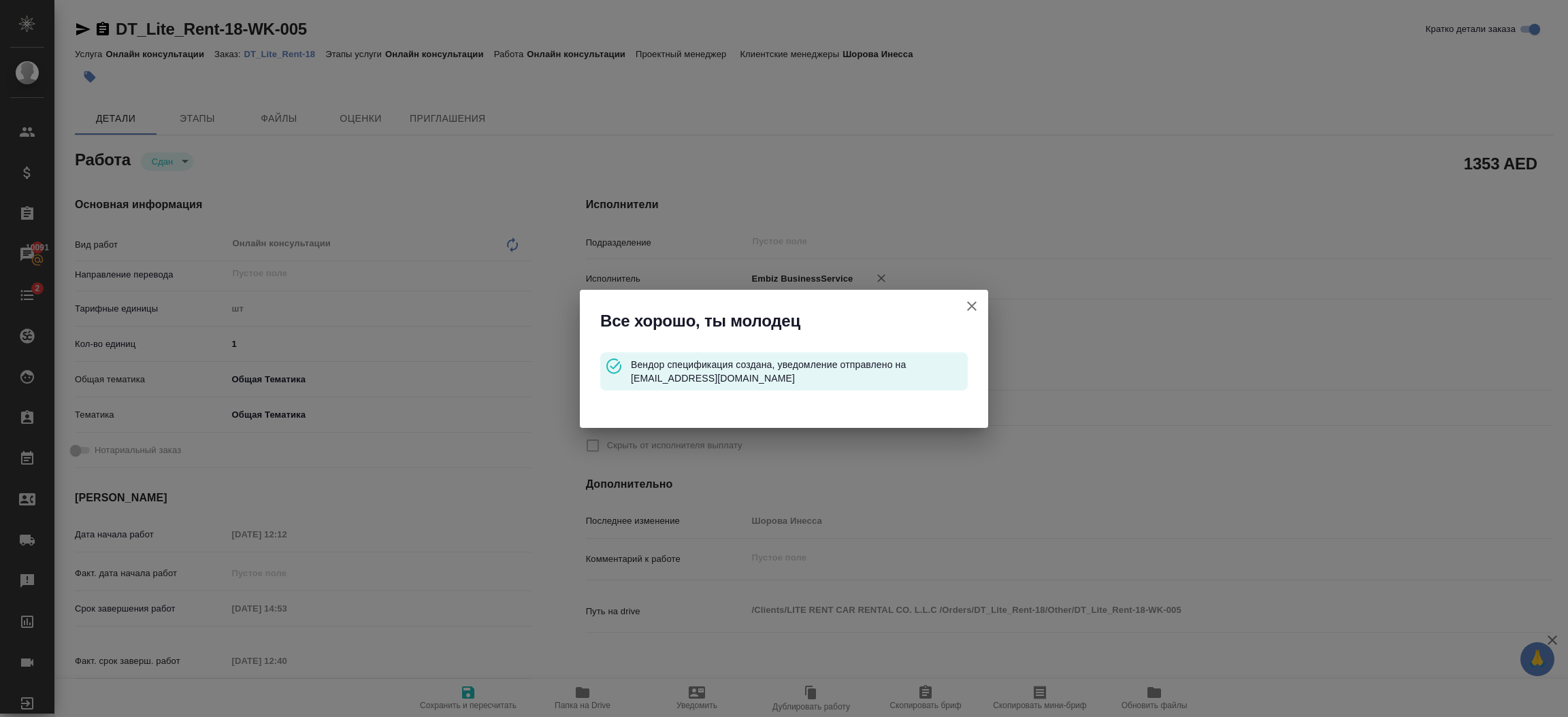
type textarea "x"
type textarea "/Clients/LITE RENT CAR RENTAL CO. L.L.C /Orders/DT_Lite_Rent-18/Other/DT_Lite_R…"
type textarea "x"
type input "DT_Lite_Rent-18"
type input "Онлайн консультации"
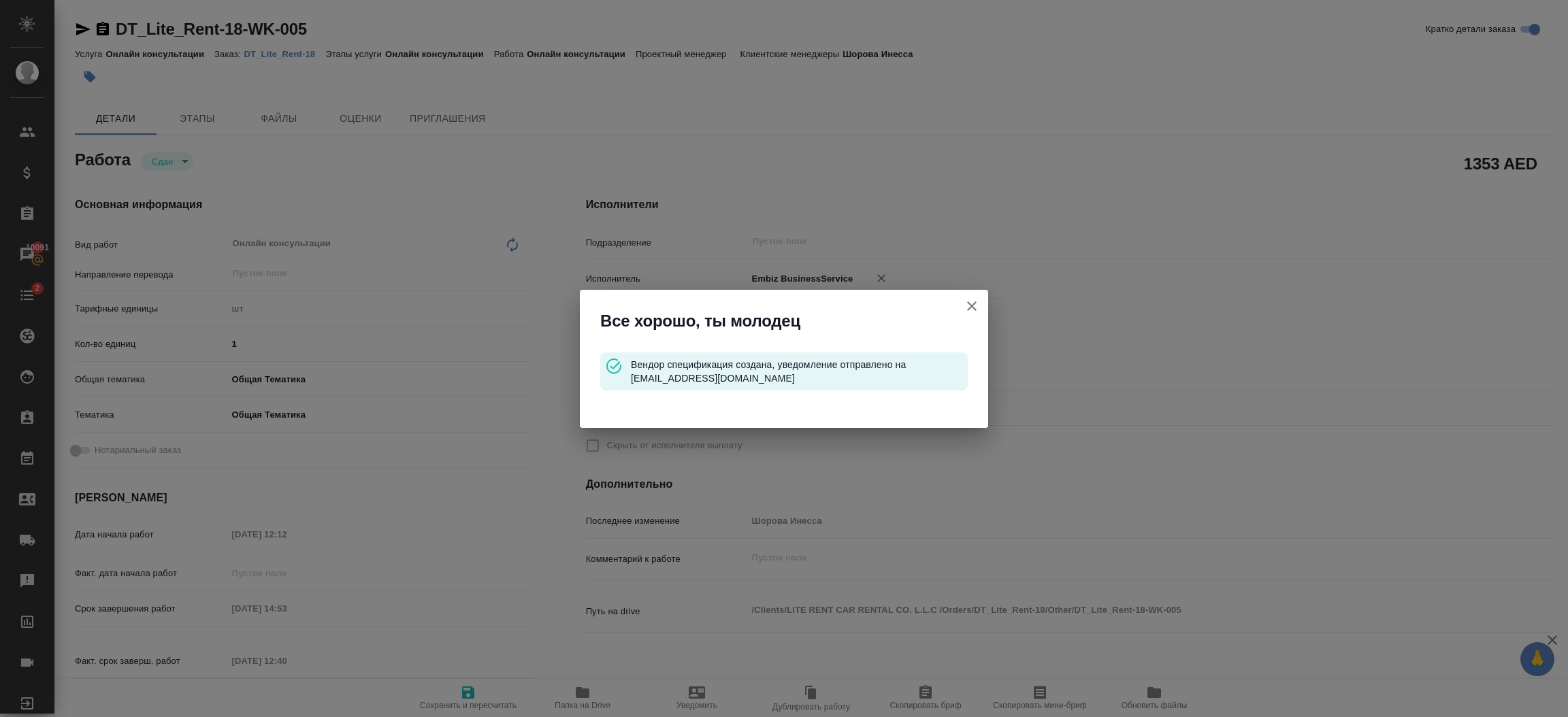
type input "Онлайн консультации"
type input "Шорова Инесса"
type input "/Clients/LITE RENT CAR RENTAL CO. L.L.C /Orders/DT_Lite_Rent-18"
type textarea "x"
type textarea "обновление лицензии"
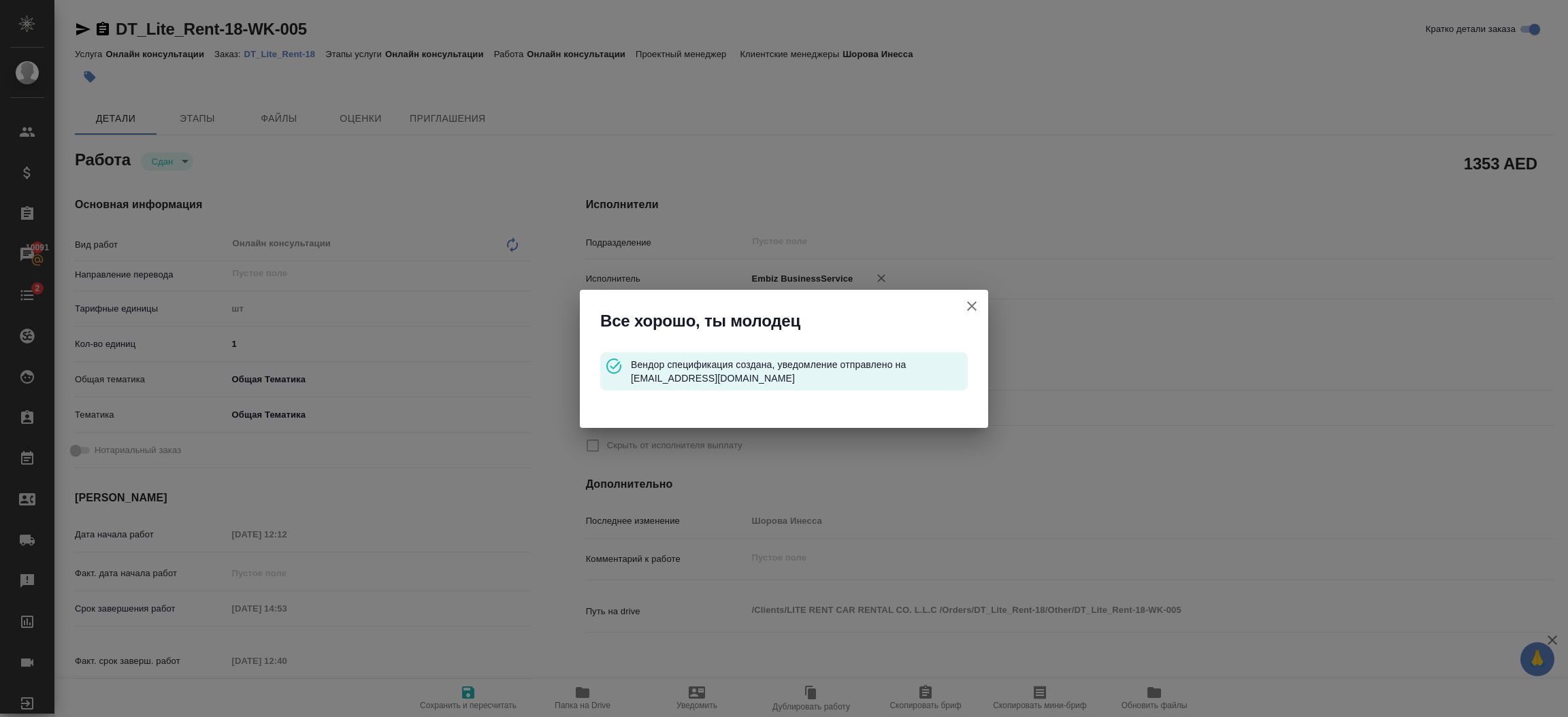
type textarea "x"
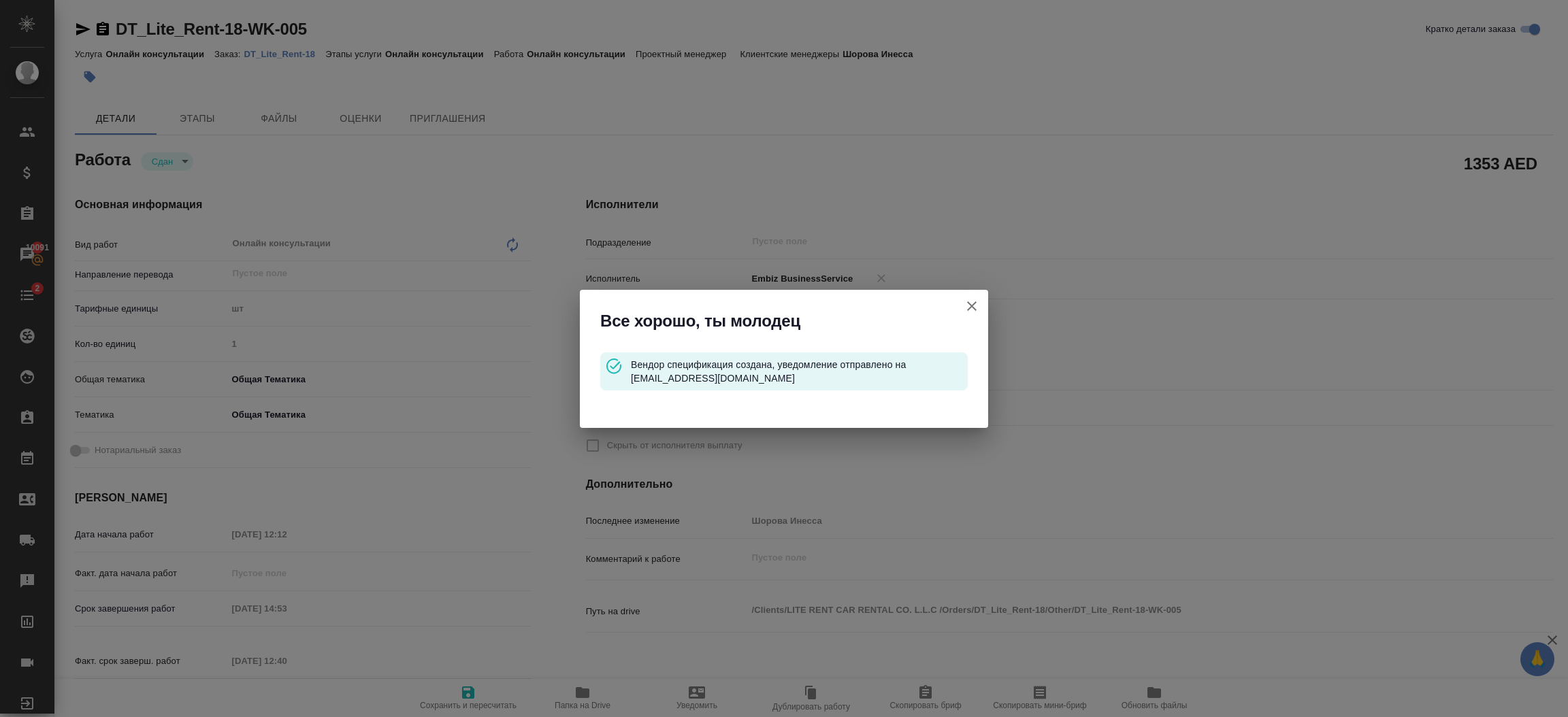
type textarea "x"
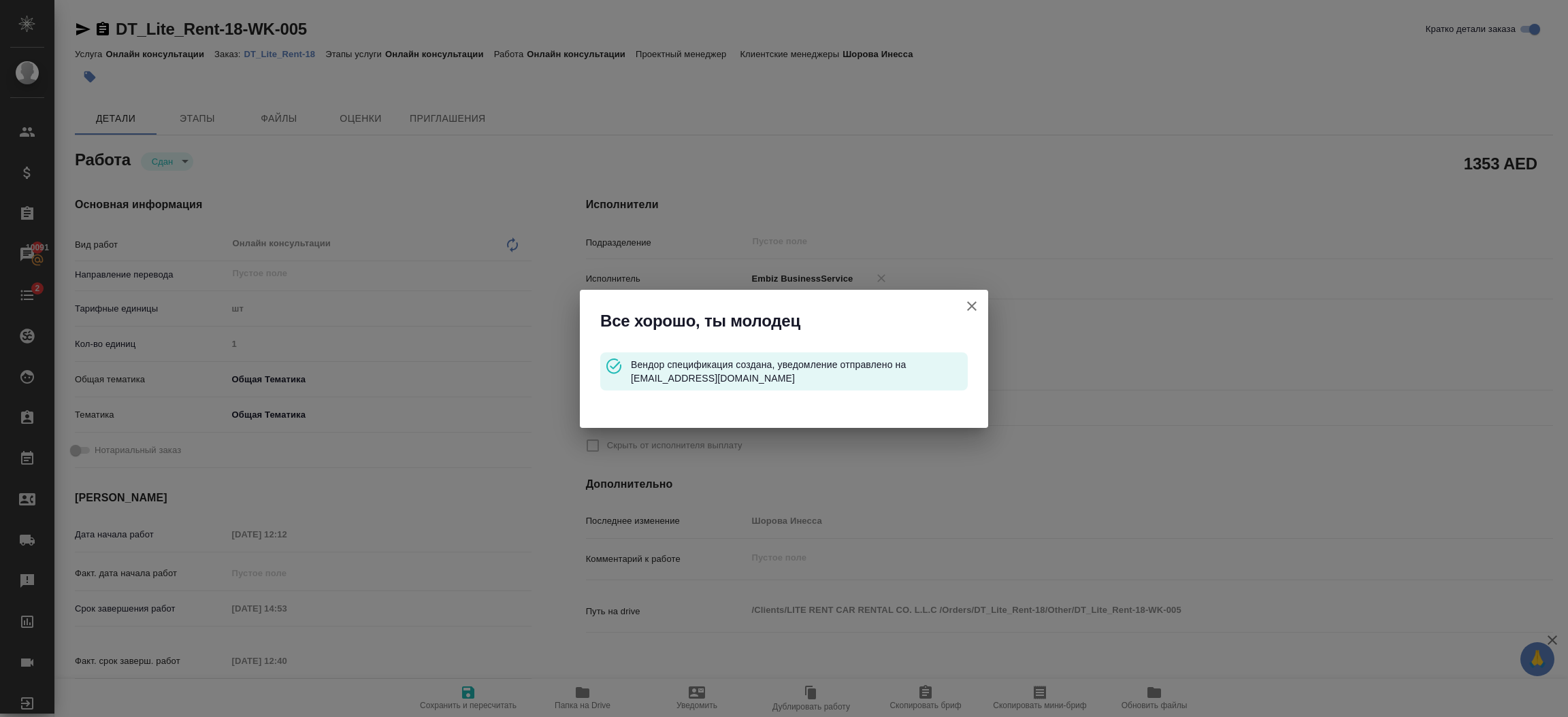
type textarea "x"
